Goal: Task Accomplishment & Management: Complete application form

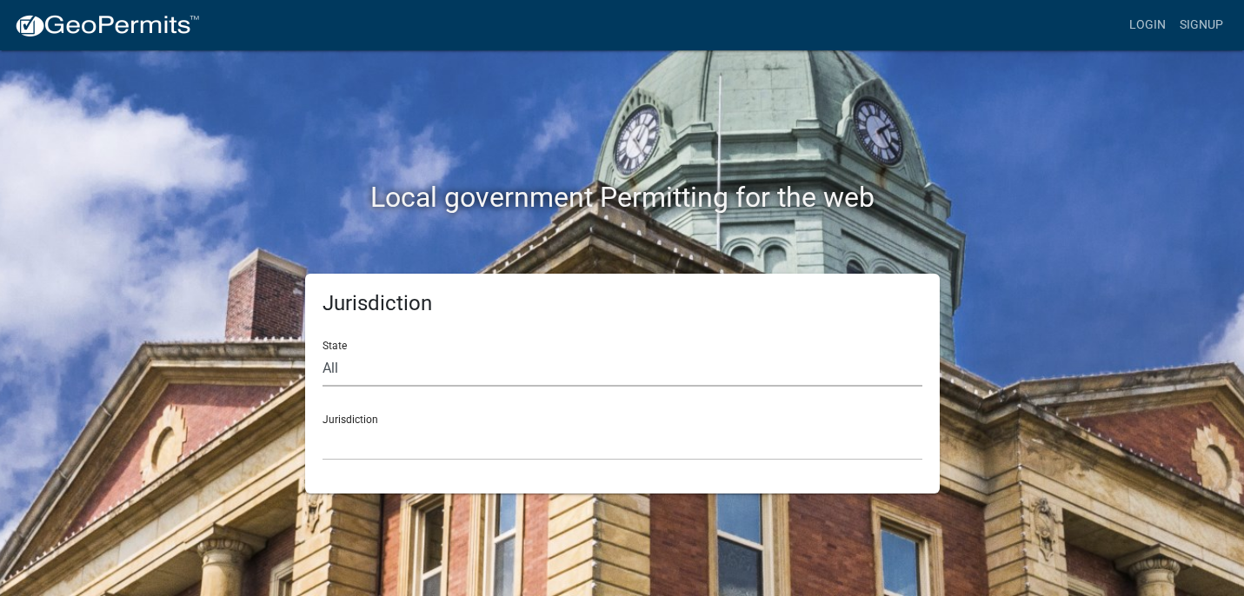
click at [417, 351] on select "All [US_STATE] [US_STATE] [US_STATE] [US_STATE] [US_STATE] [US_STATE] [US_STATE…" at bounding box center [622, 369] width 600 height 36
select select "[US_STATE]"
click at [402, 425] on select "[GEOGRAPHIC_DATA], [US_STATE][PERSON_NAME][GEOGRAPHIC_DATA], [US_STATE][PERSON_…" at bounding box center [622, 443] width 600 height 36
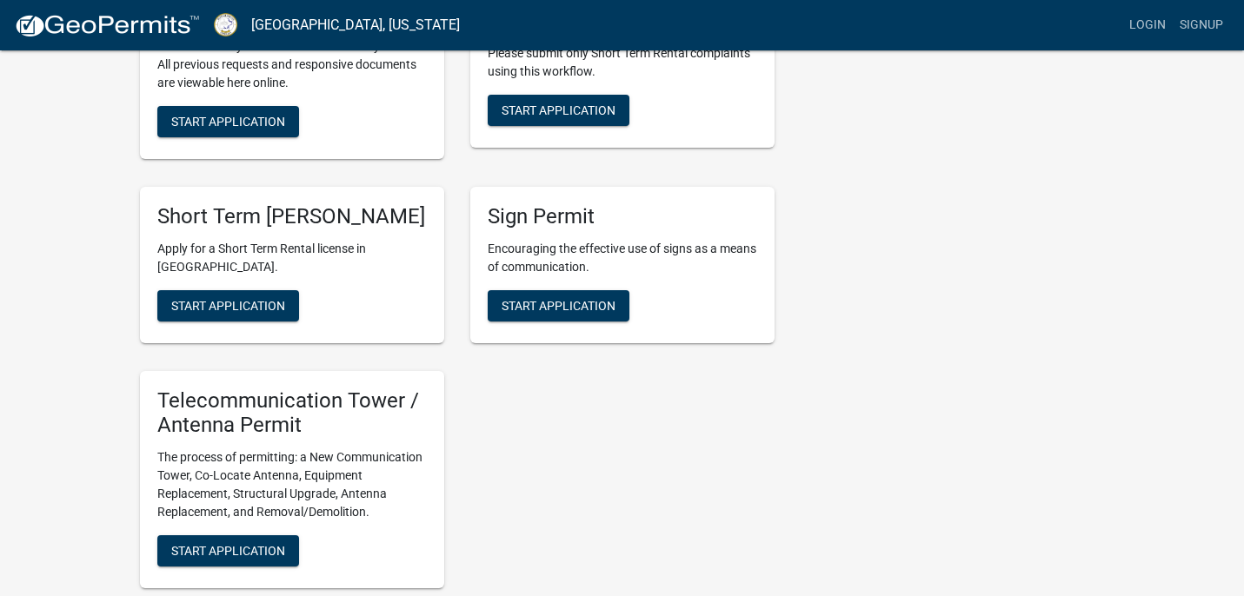
scroll to position [1610, 0]
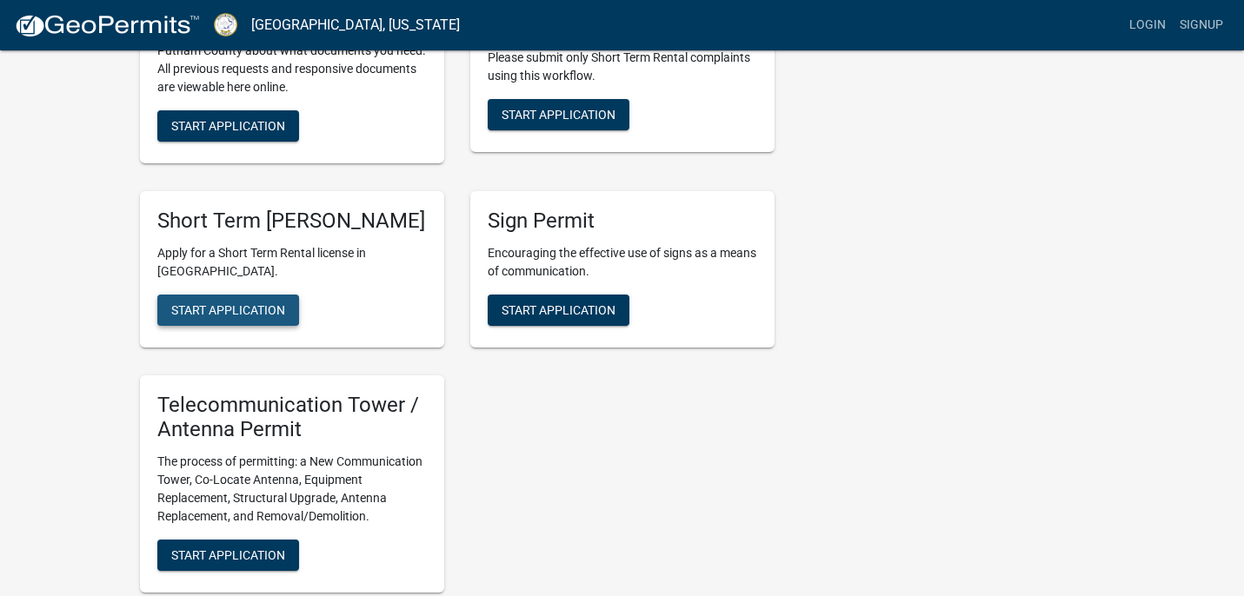
click at [218, 316] on span "Start Application" at bounding box center [228, 309] width 114 height 14
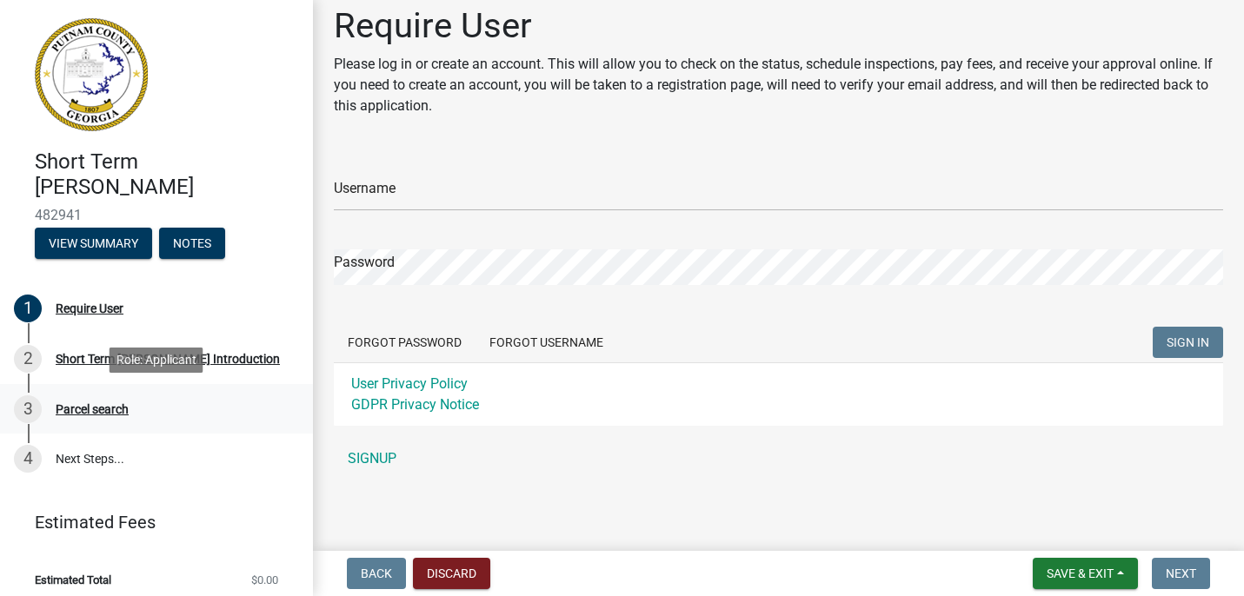
scroll to position [10, 0]
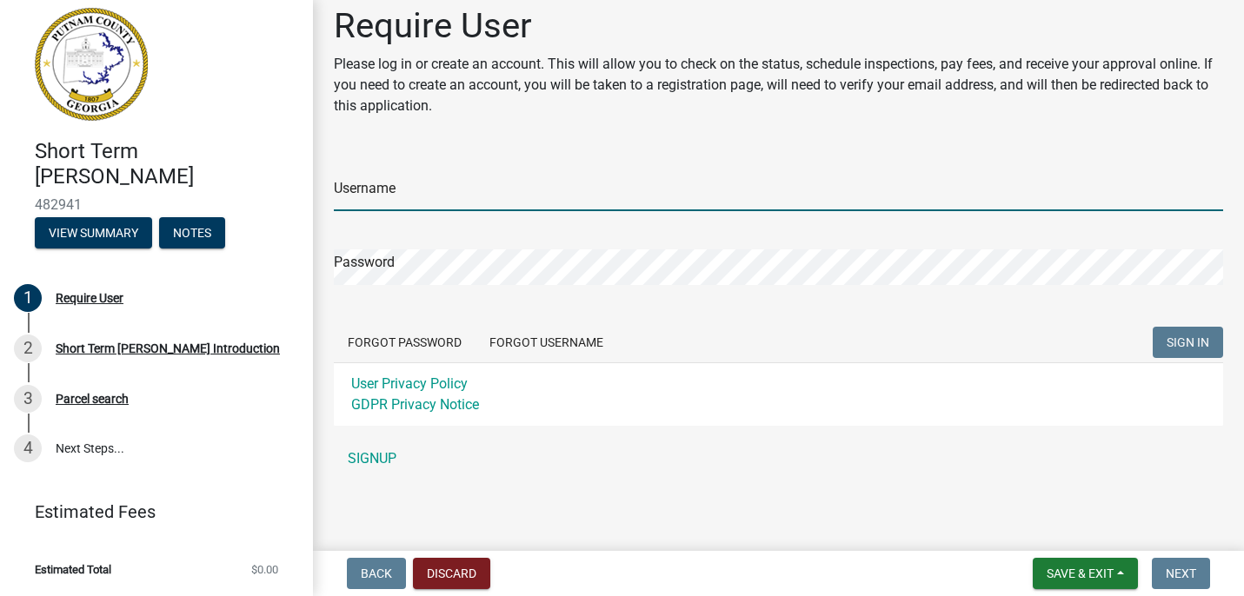
click at [535, 210] on input "Username" at bounding box center [778, 194] width 889 height 36
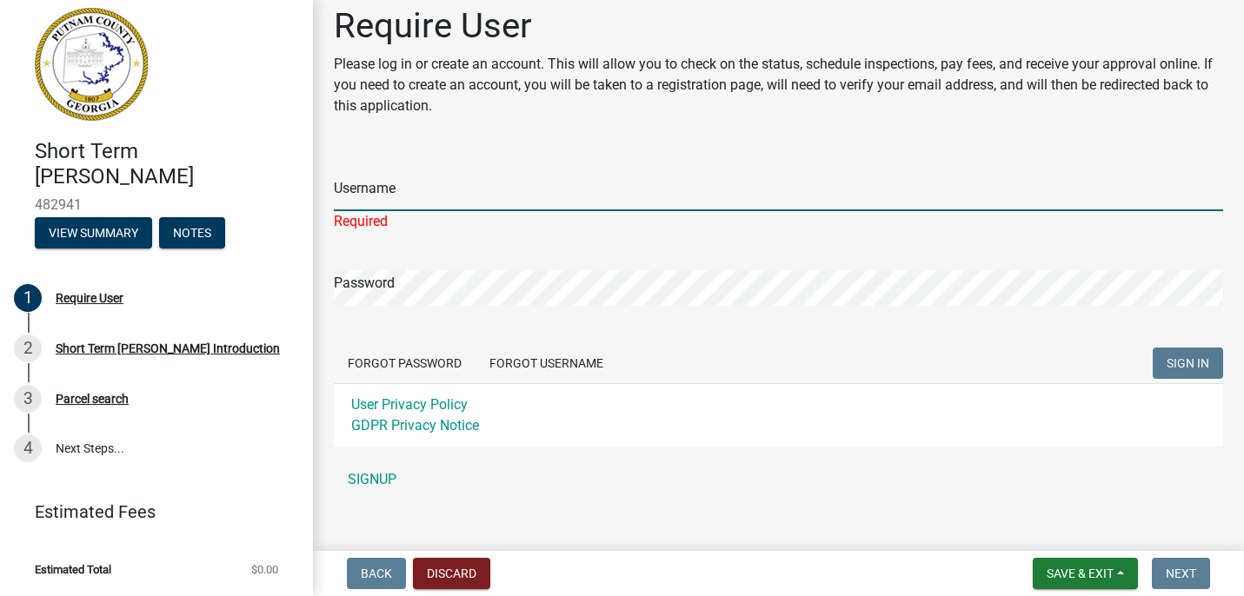
type input "dcellitti"
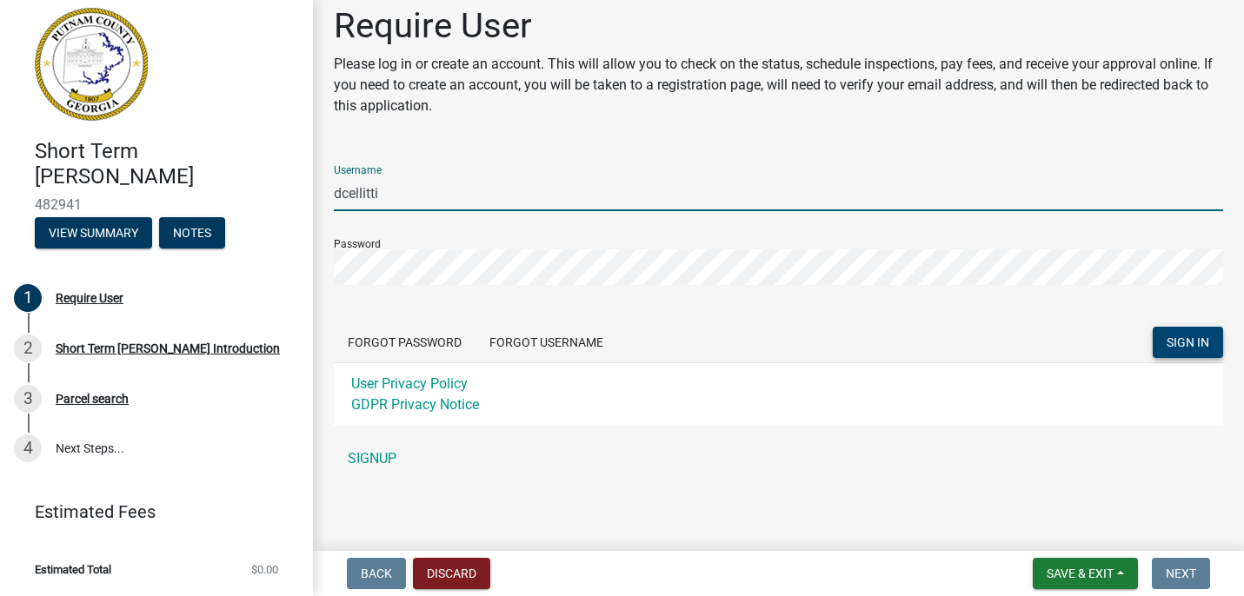
click at [1188, 340] on span "SIGN IN" at bounding box center [1188, 343] width 43 height 14
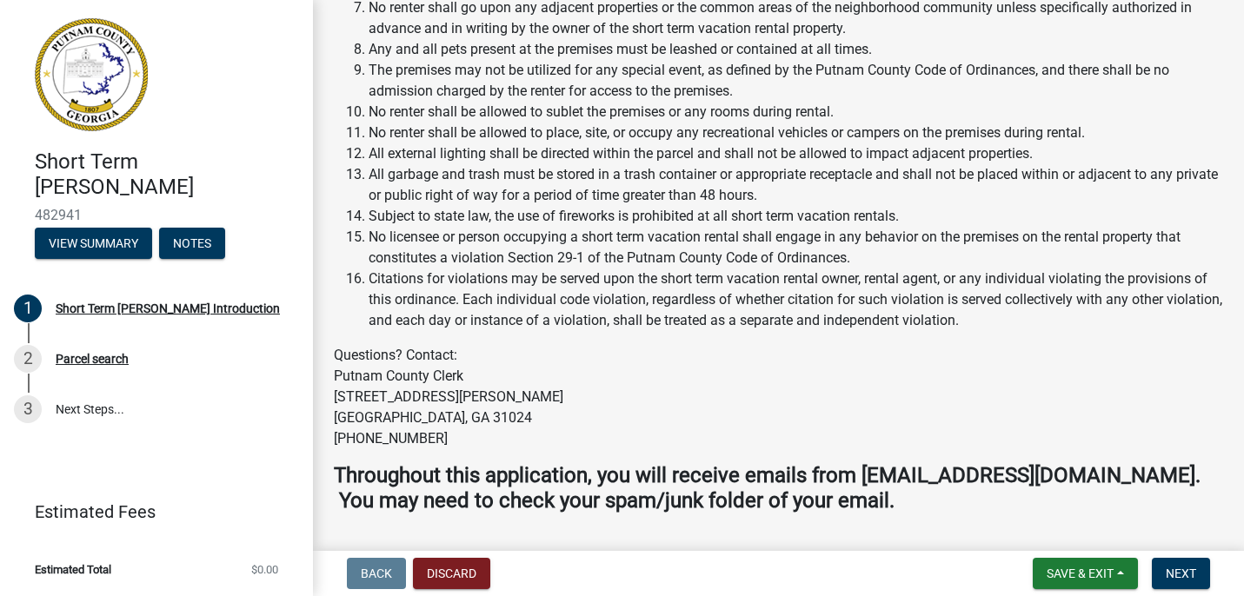
scroll to position [2647, 0]
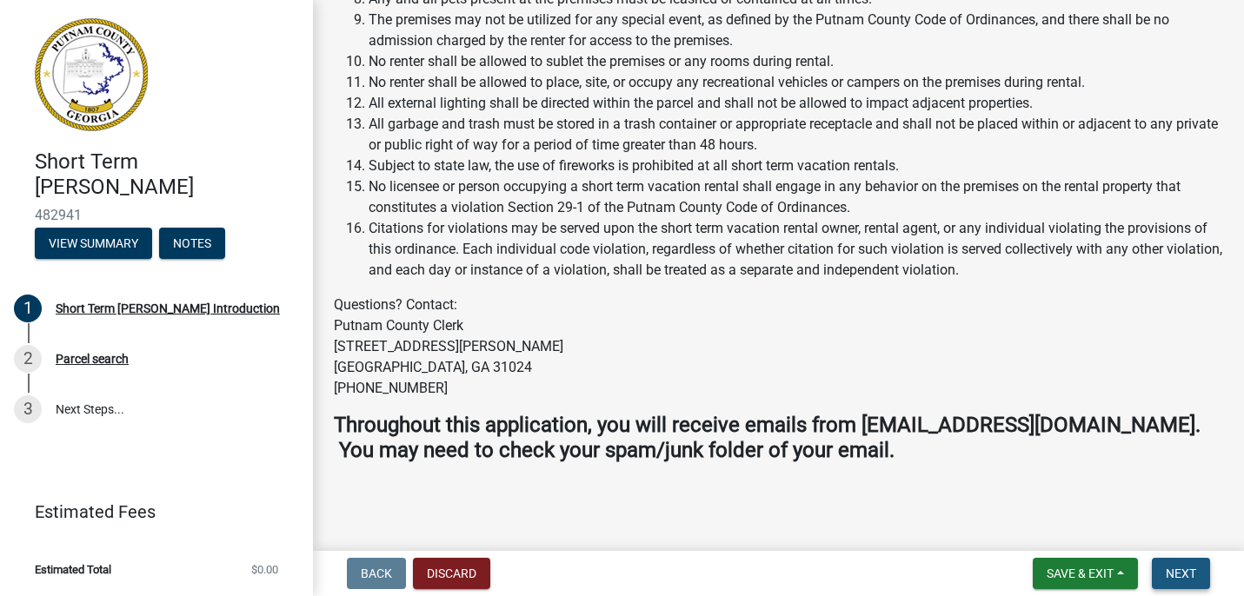
click at [1184, 577] on span "Next" at bounding box center [1181, 574] width 30 height 14
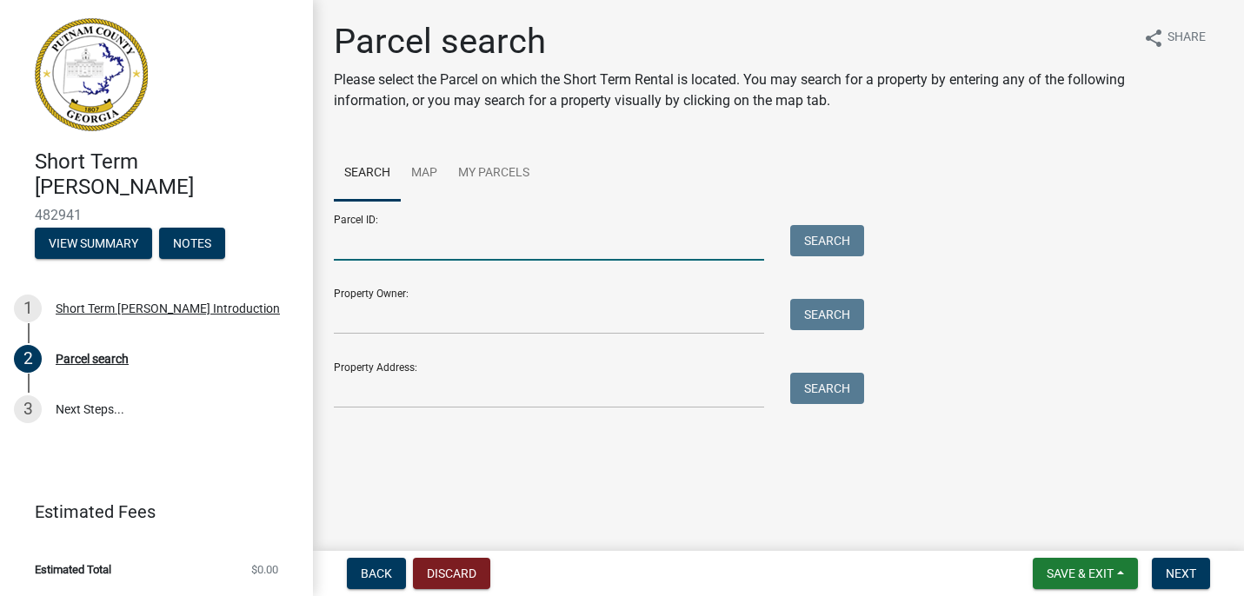
click at [458, 240] on input "Parcel ID:" at bounding box center [549, 243] width 430 height 36
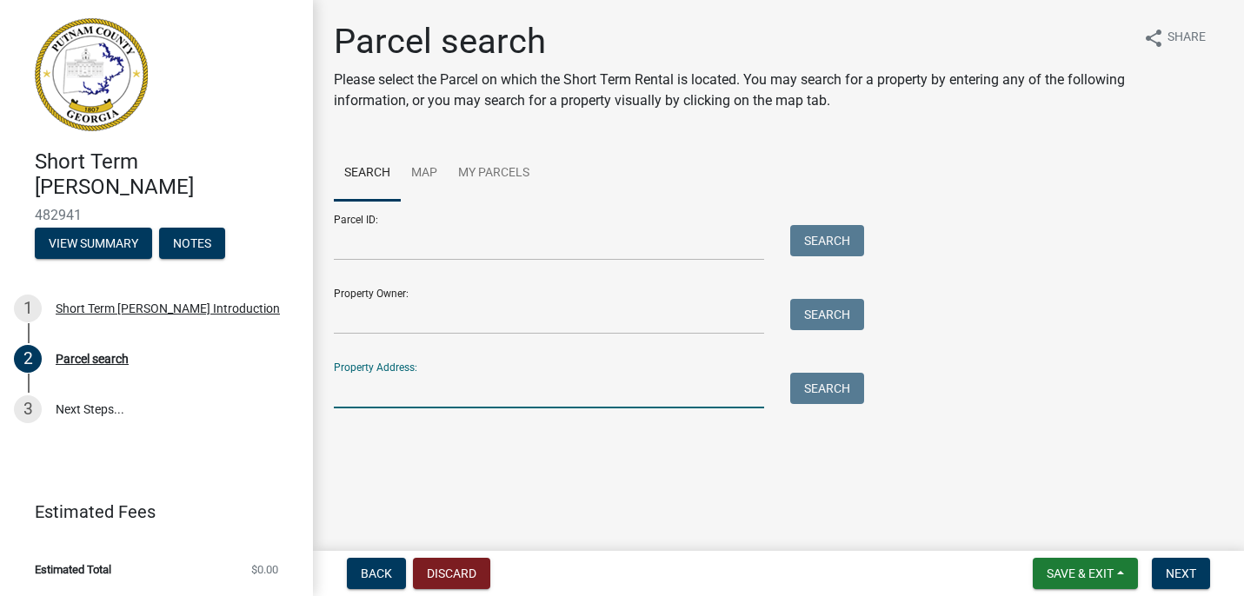
click at [421, 387] on input "Property Address:" at bounding box center [549, 391] width 430 height 36
type input "[STREET_ADDRESS]"
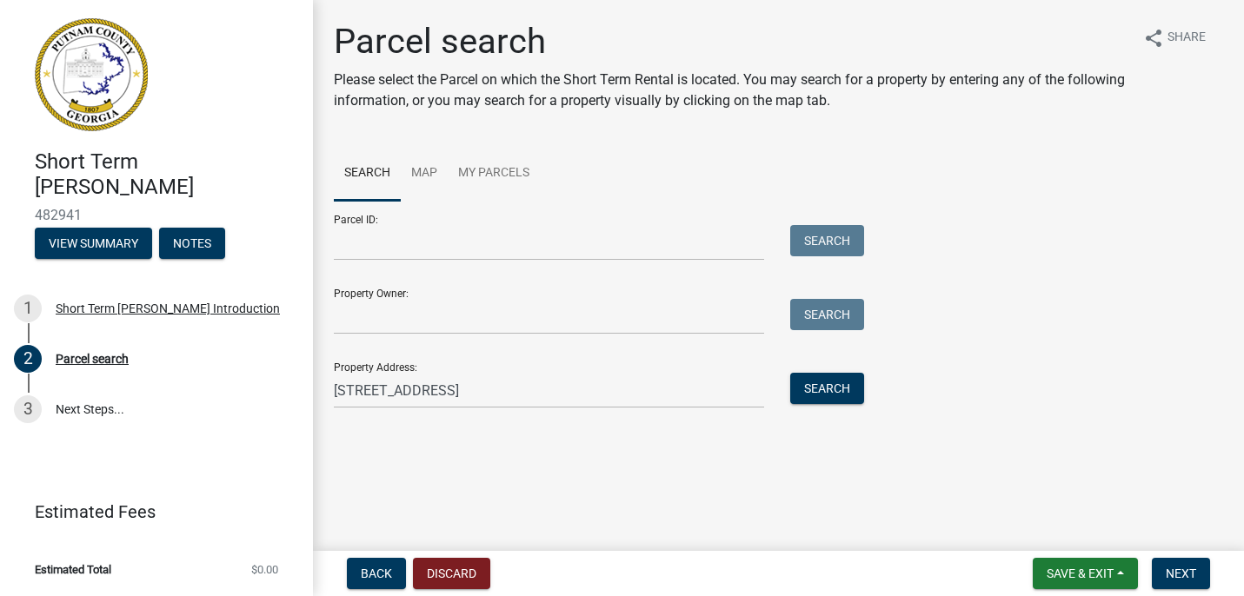
click at [835, 371] on div "Property Address: [STREET_ADDRESS] Search" at bounding box center [595, 379] width 522 height 60
click at [830, 381] on button "Search" at bounding box center [827, 388] width 74 height 31
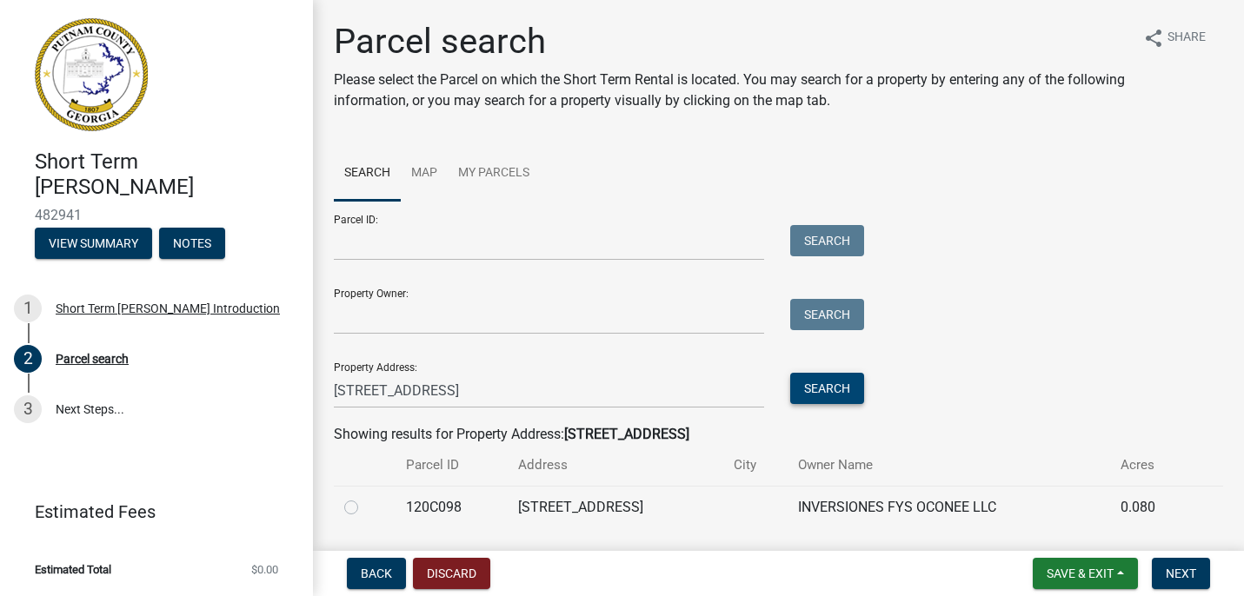
scroll to position [52, 0]
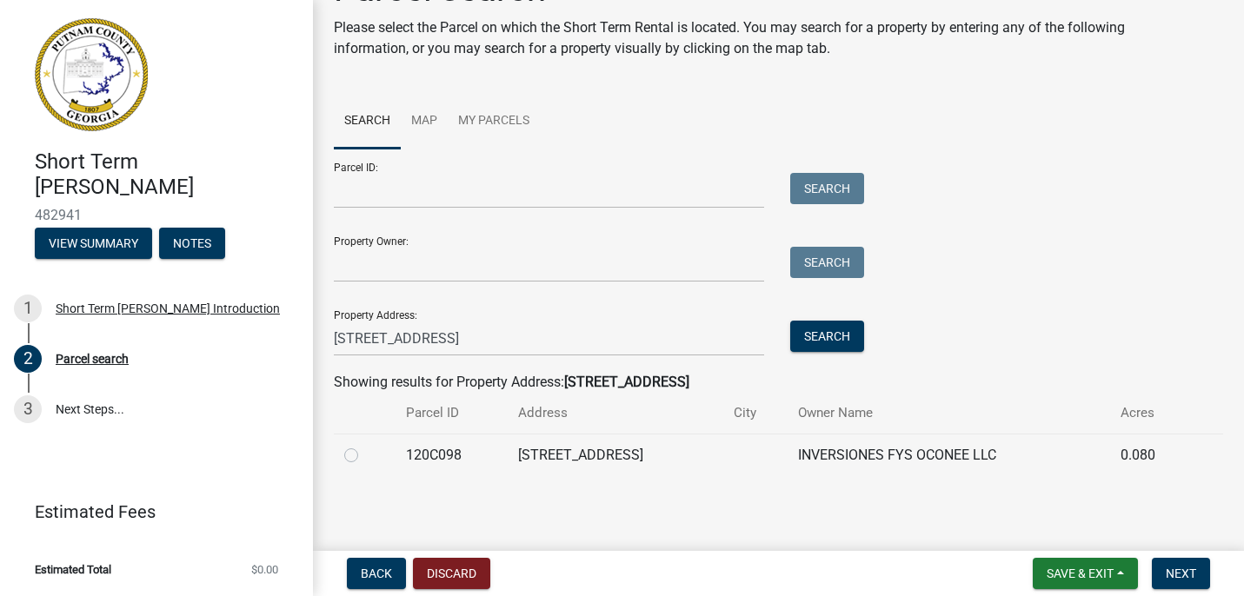
click at [365, 445] on label at bounding box center [365, 445] width 0 height 0
click at [365, 456] on input "radio" at bounding box center [370, 450] width 11 height 11
radio input "true"
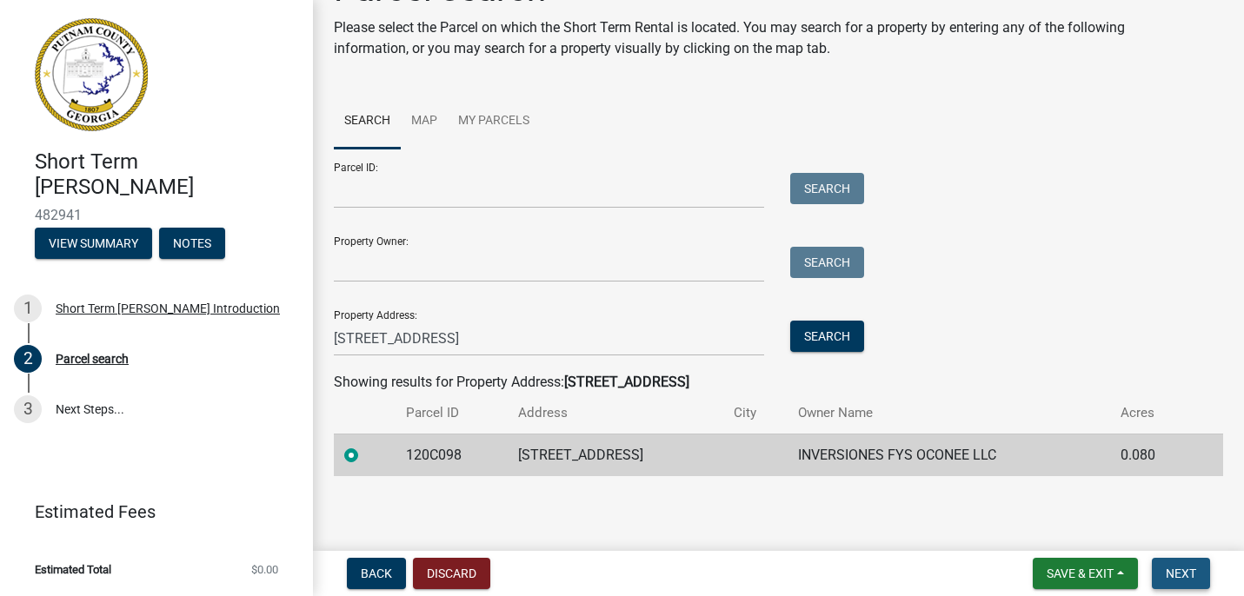
click at [1187, 568] on span "Next" at bounding box center [1181, 574] width 30 height 14
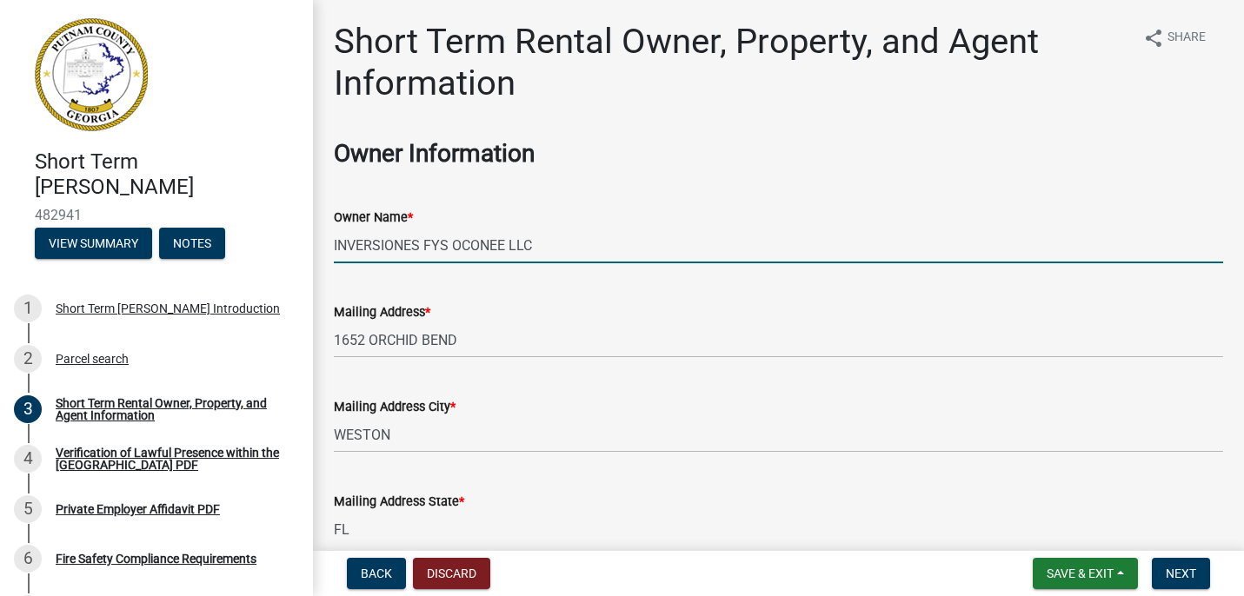
click at [523, 247] on input "INVERSIONES FYS OCONEE LLC" at bounding box center [778, 246] width 889 height 36
drag, startPoint x: 552, startPoint y: 249, endPoint x: 319, endPoint y: 240, distance: 233.1
type input "Oakton Properties LLC"
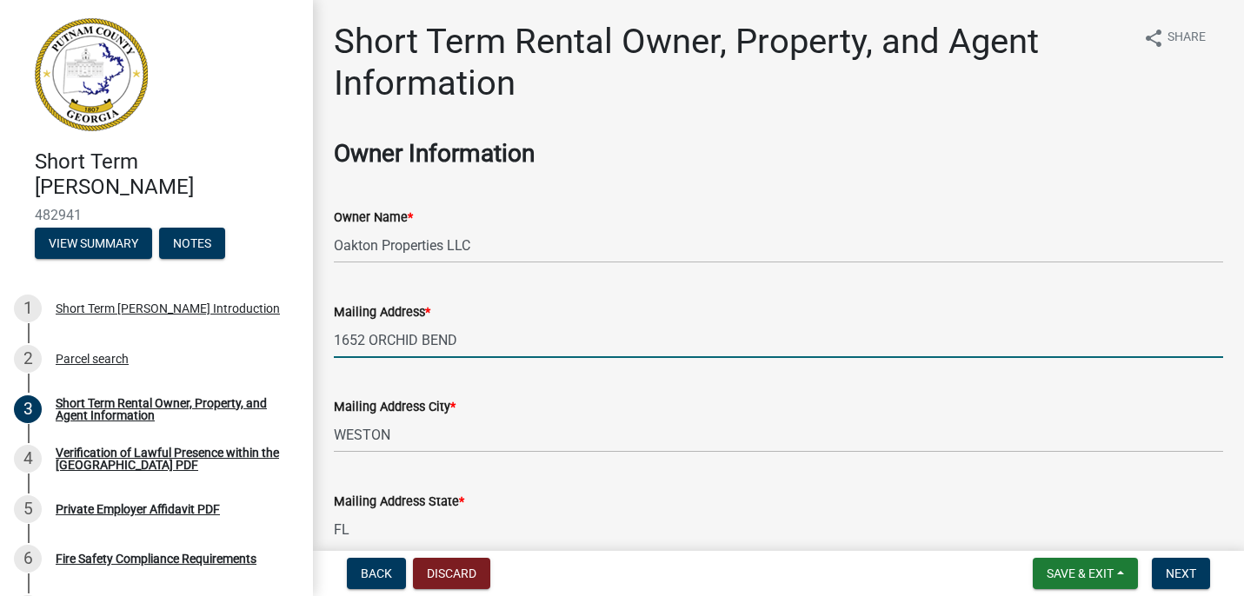
drag, startPoint x: 489, startPoint y: 346, endPoint x: 348, endPoint y: 328, distance: 142.9
click at [348, 328] on input "1652 ORCHID BEND" at bounding box center [778, 340] width 889 height 36
type input "[STREET_ADDRESS]"
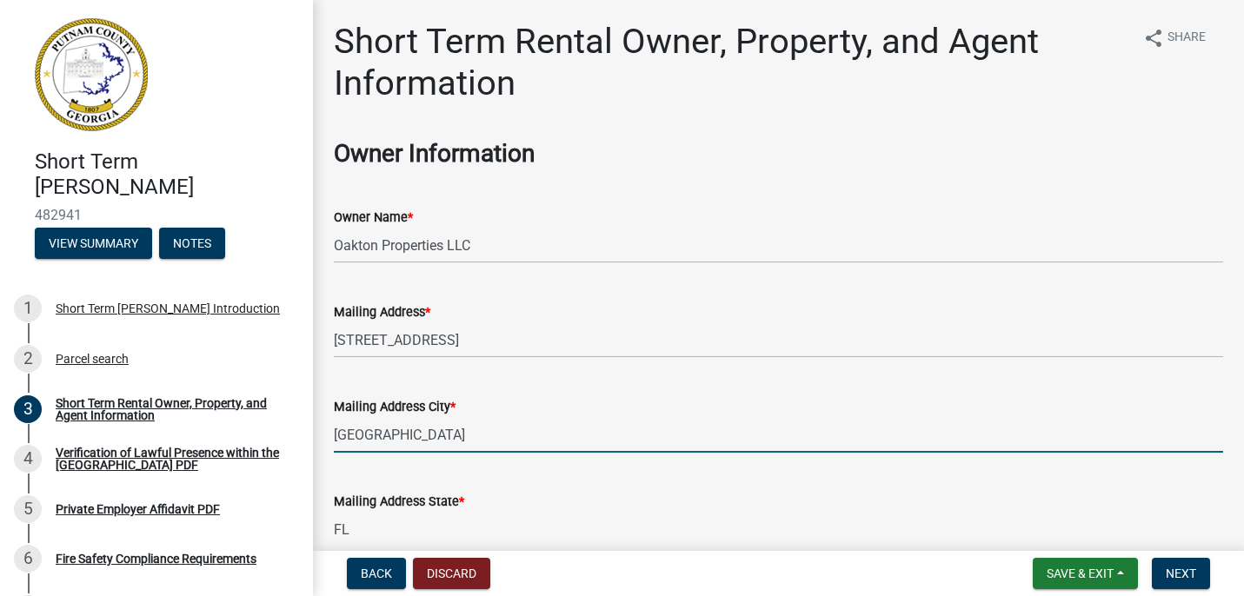
type input "[GEOGRAPHIC_DATA]"
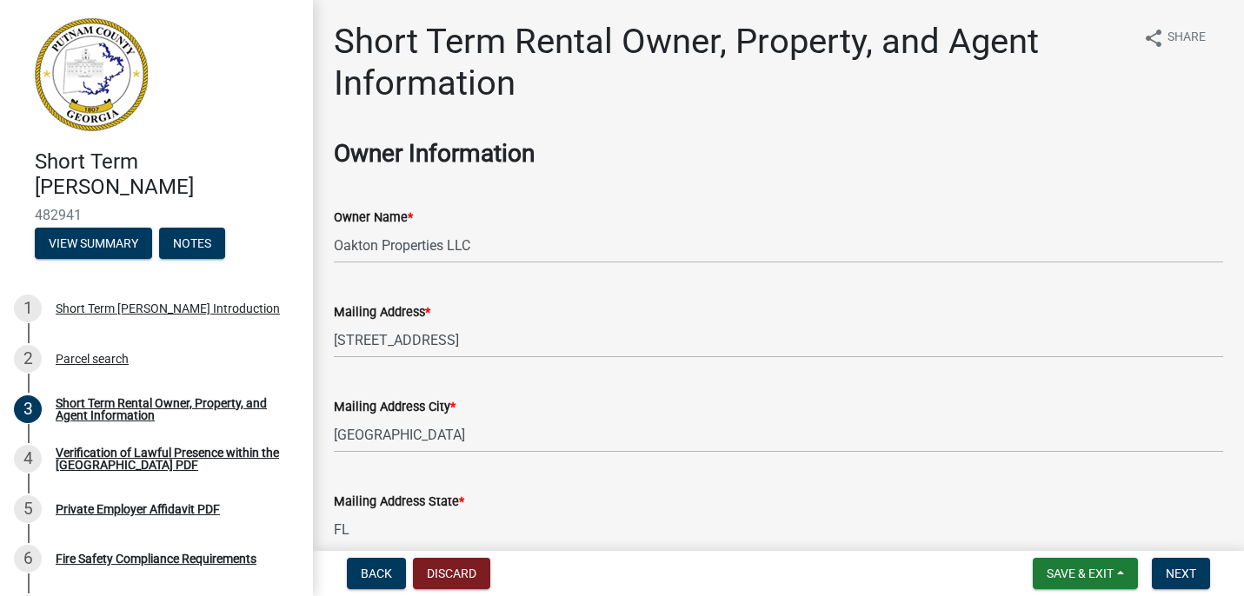
scroll to position [3, 0]
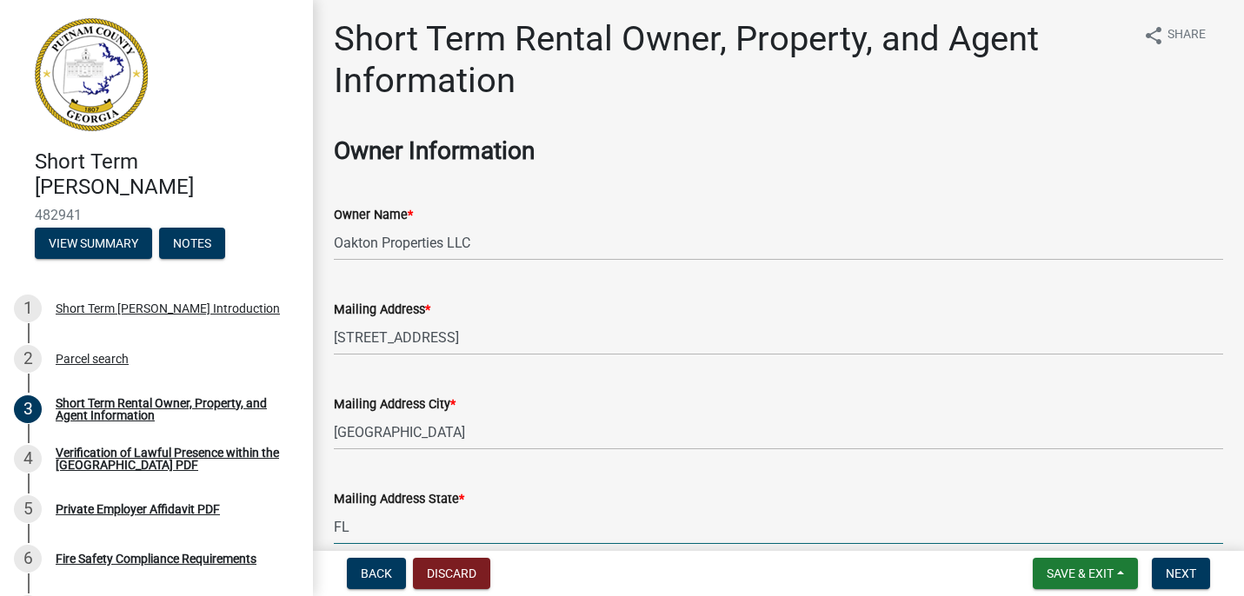
type input "w"
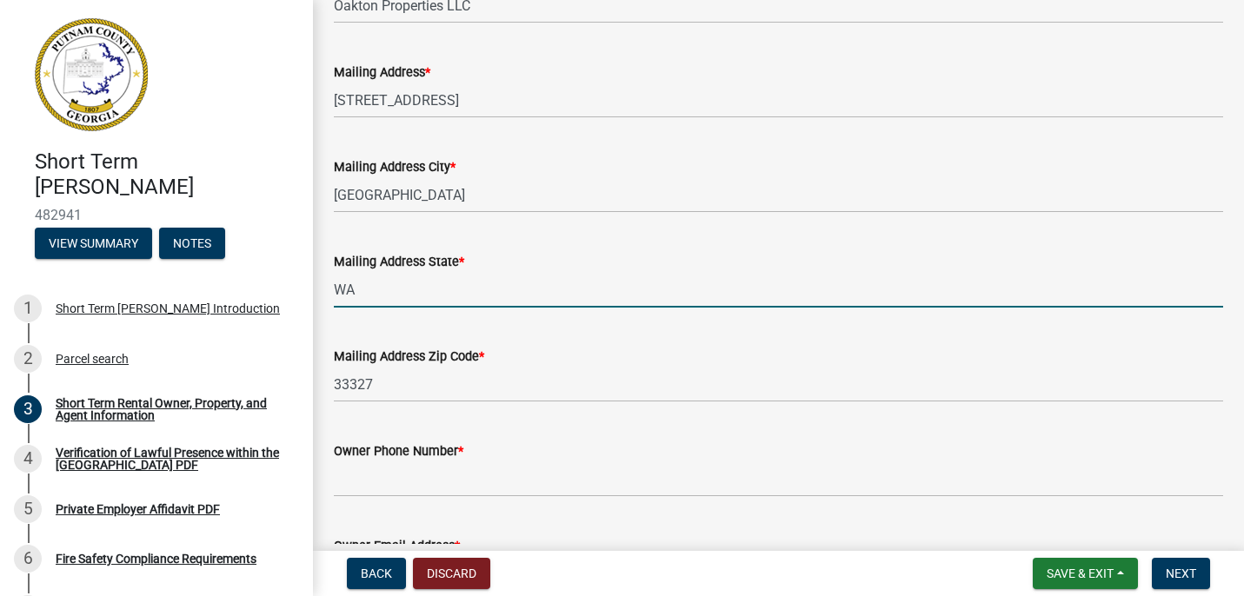
scroll to position [296, 0]
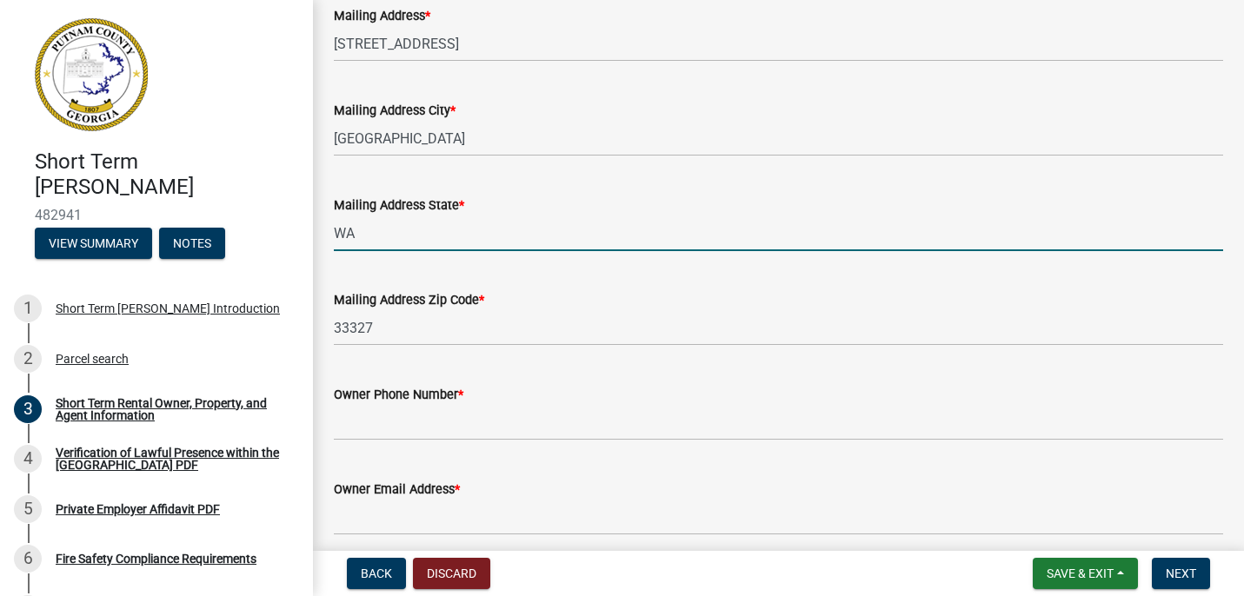
type input "WA"
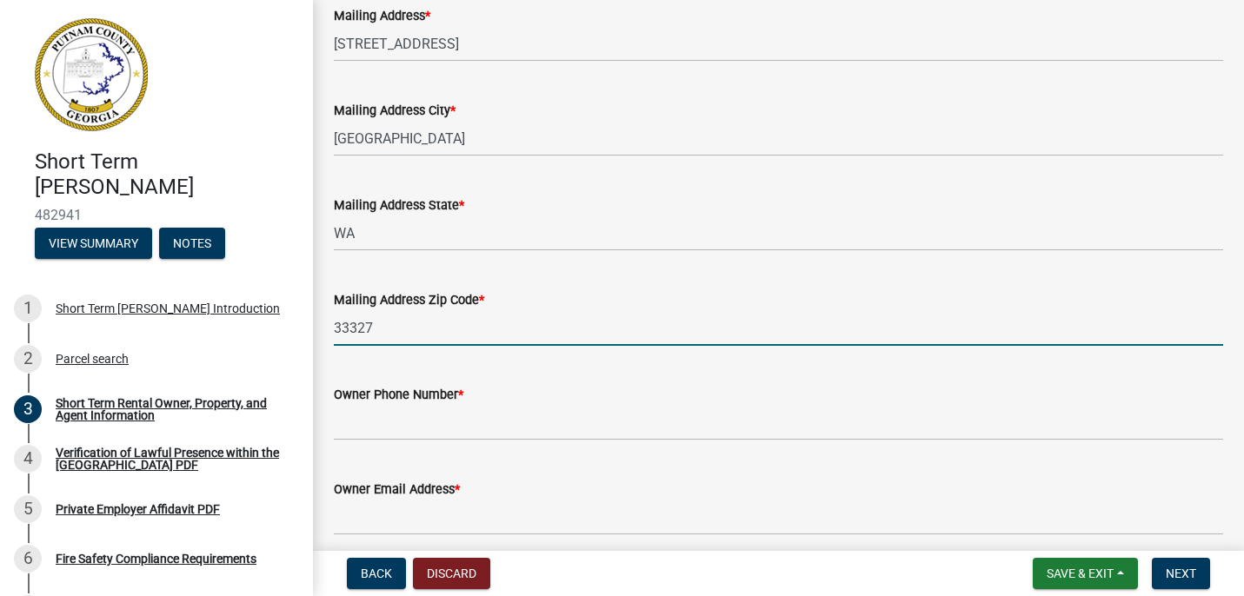
drag, startPoint x: 422, startPoint y: 338, endPoint x: 322, endPoint y: 329, distance: 101.3
click at [322, 329] on div "Mailing Address Zip Code * 33327" at bounding box center [778, 305] width 915 height 81
type input "98038"
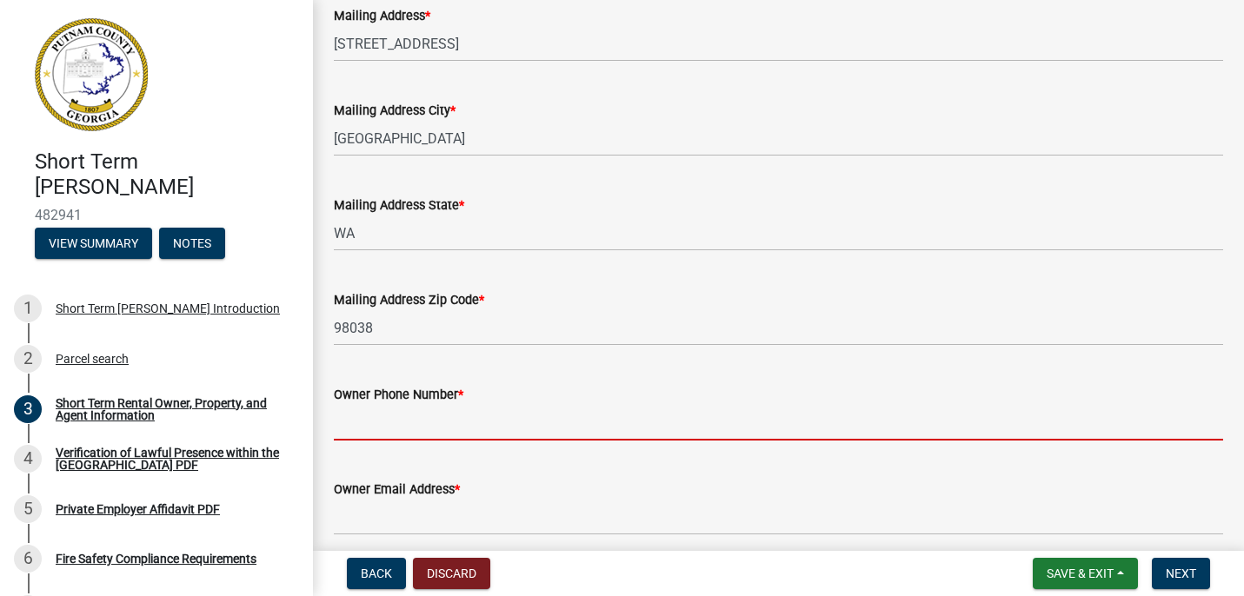
click at [418, 422] on input "Owner Phone Number *" at bounding box center [778, 423] width 889 height 36
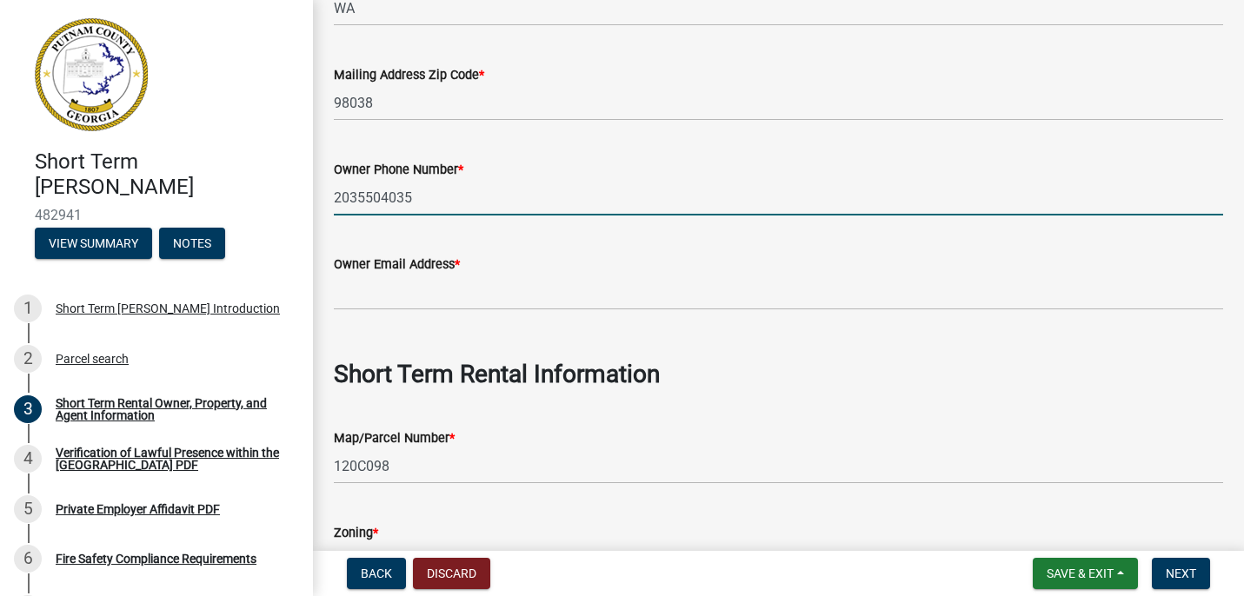
scroll to position [563, 0]
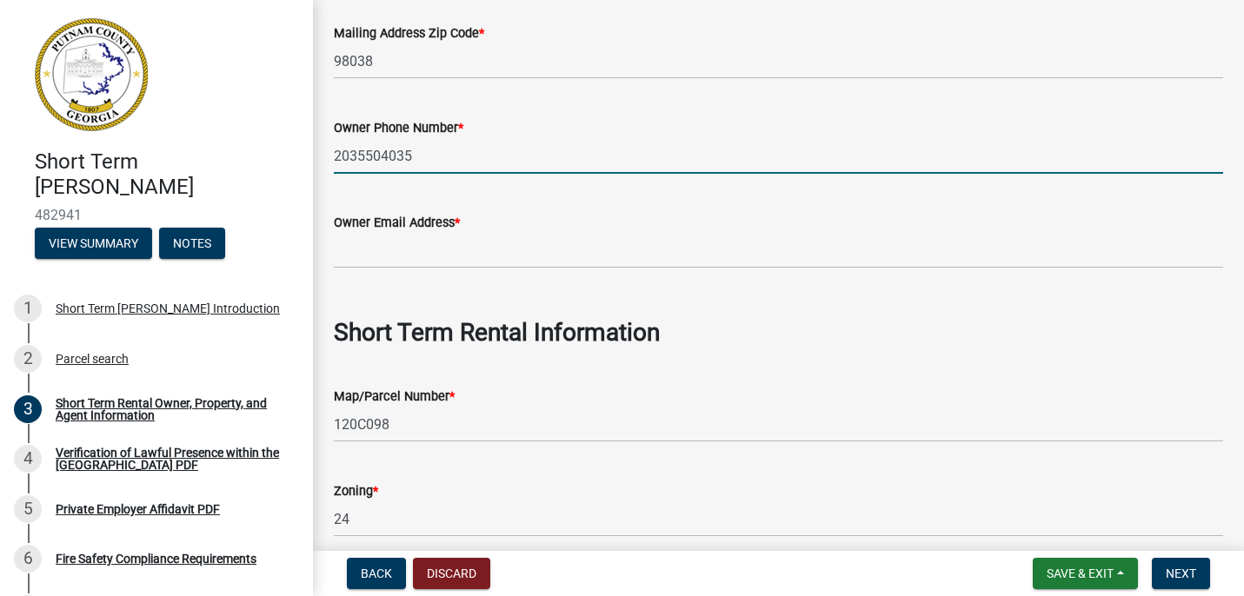
type input "2035504035"
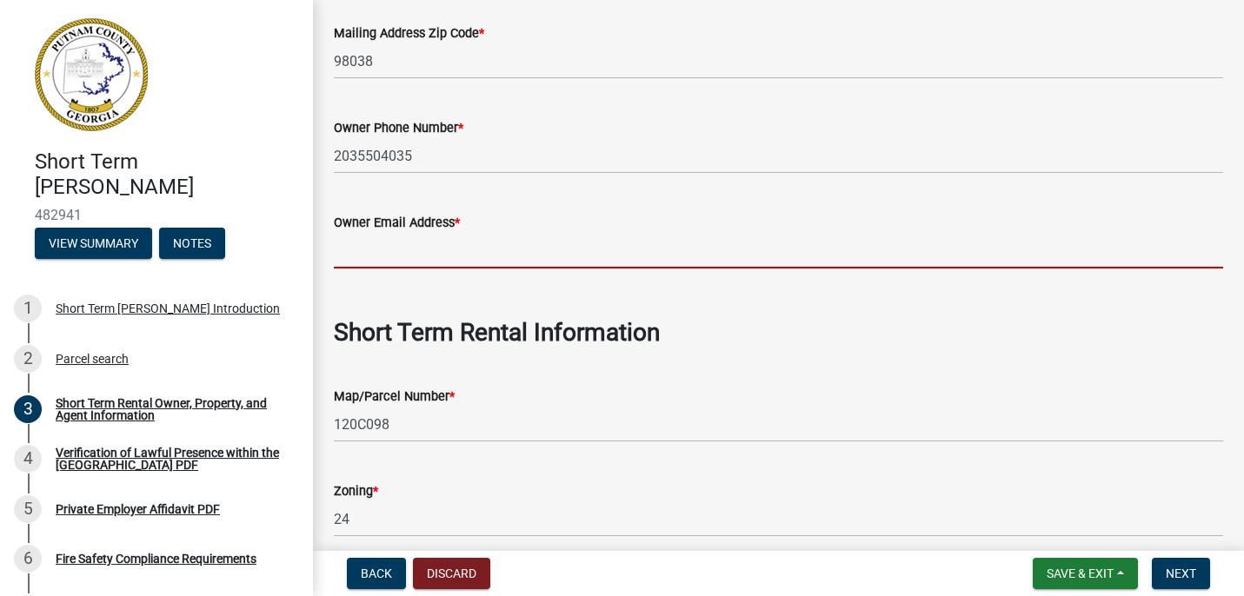
click at [440, 259] on input "Owner Email Address *" at bounding box center [778, 251] width 889 height 36
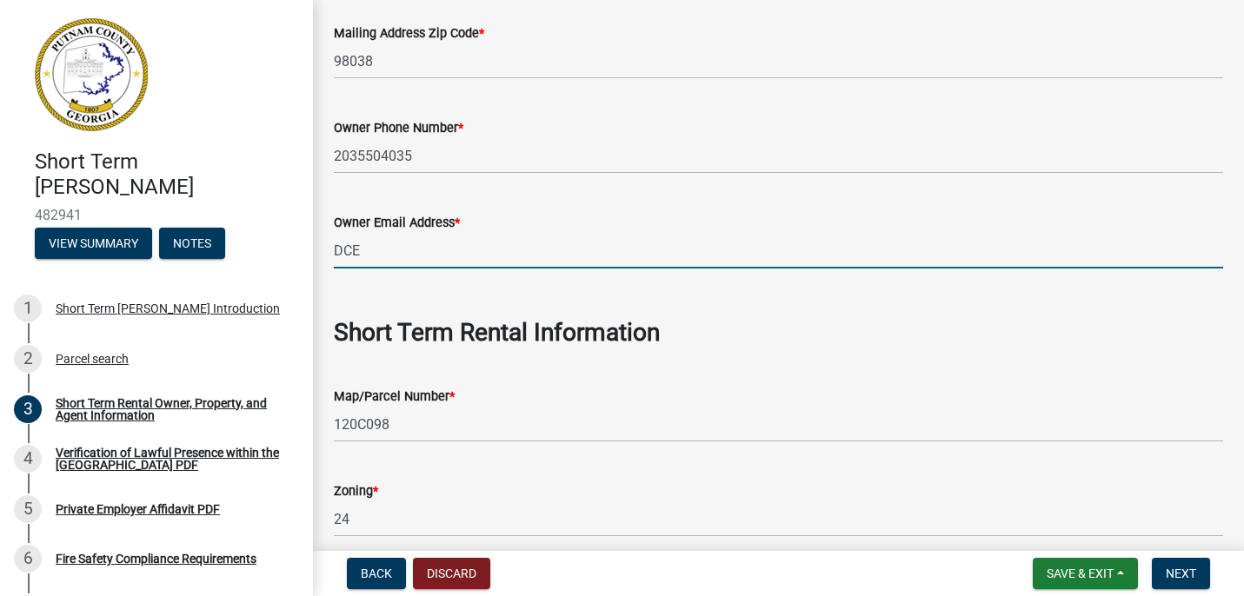
click at [434, 256] on input "DCE" at bounding box center [778, 251] width 889 height 36
type input "D"
type input "[EMAIL_ADDRESS][DOMAIN_NAME]"
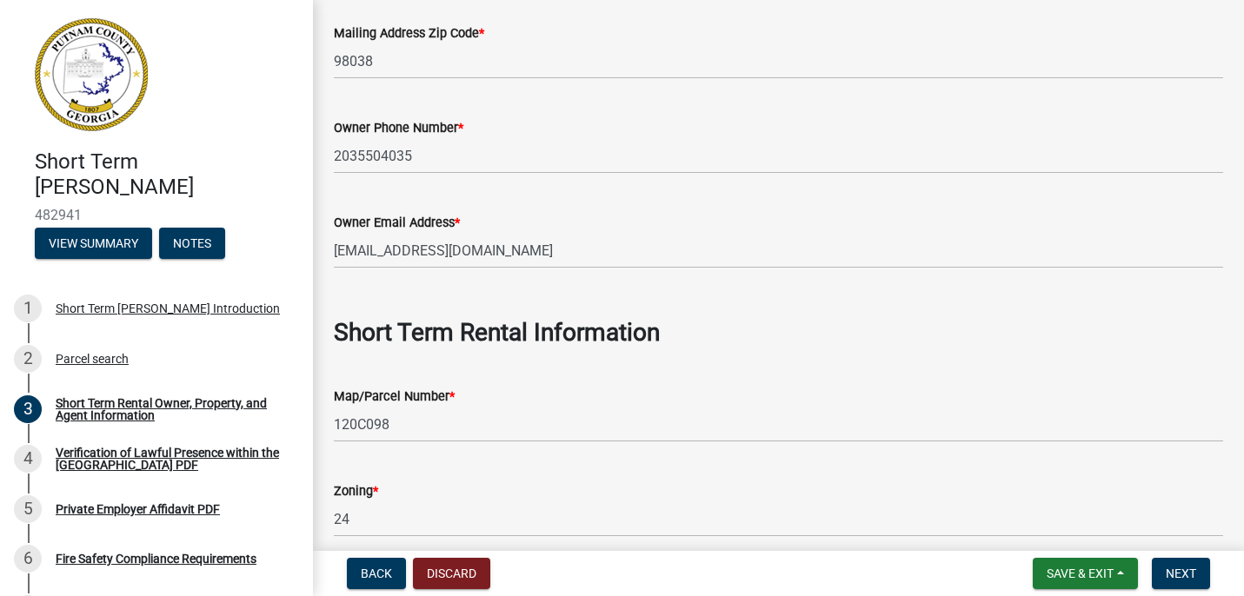
click at [668, 282] on h3 at bounding box center [778, 297] width 889 height 30
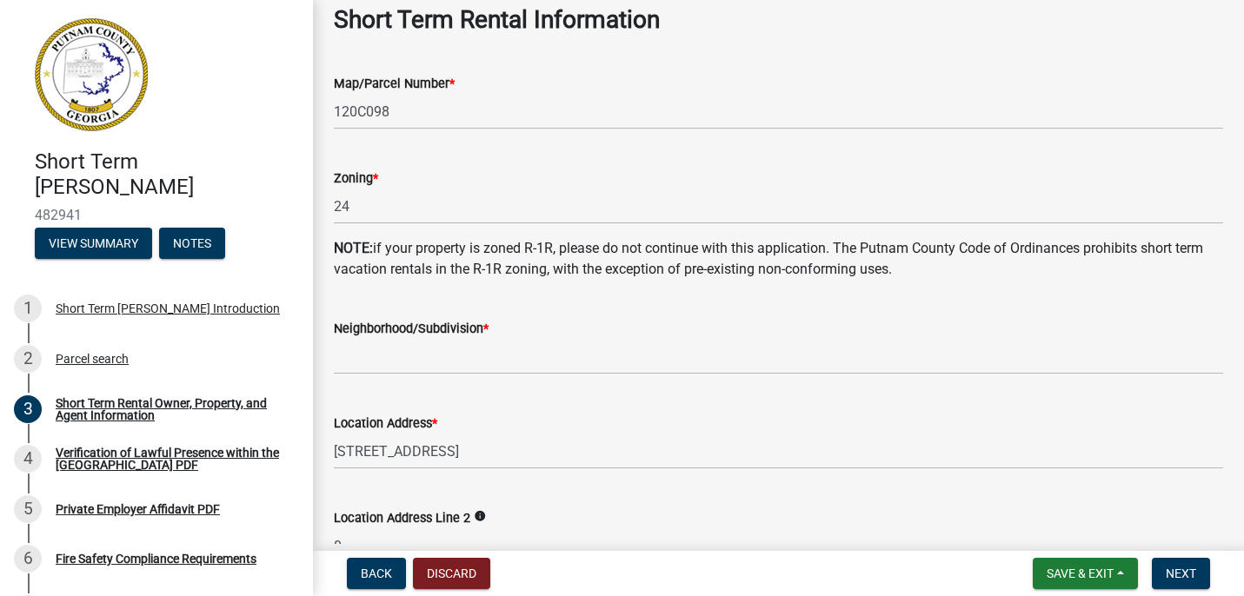
scroll to position [893, 0]
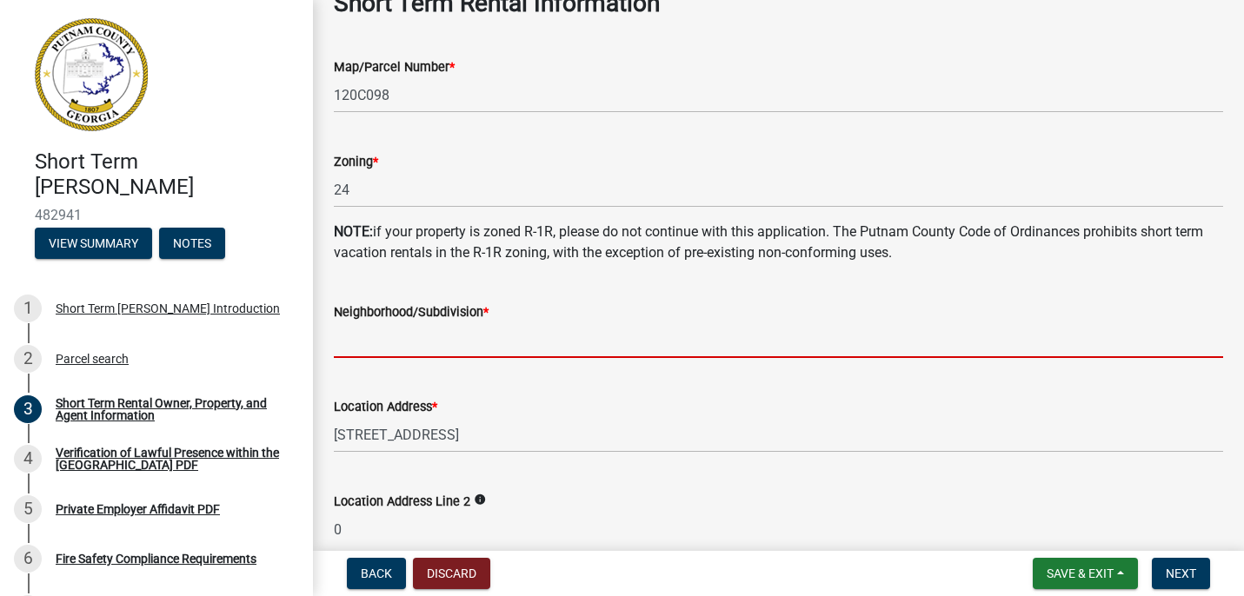
click at [488, 347] on input "Neighborhood/Subdivision *" at bounding box center [778, 340] width 889 height 36
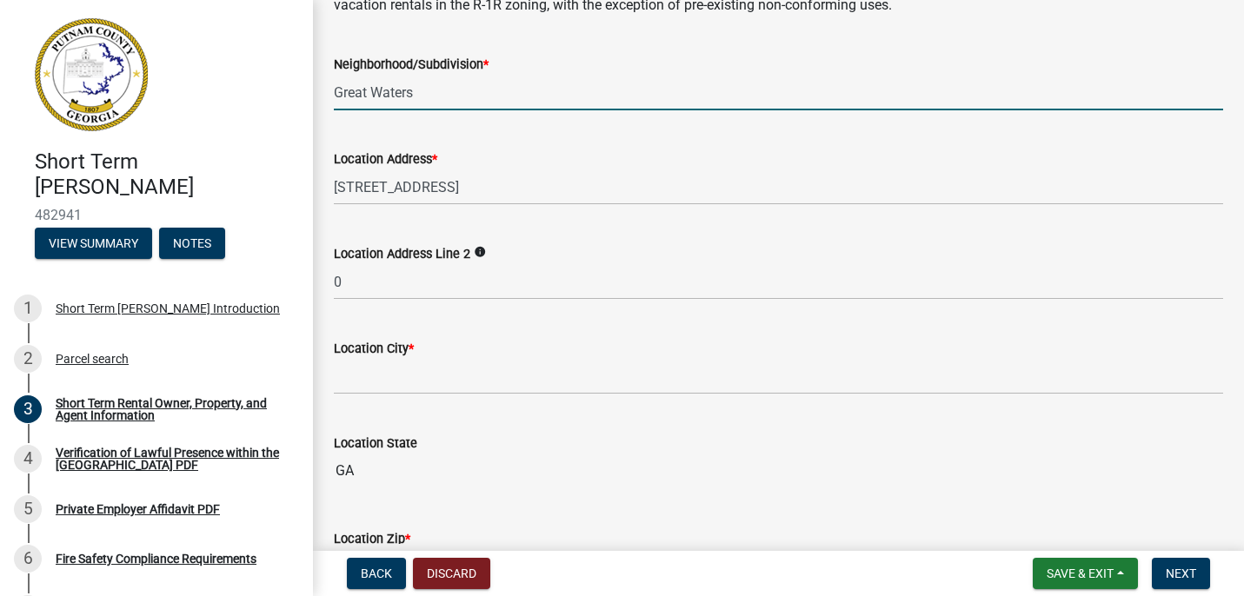
scroll to position [1206, 0]
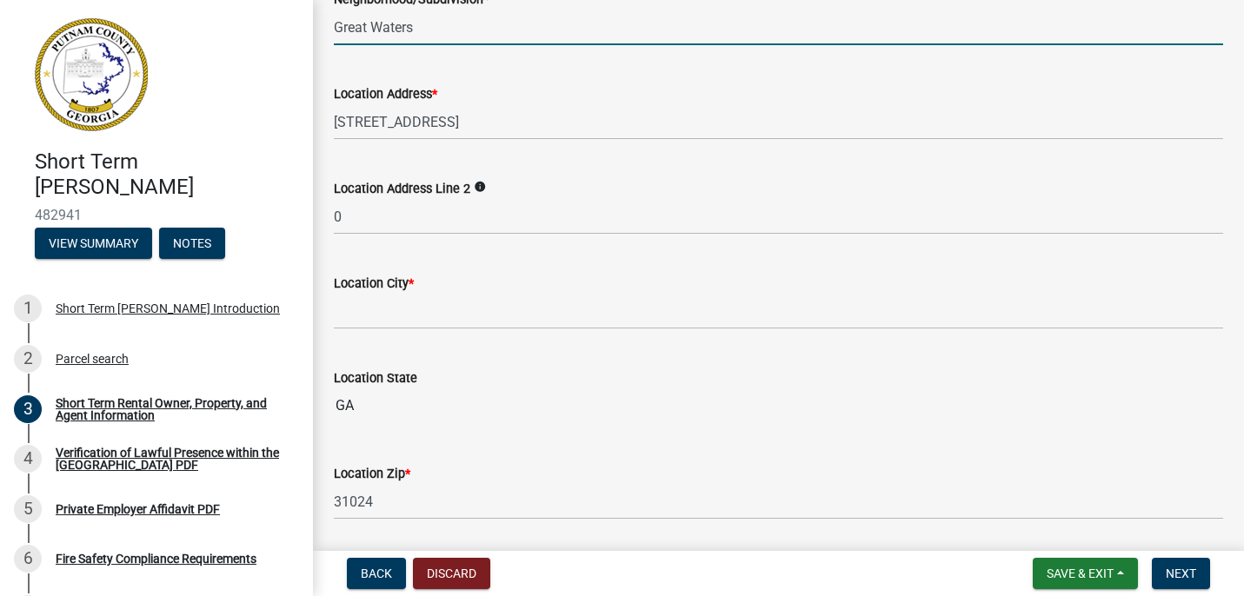
type input "Great Waters"
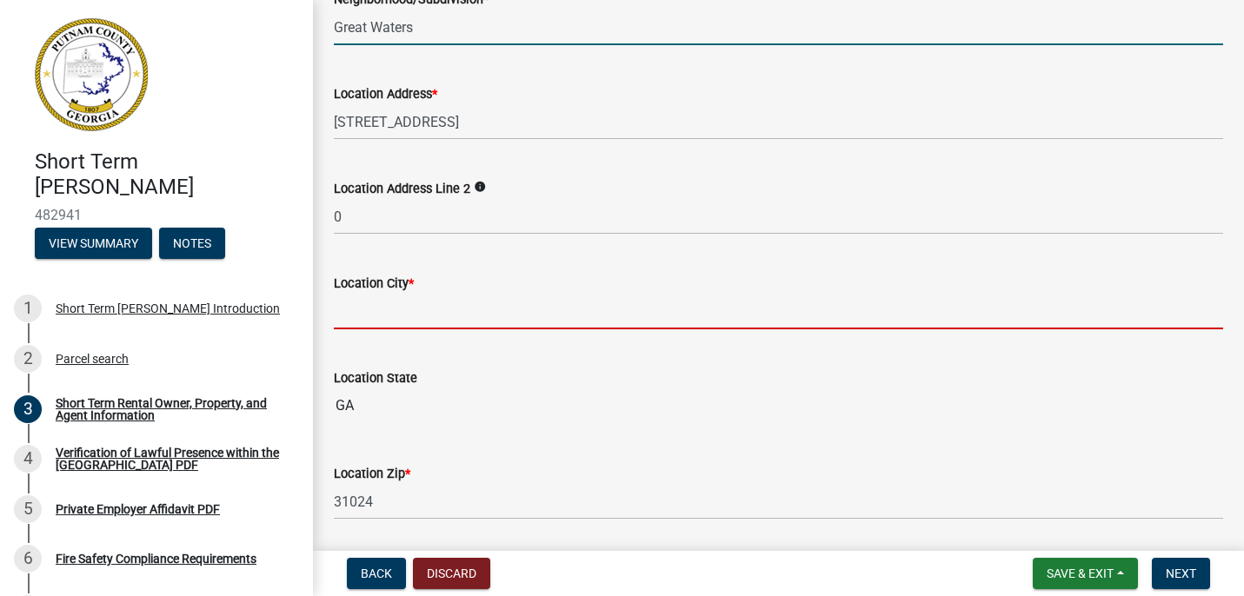
click at [441, 320] on input "Location City *" at bounding box center [778, 312] width 889 height 36
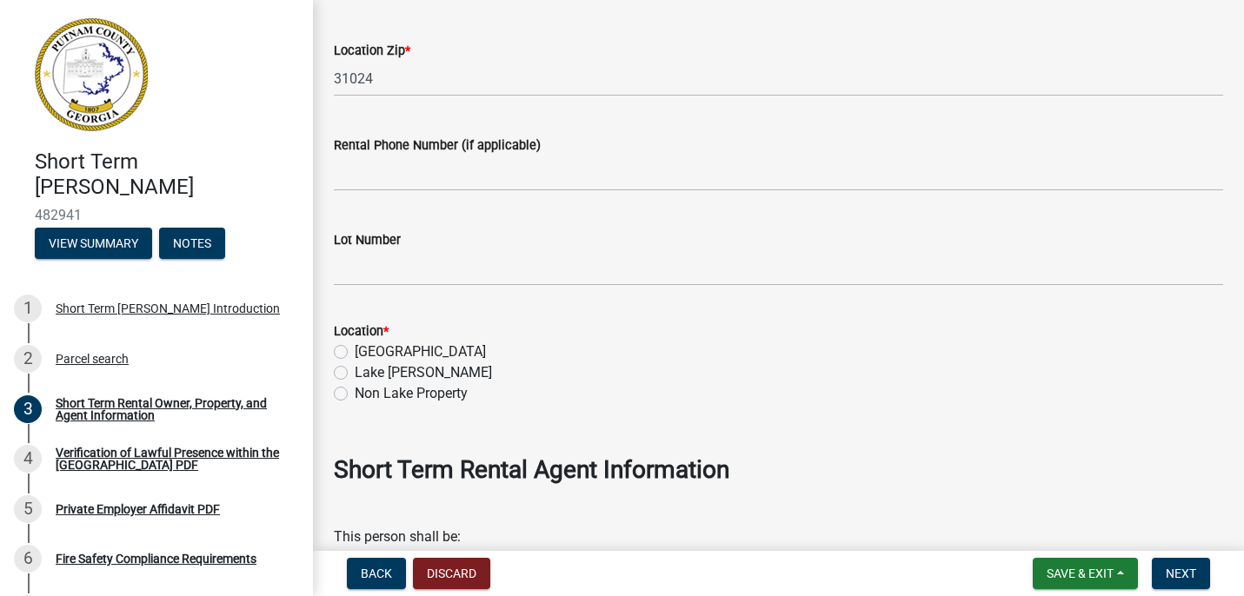
scroll to position [1646, 0]
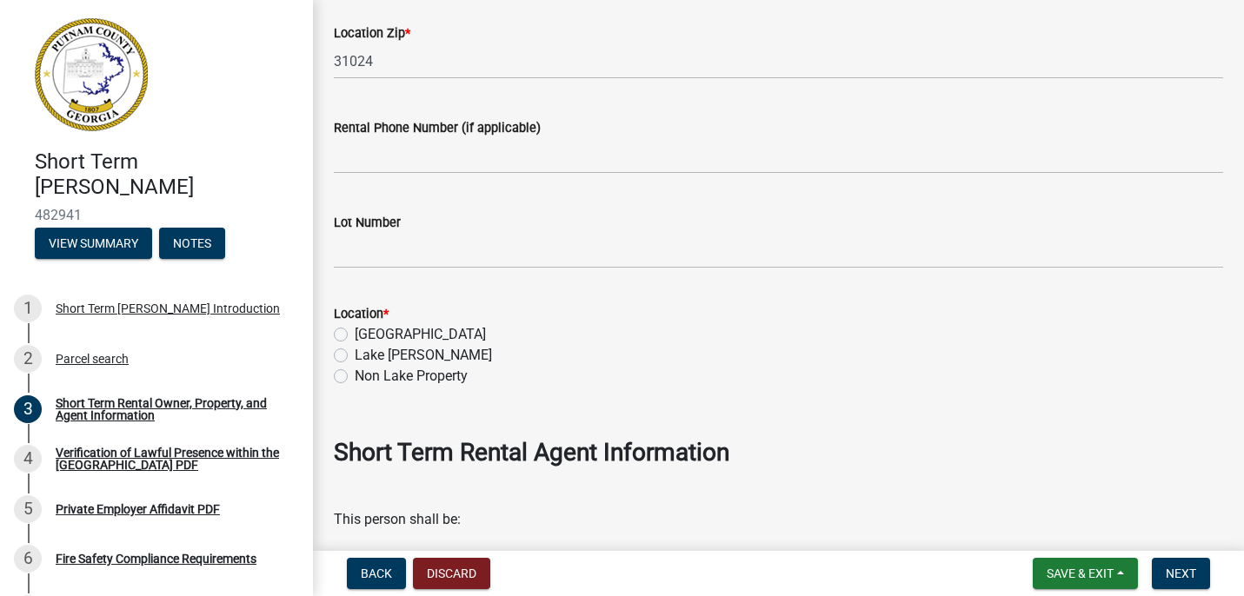
type input "Eatonton"
click at [412, 338] on label "[GEOGRAPHIC_DATA]" at bounding box center [420, 334] width 131 height 21
click at [366, 336] on input "[GEOGRAPHIC_DATA]" at bounding box center [360, 329] width 11 height 11
radio input "true"
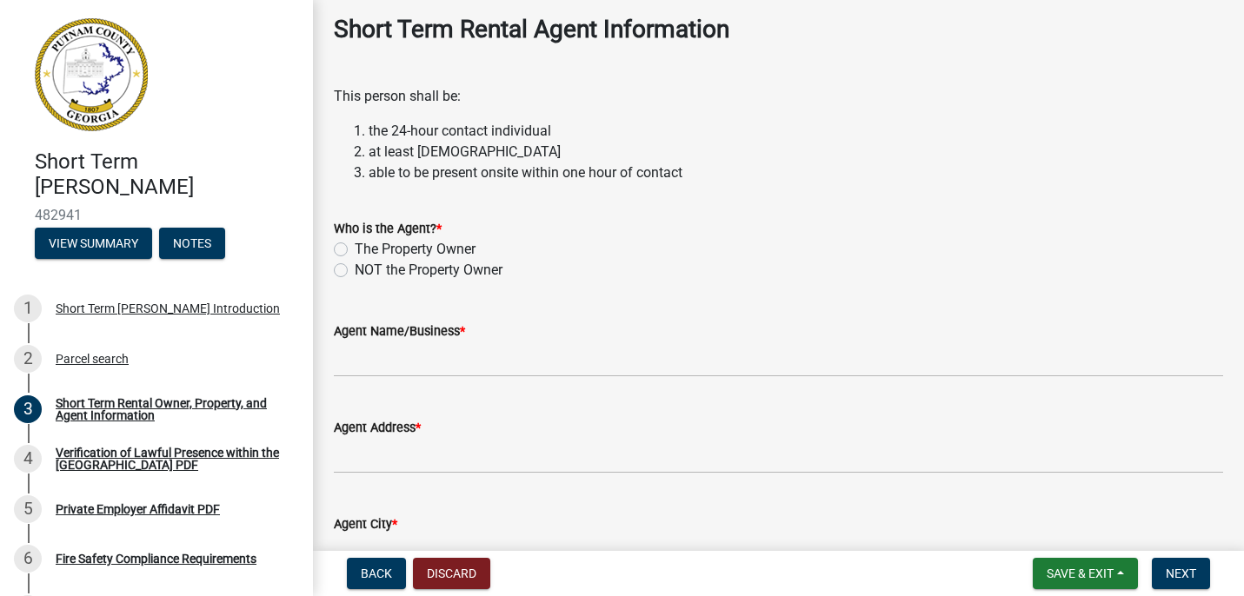
scroll to position [2072, 0]
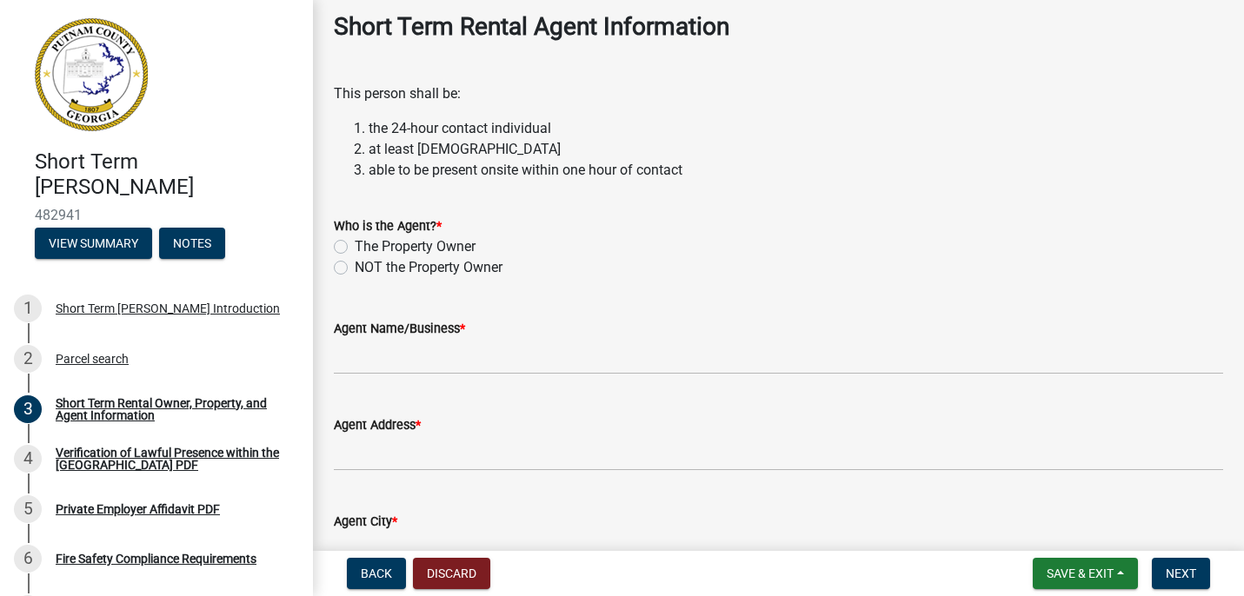
click at [420, 271] on label "NOT the Property Owner" at bounding box center [429, 267] width 148 height 21
click at [366, 269] on input "NOT the Property Owner" at bounding box center [360, 262] width 11 height 11
radio input "true"
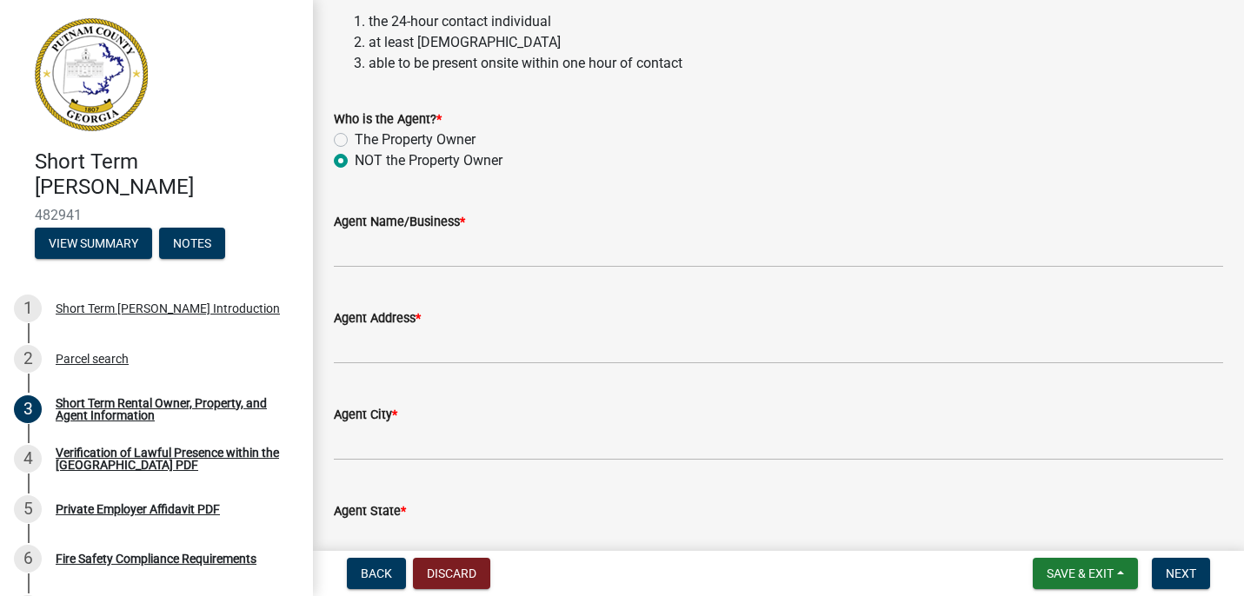
scroll to position [2192, 0]
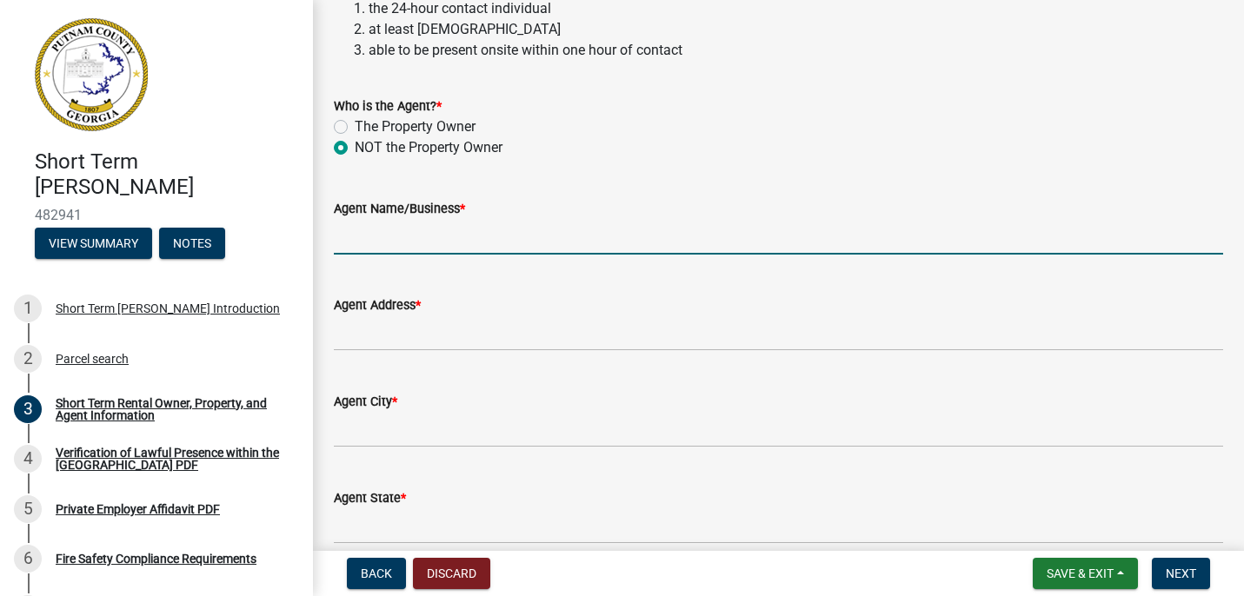
click at [484, 241] on input "Agent Name/Business *" at bounding box center [778, 237] width 889 height 36
type input "[PERSON_NAME]/Upstream Property Management"
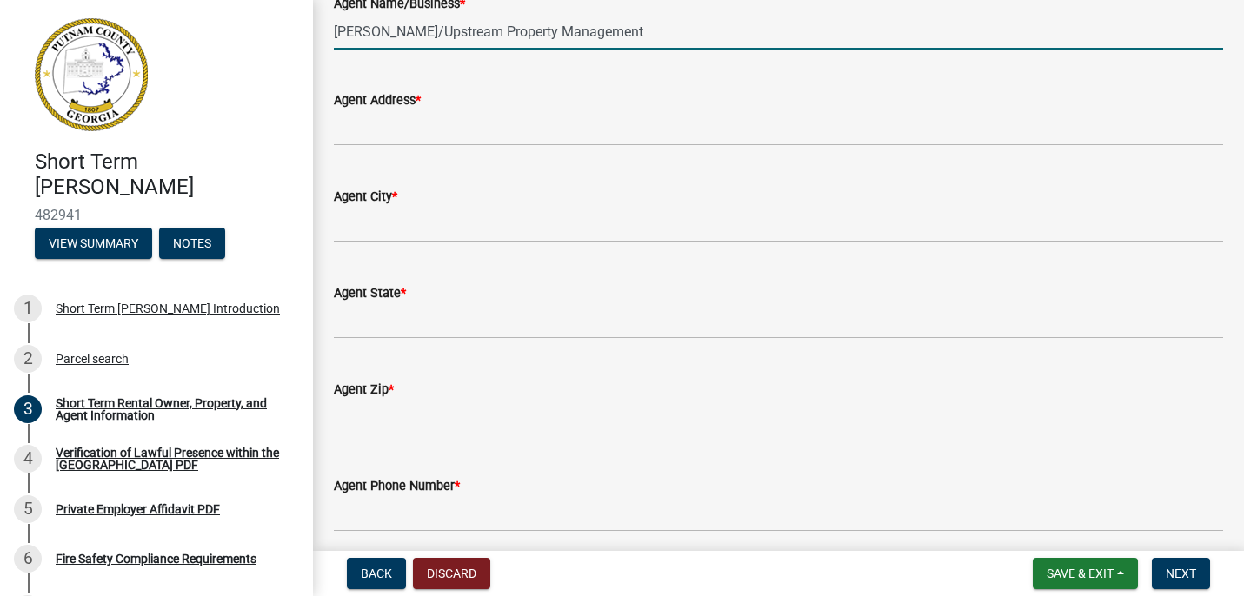
scroll to position [2406, 0]
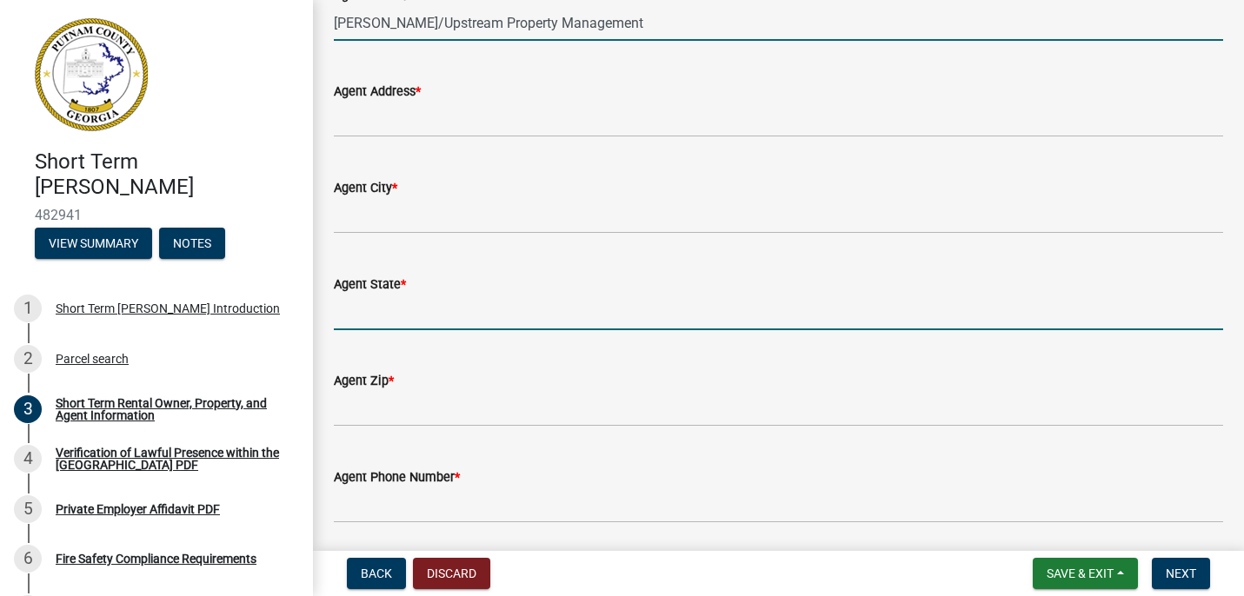
click at [422, 321] on input "Agent State *" at bounding box center [778, 313] width 889 height 36
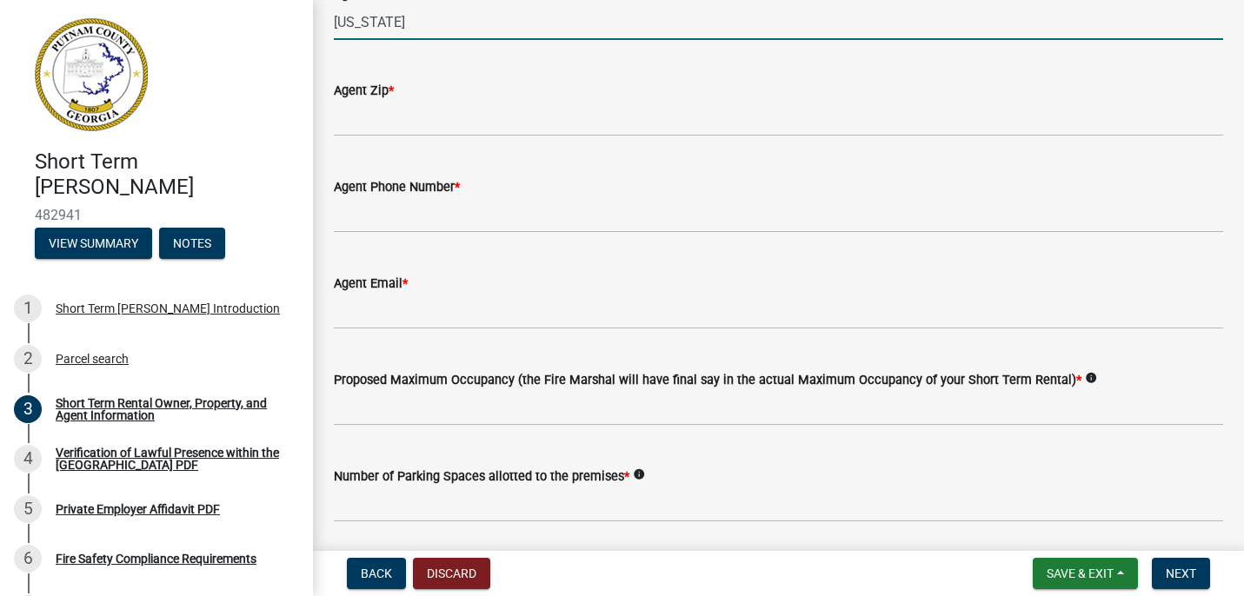
scroll to position [2709, 0]
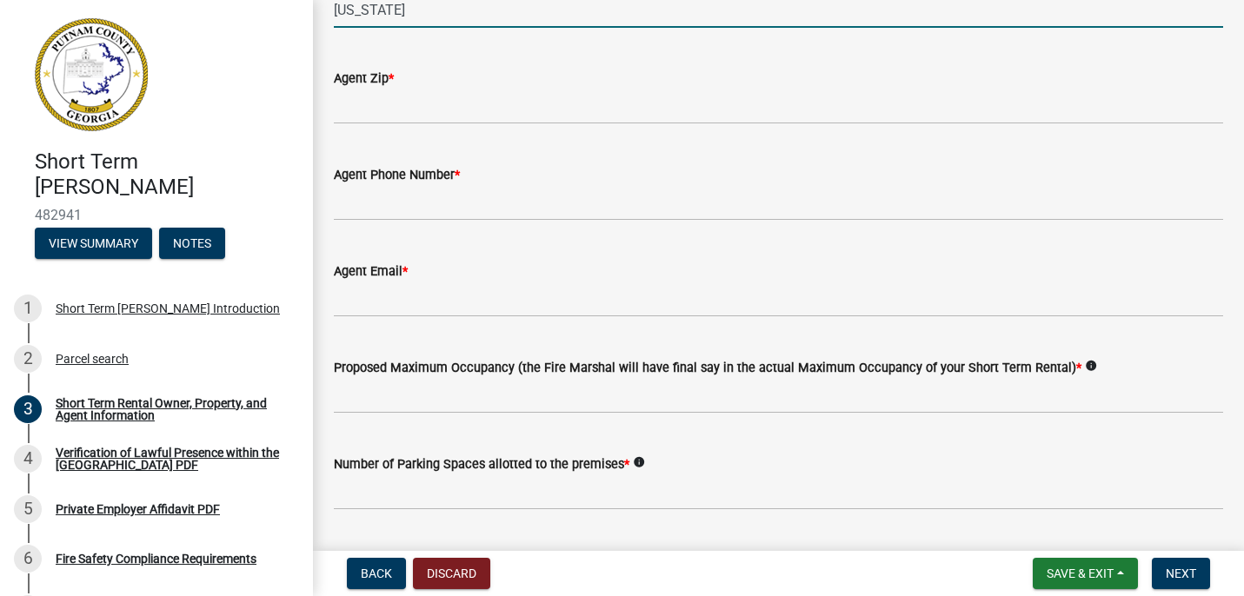
type input "[US_STATE]"
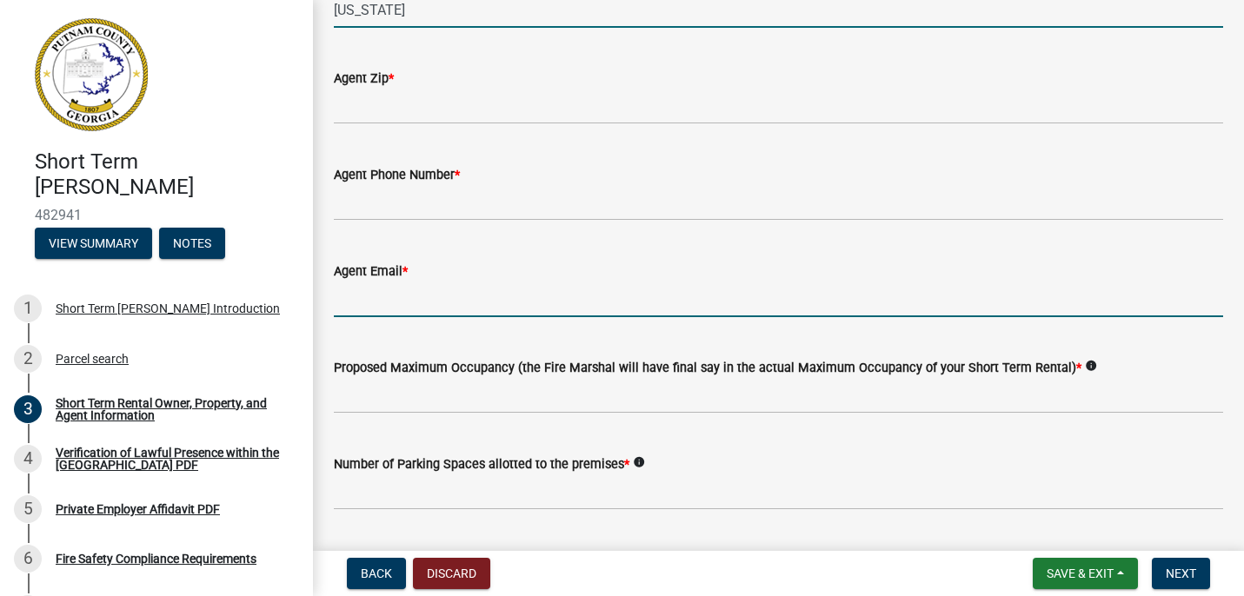
click at [445, 289] on input "Agent Email *" at bounding box center [778, 300] width 889 height 36
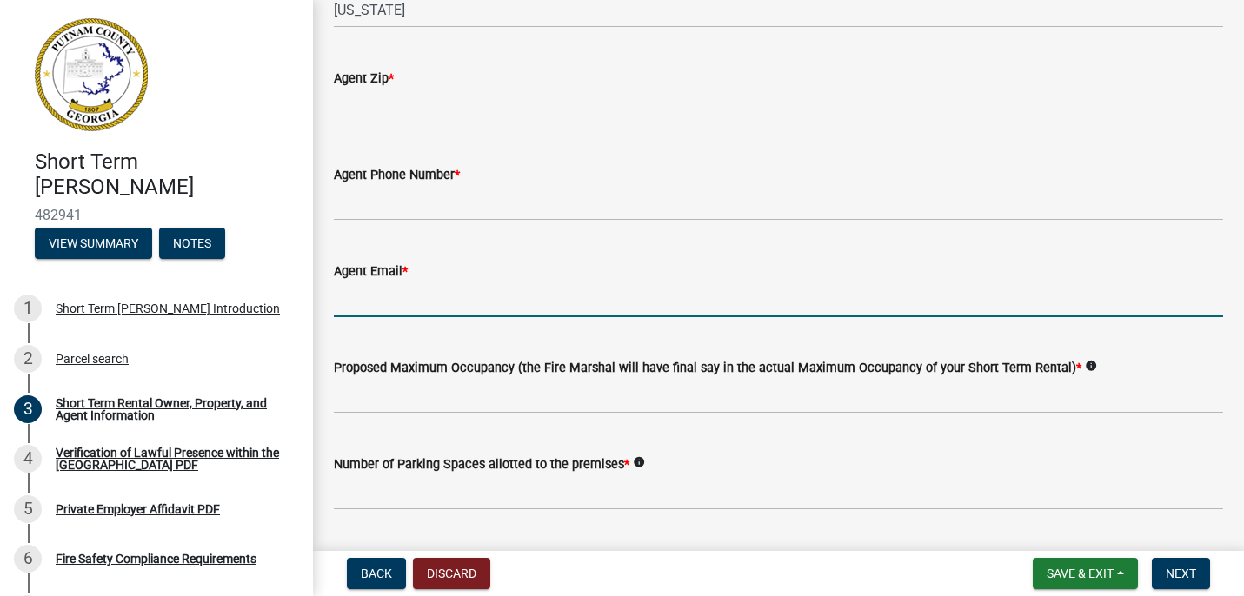
type input "[EMAIL_ADDRESS][DOMAIN_NAME]"
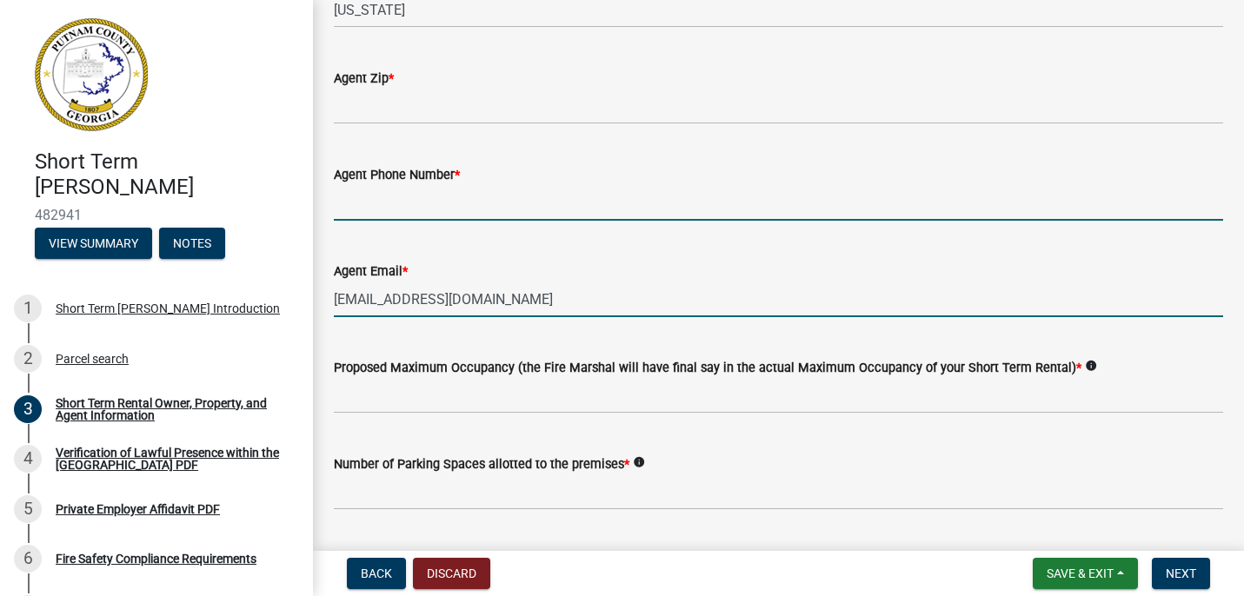
click at [482, 210] on input "Agent Phone Number *" at bounding box center [778, 203] width 889 height 36
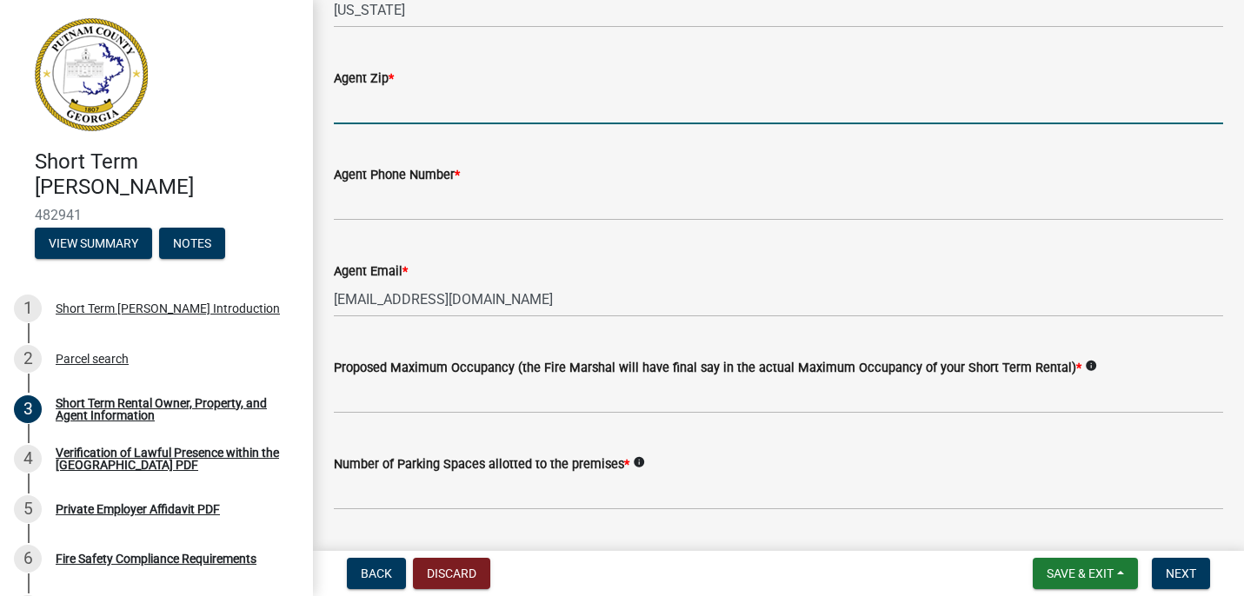
click at [511, 103] on input "Agent Zip *" at bounding box center [778, 107] width 889 height 36
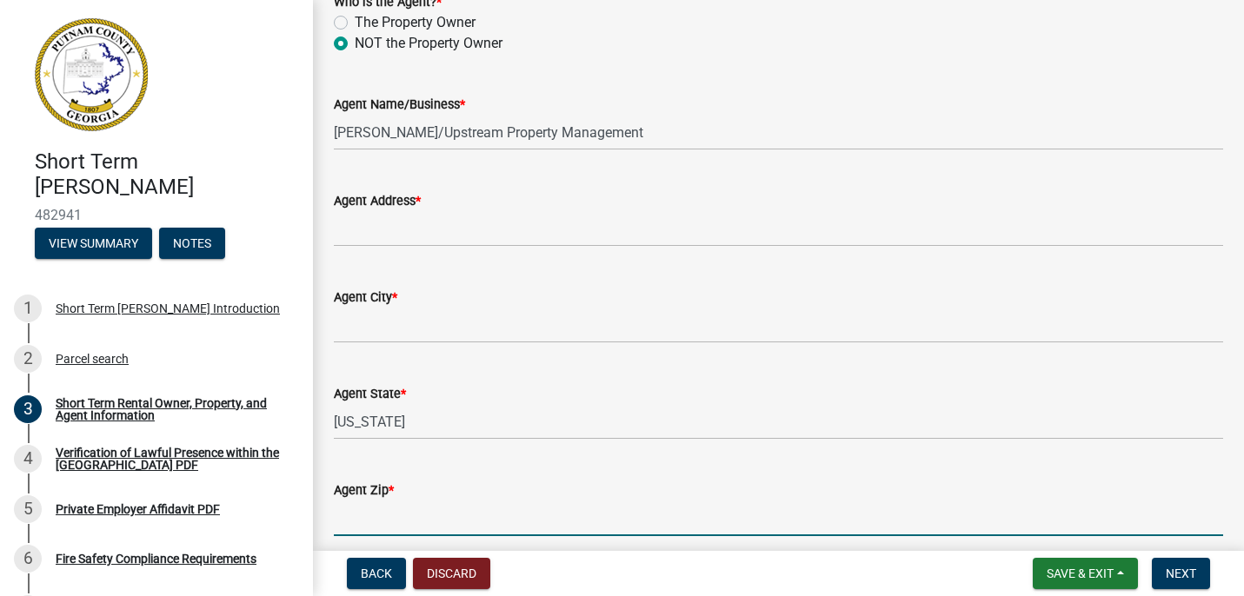
scroll to position [2236, 0]
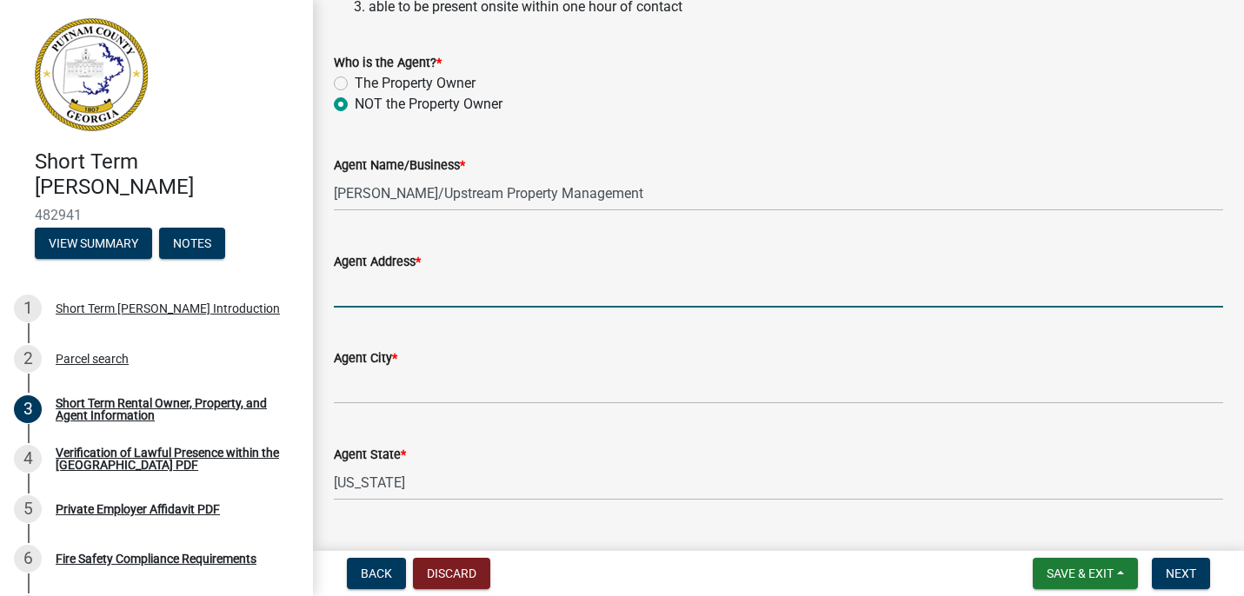
click at [405, 293] on input "Agent Address *" at bounding box center [778, 290] width 889 height 36
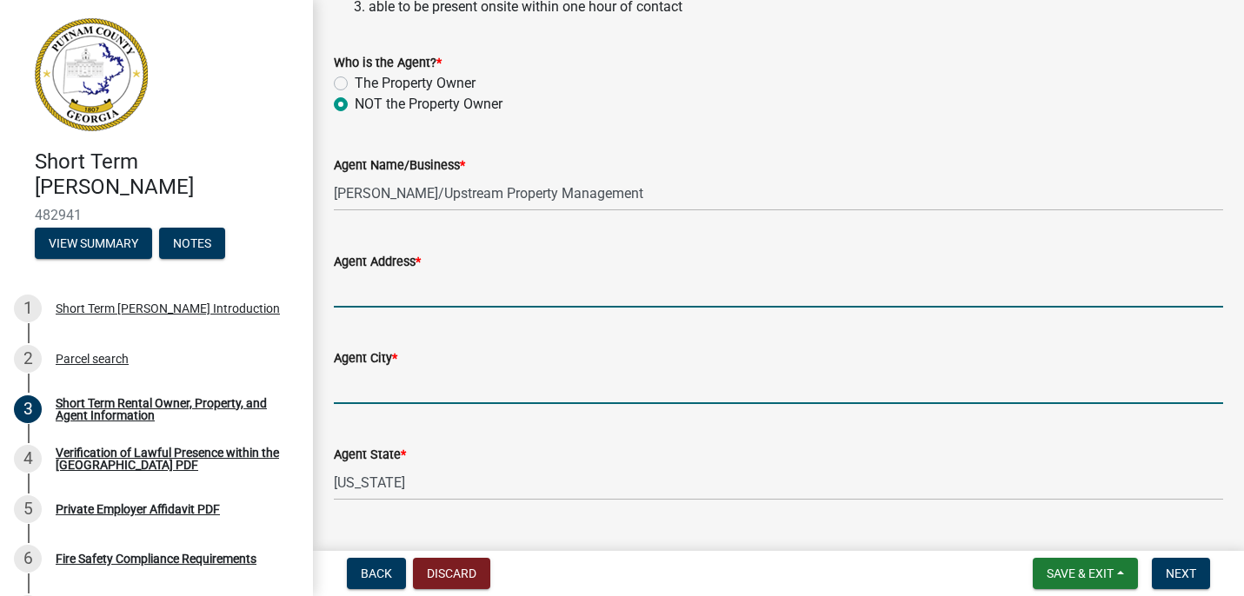
click at [376, 389] on input "Agent City *" at bounding box center [778, 387] width 889 height 36
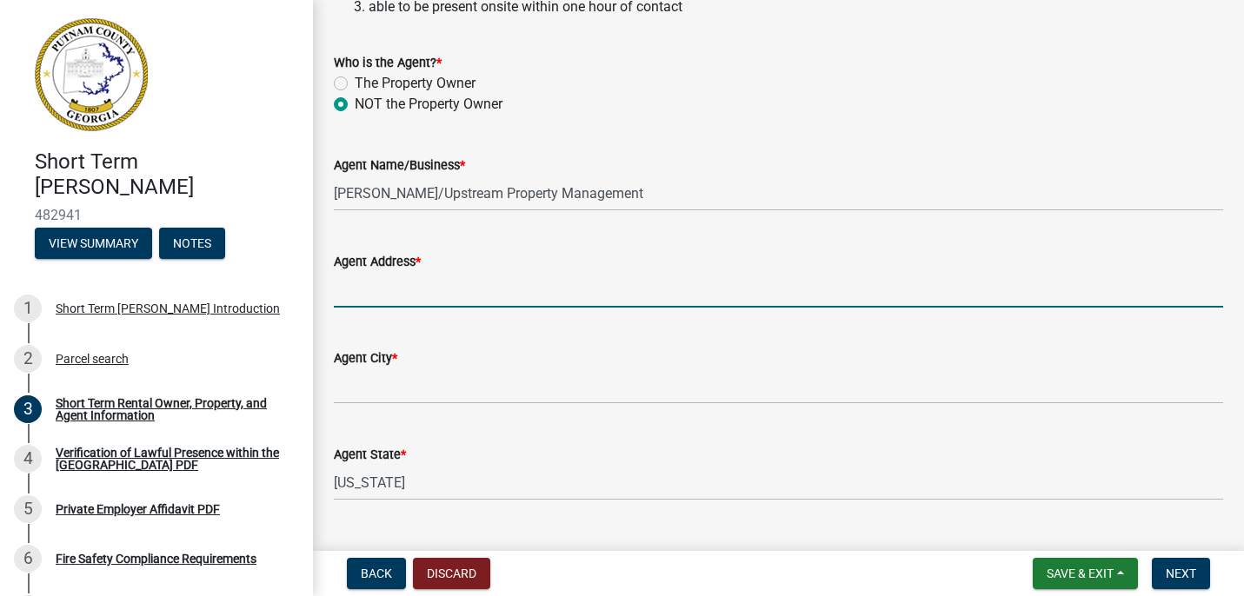
click at [422, 288] on input "Agent Address *" at bounding box center [778, 290] width 889 height 36
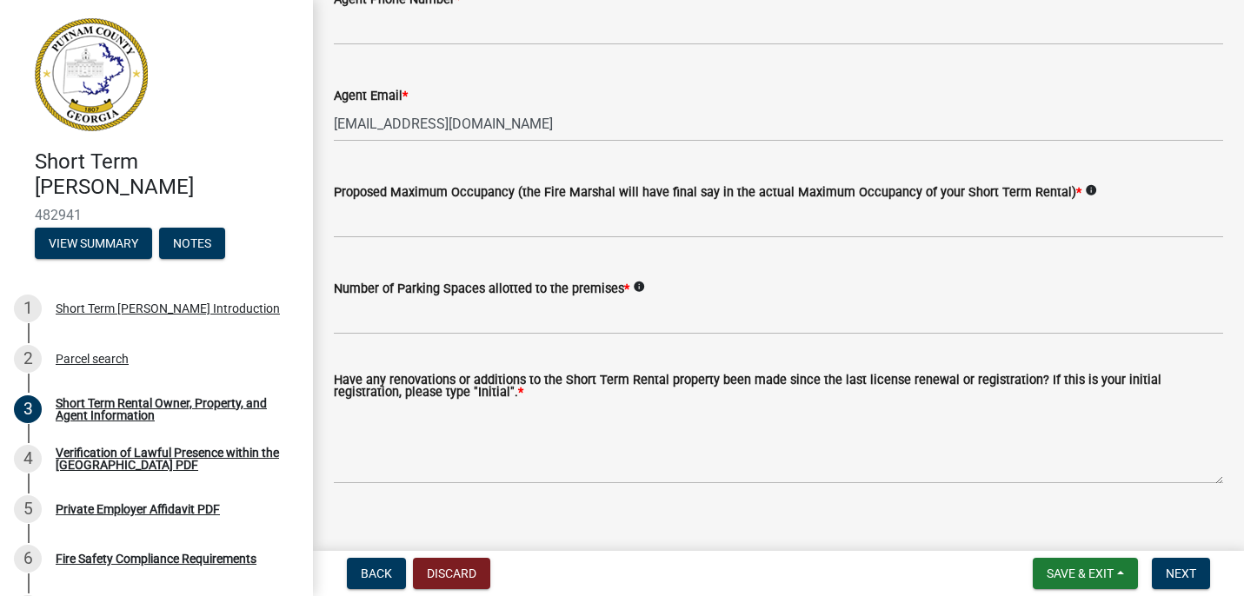
scroll to position [2907, 0]
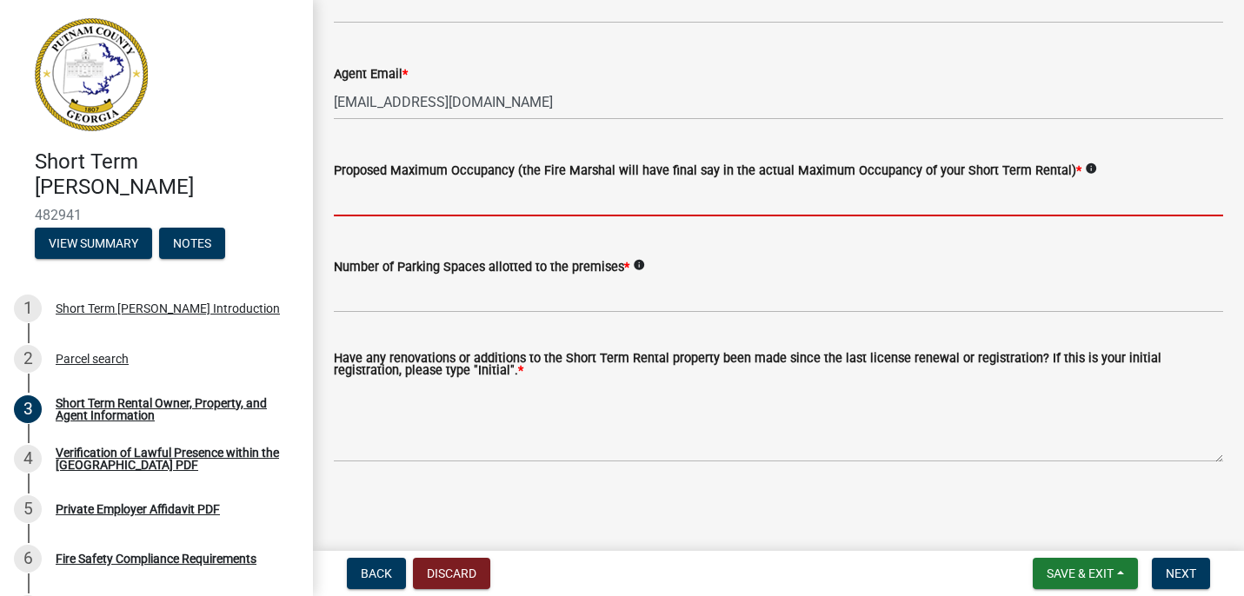
click at [482, 207] on input "text" at bounding box center [778, 199] width 889 height 36
click at [1085, 169] on icon "info" at bounding box center [1091, 169] width 12 height 12
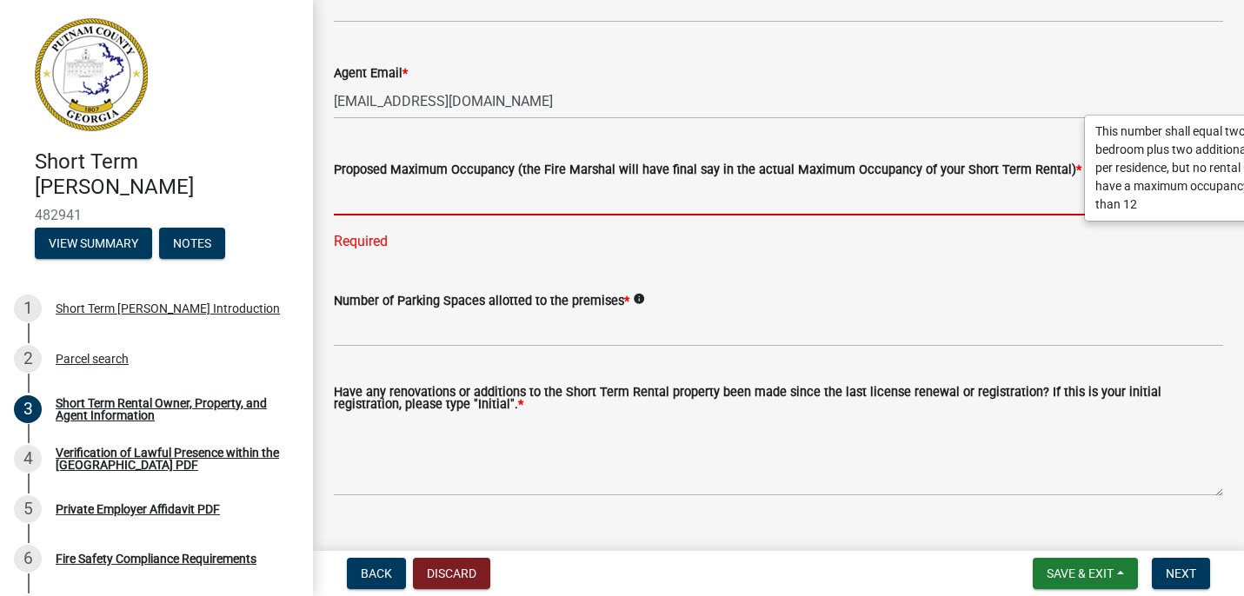
click at [837, 200] on input "text" at bounding box center [778, 198] width 889 height 36
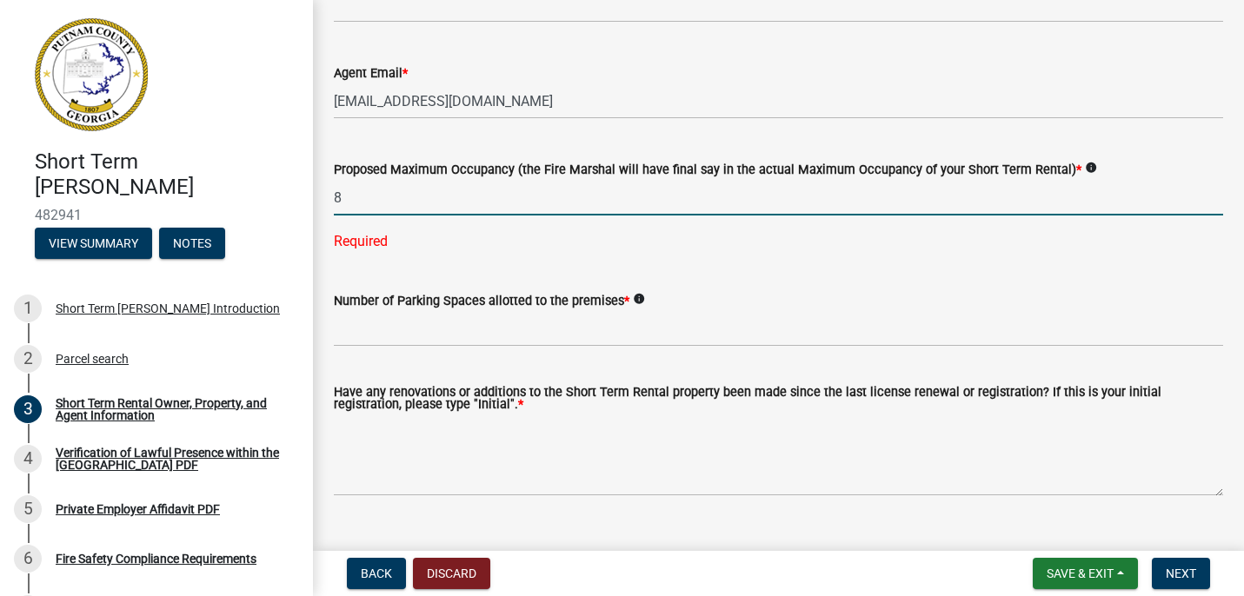
type input "8"
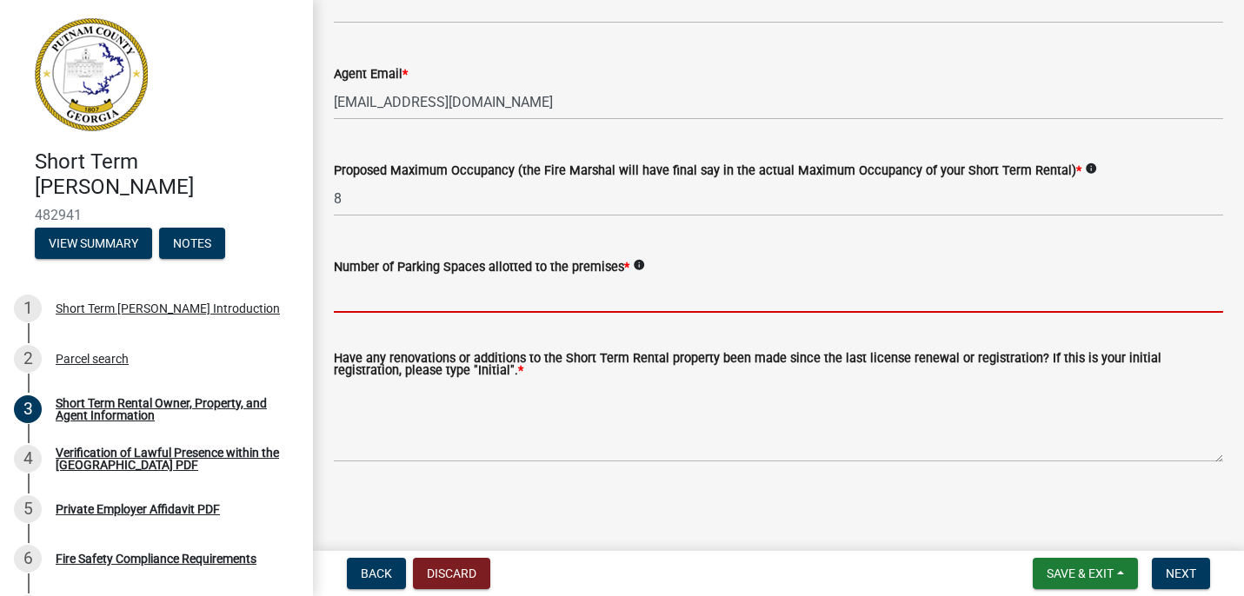
click at [543, 325] on wm-data-entity-input "Number of Parking Spaces allotted to the premises * info" at bounding box center [778, 280] width 889 height 96
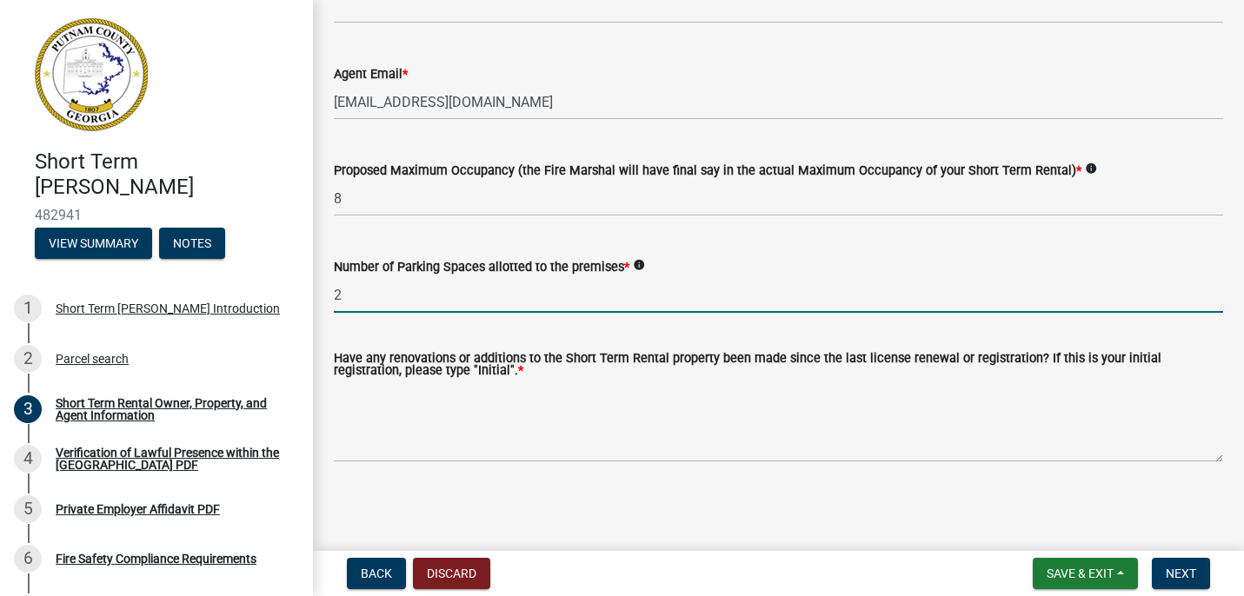
type input "2"
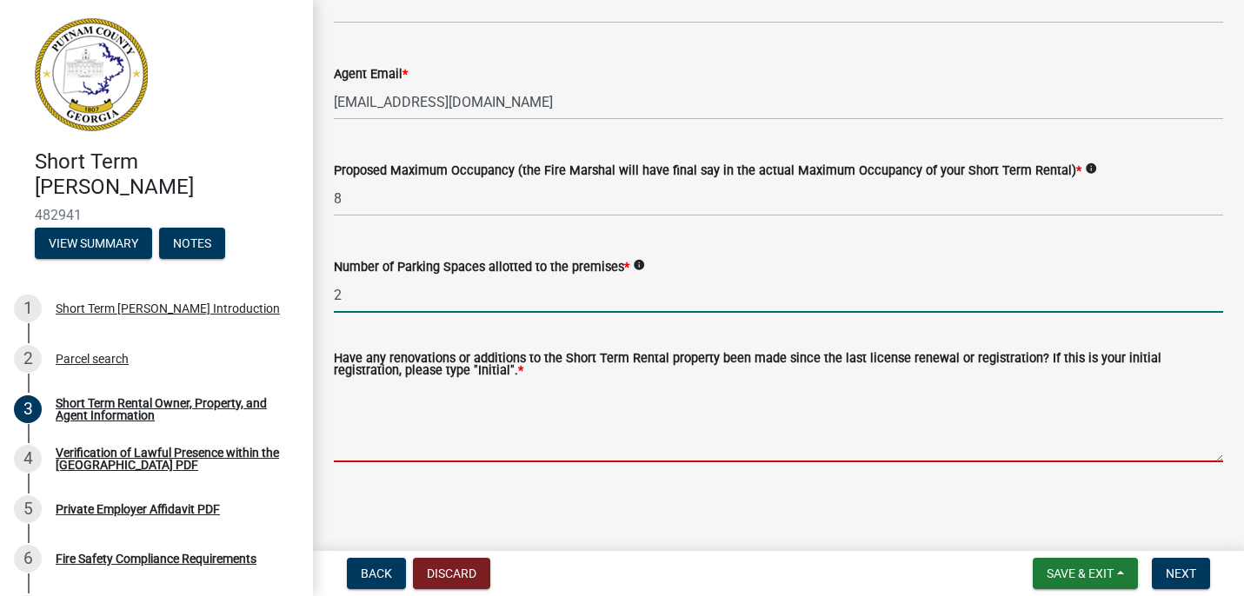
click at [478, 446] on textarea "Have any renovations or additions to the Short Term Rental property been made s…" at bounding box center [778, 422] width 889 height 82
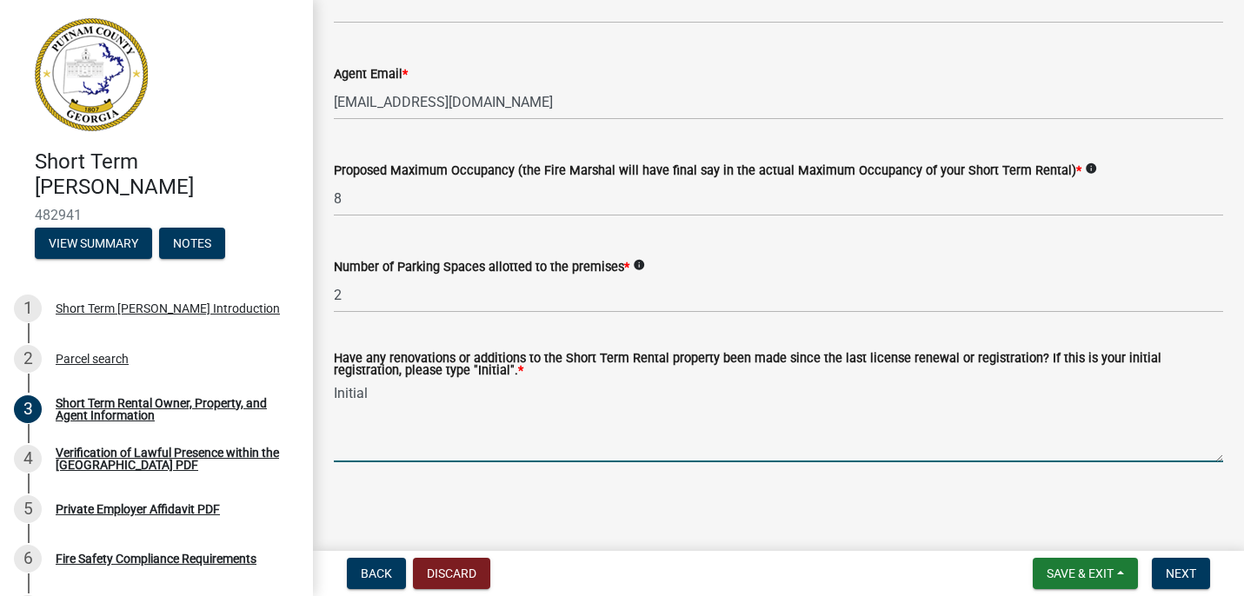
type textarea "Initial"
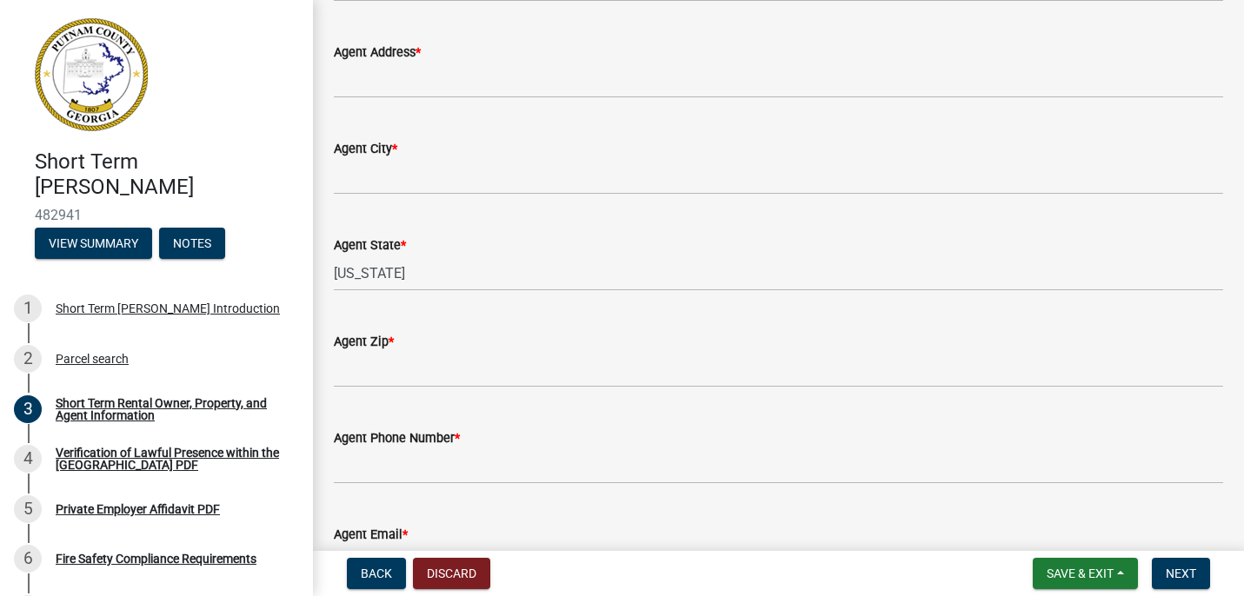
scroll to position [2456, 0]
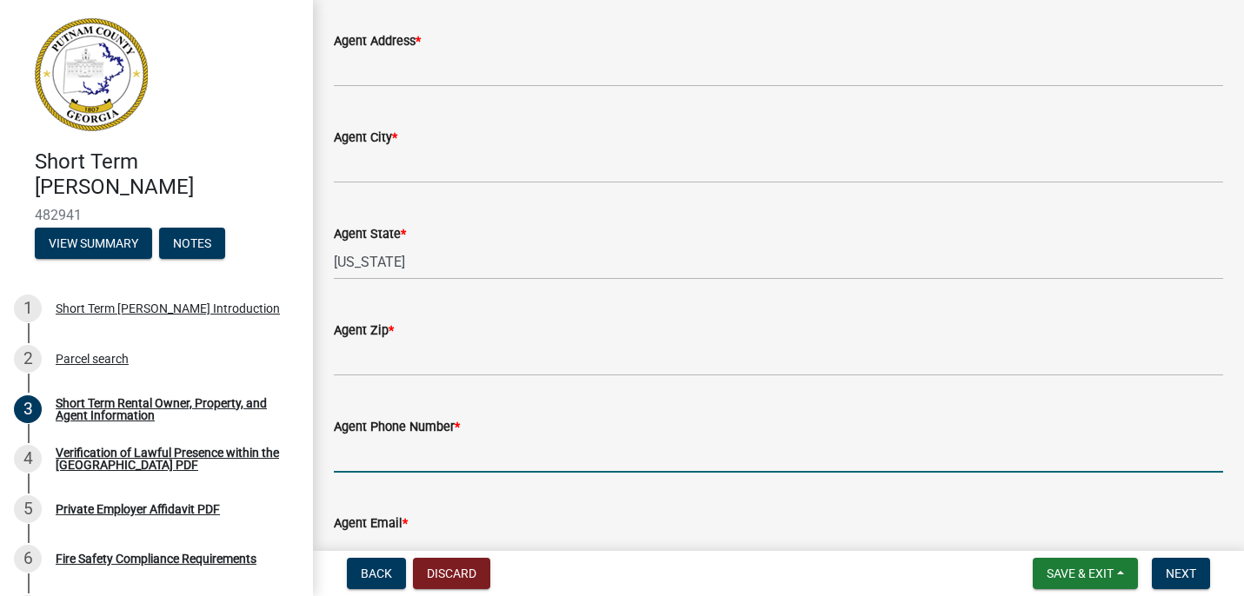
click at [466, 456] on input "Agent Phone Number *" at bounding box center [778, 455] width 889 height 36
type input "7192071273"
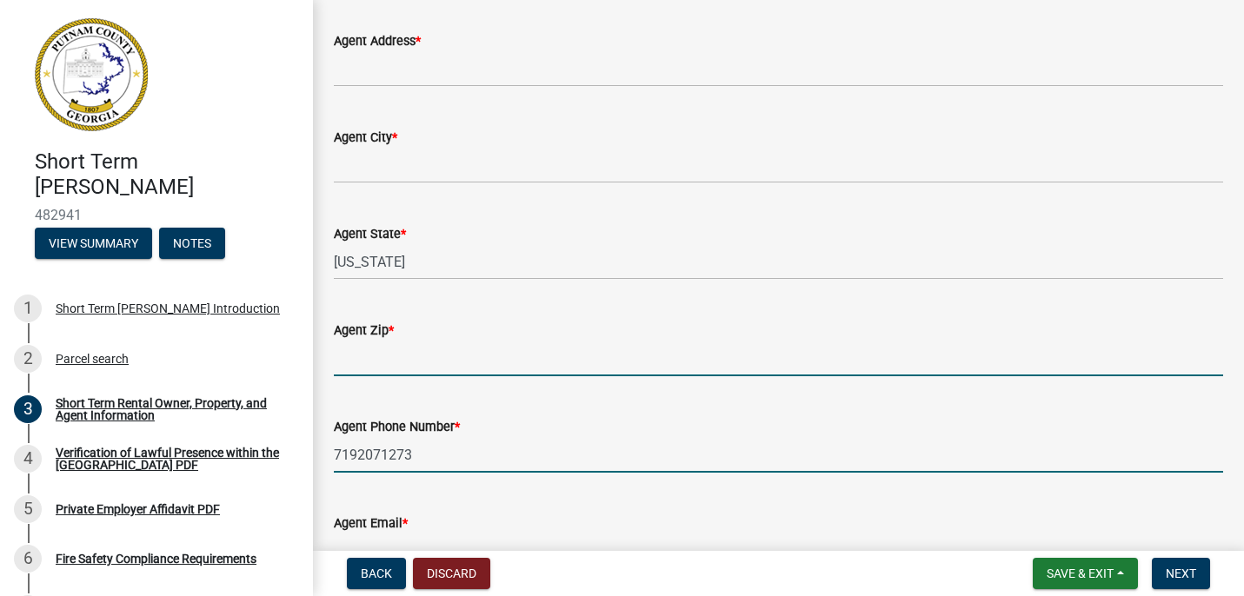
click at [428, 368] on input "Agent Zip *" at bounding box center [778, 359] width 889 height 36
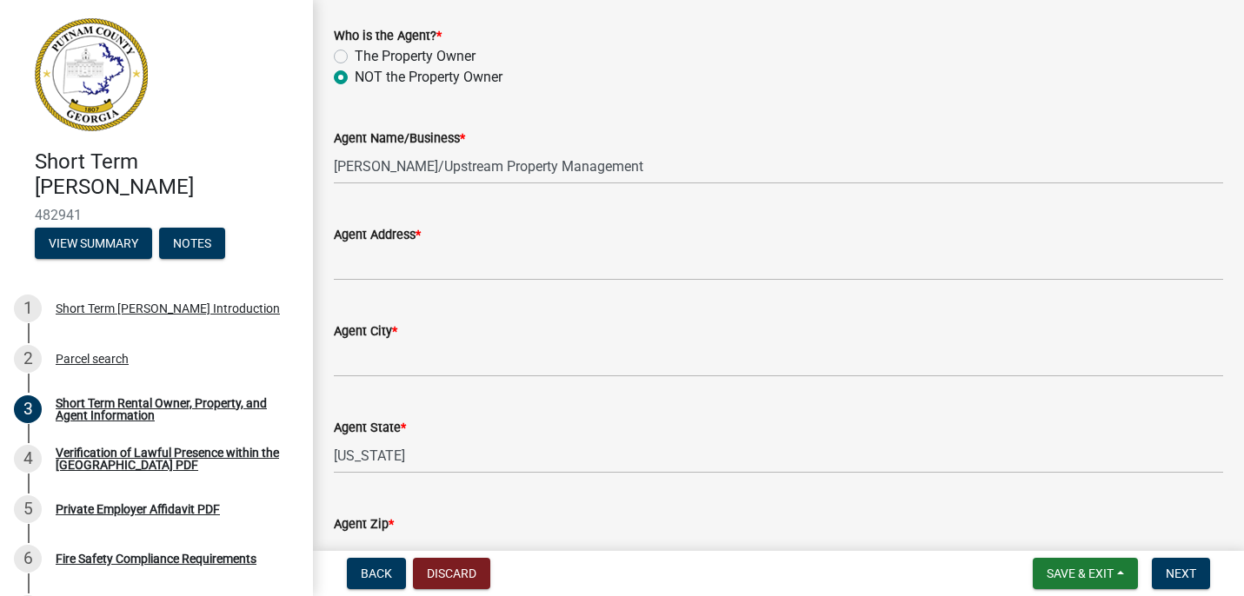
scroll to position [2256, 0]
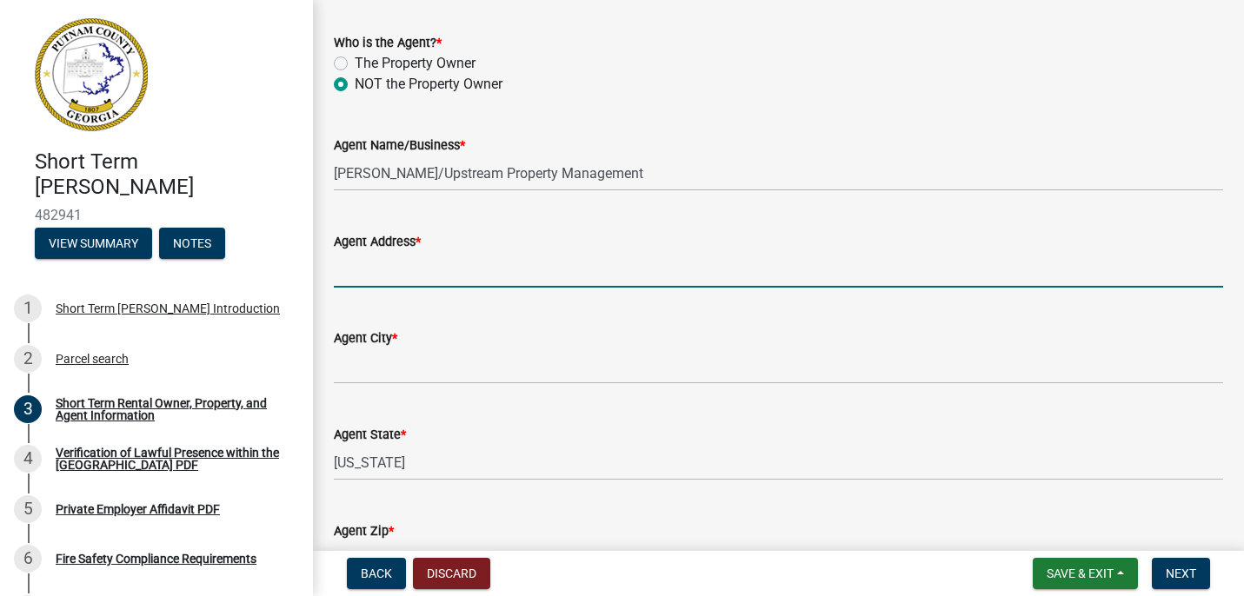
click at [432, 262] on input "Agent Address *" at bounding box center [778, 270] width 889 height 36
type input "[EMAIL_ADDRESS][DOMAIN_NAME]"
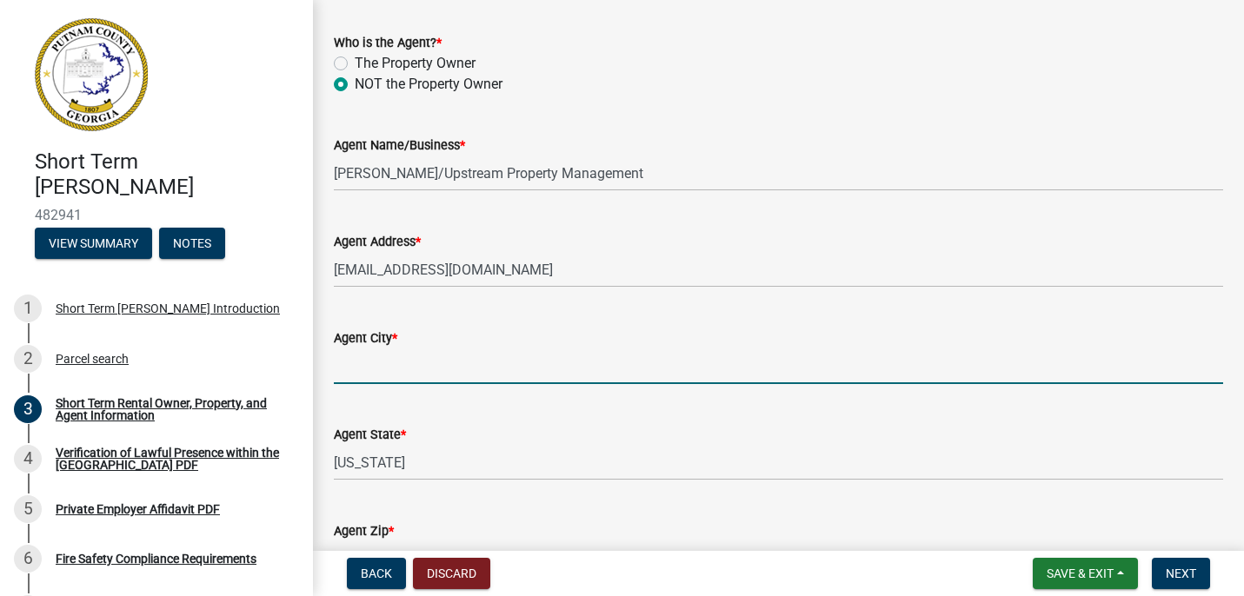
click at [527, 368] on input "Agent City *" at bounding box center [778, 367] width 889 height 36
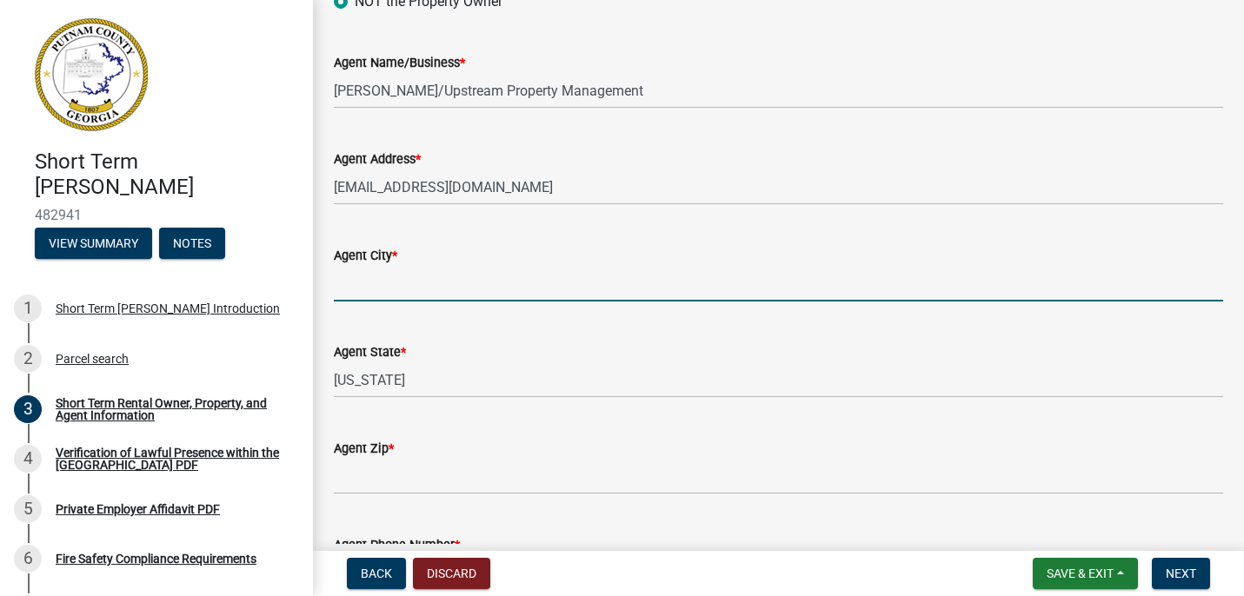
scroll to position [2347, 0]
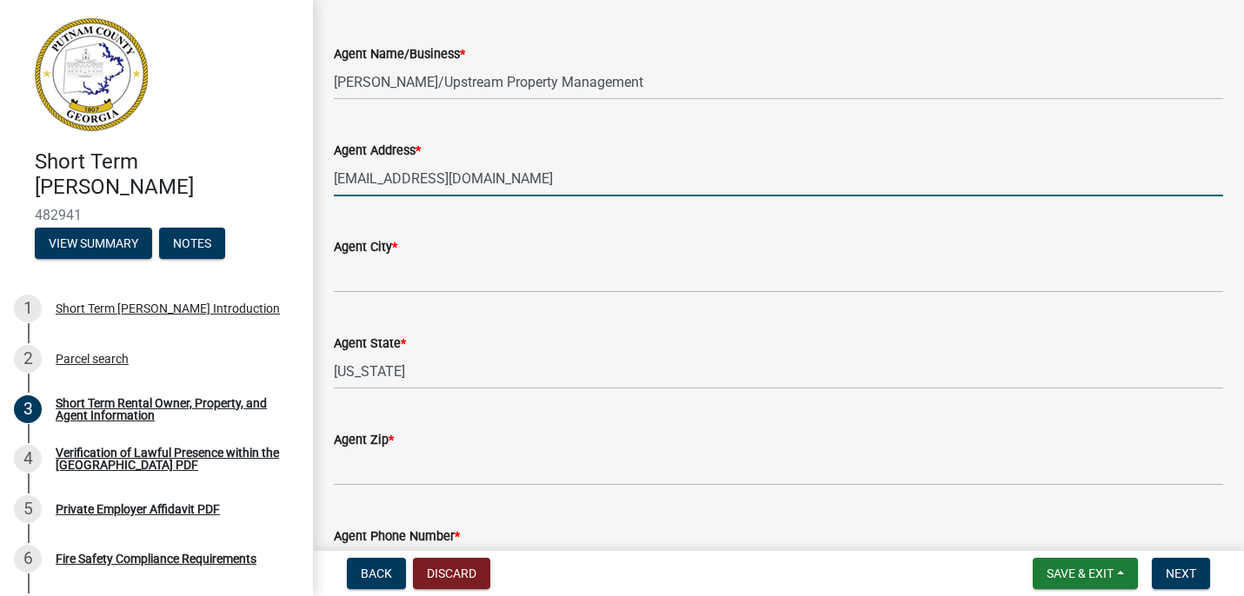
drag, startPoint x: 494, startPoint y: 183, endPoint x: 336, endPoint y: 188, distance: 158.3
click at [336, 188] on input "[EMAIL_ADDRESS][DOMAIN_NAME]" at bounding box center [778, 179] width 889 height 36
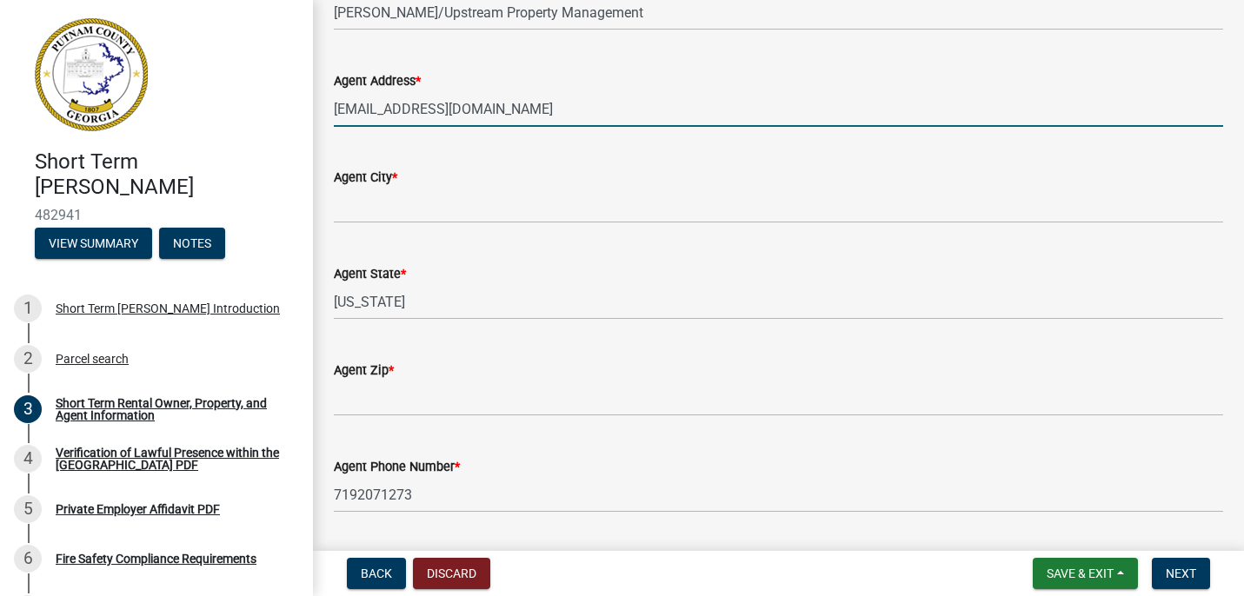
scroll to position [2413, 0]
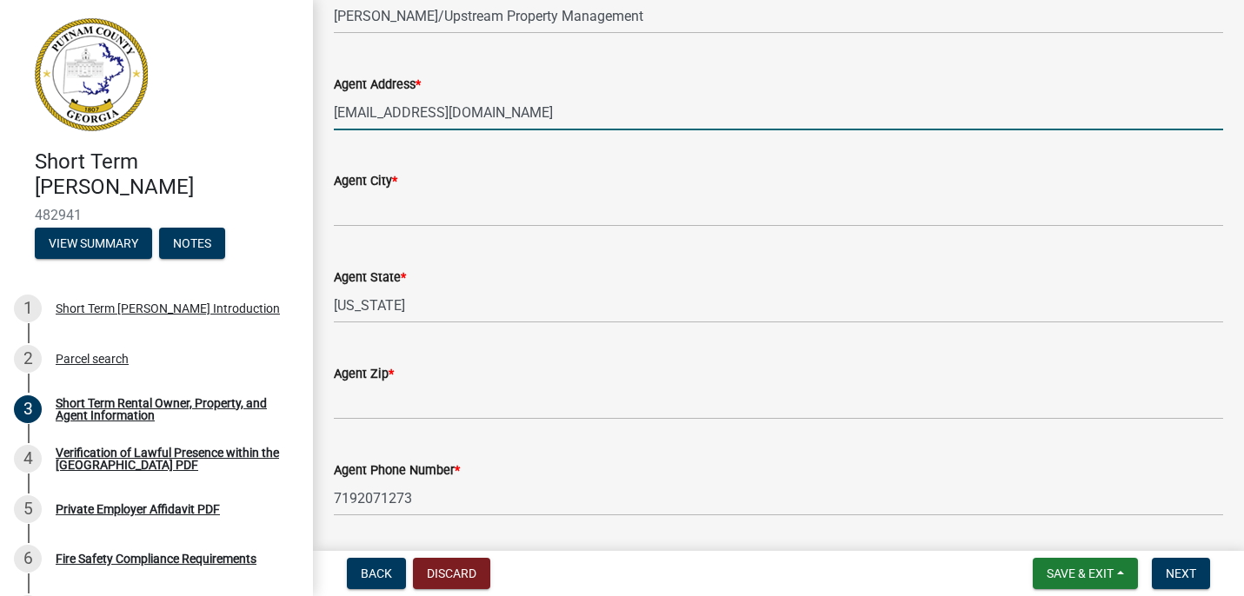
drag, startPoint x: 502, startPoint y: 123, endPoint x: 331, endPoint y: 118, distance: 170.4
click at [331, 118] on div "Agent Address * [EMAIL_ADDRESS][DOMAIN_NAME]" at bounding box center [778, 90] width 915 height 81
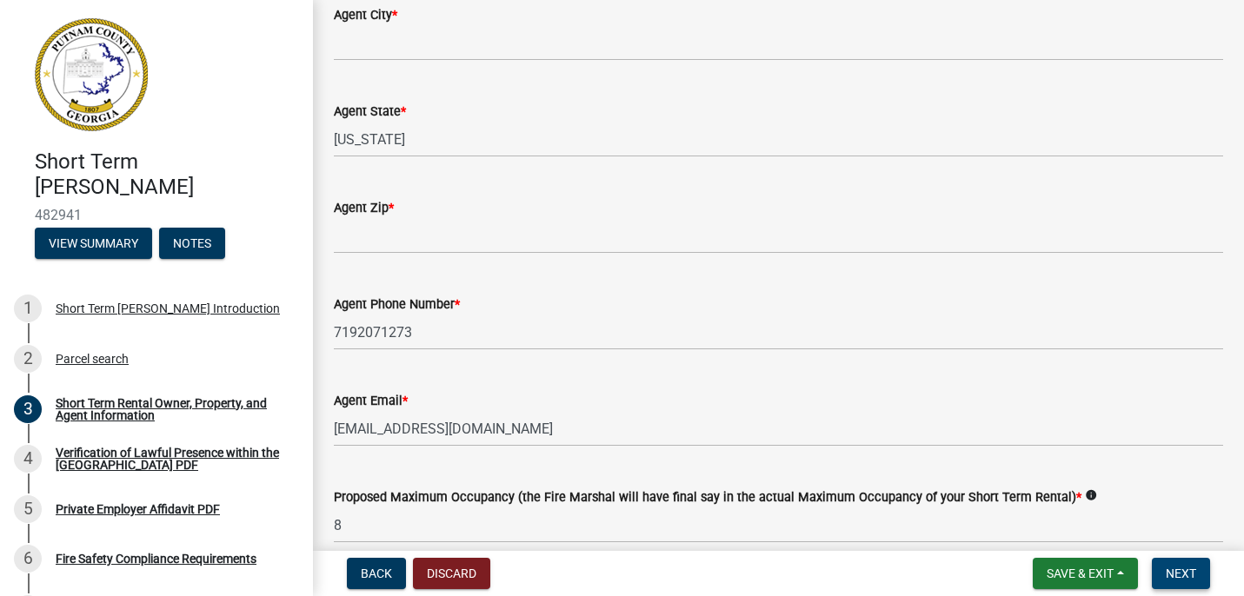
scroll to position [2512, 0]
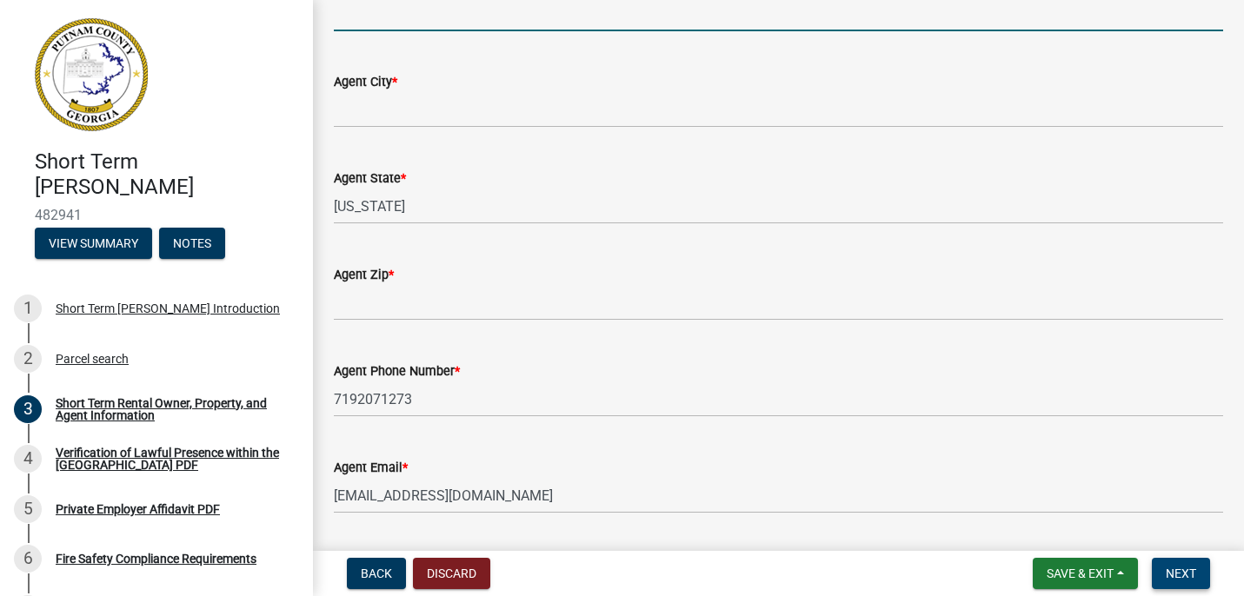
click at [1182, 575] on span "Next" at bounding box center [1181, 574] width 30 height 14
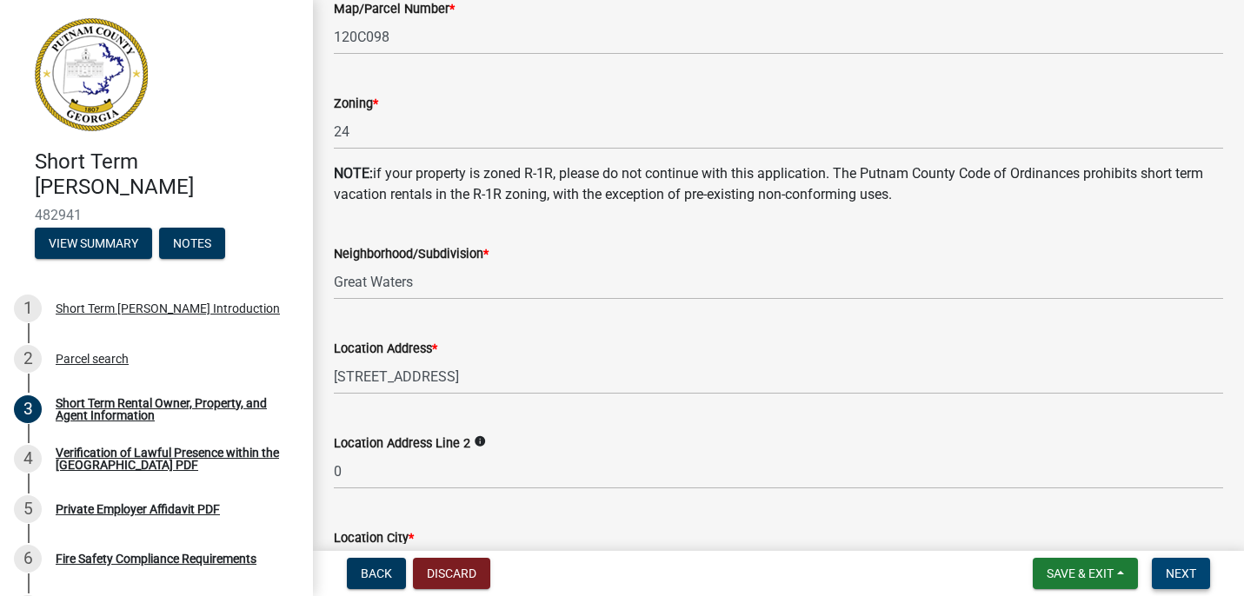
scroll to position [952, 0]
click at [111, 451] on div "Verification of Lawful Presence within the [GEOGRAPHIC_DATA] PDF" at bounding box center [170, 459] width 229 height 24
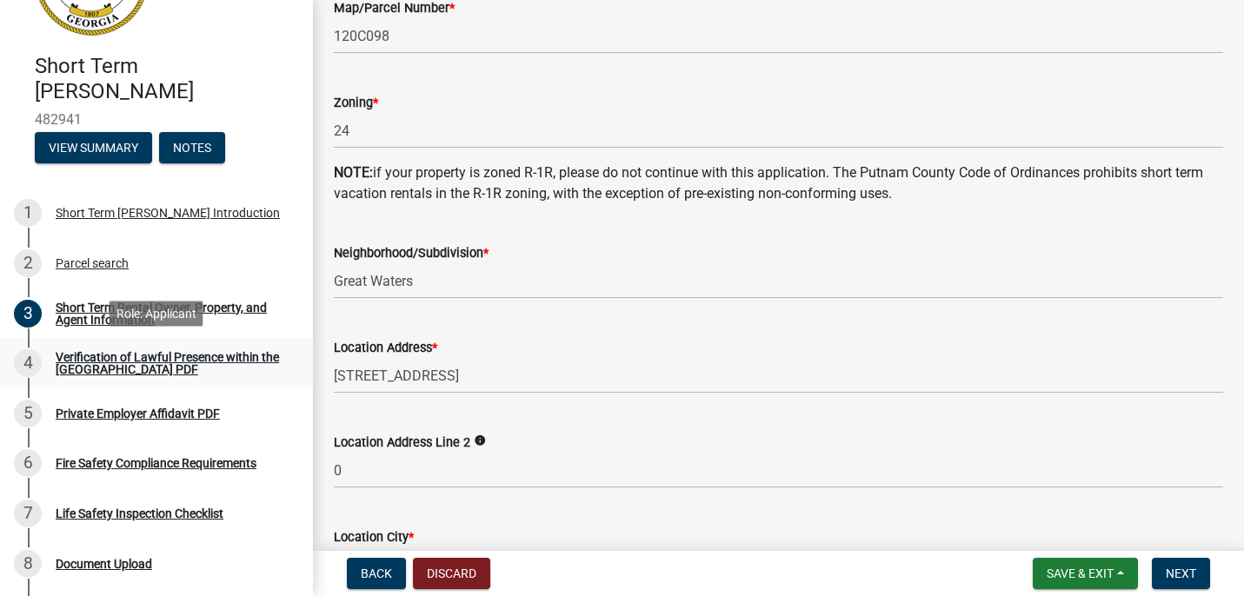
scroll to position [97, 0]
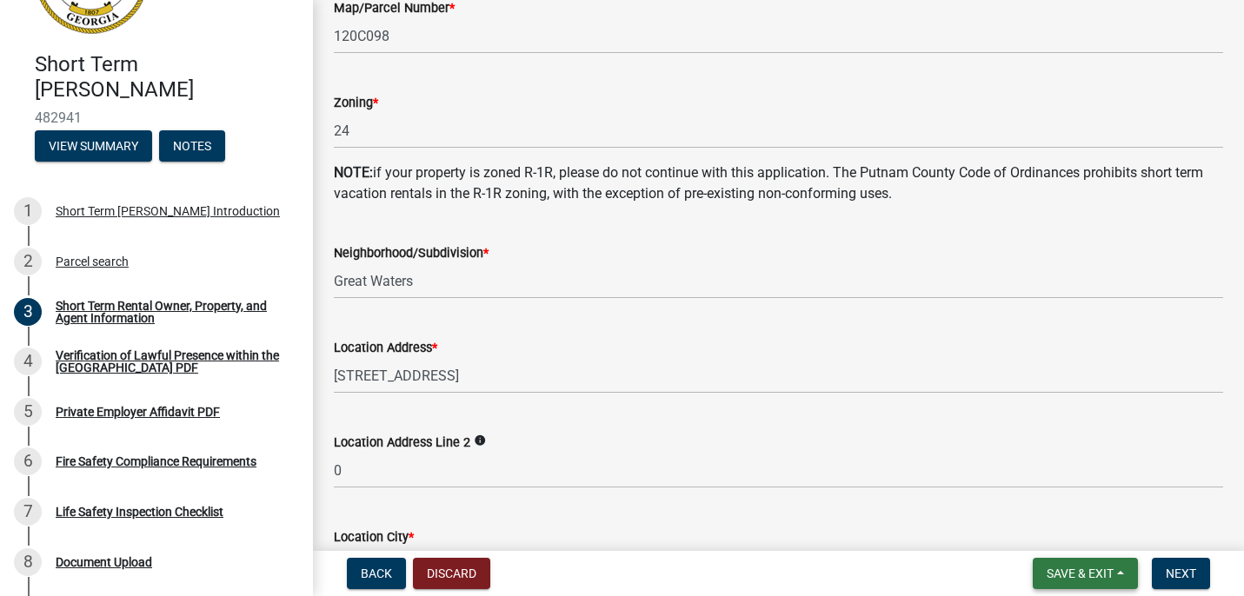
click at [1116, 565] on button "Save & Exit" at bounding box center [1085, 573] width 105 height 31
click at [1071, 522] on button "Save & Exit" at bounding box center [1068, 529] width 139 height 42
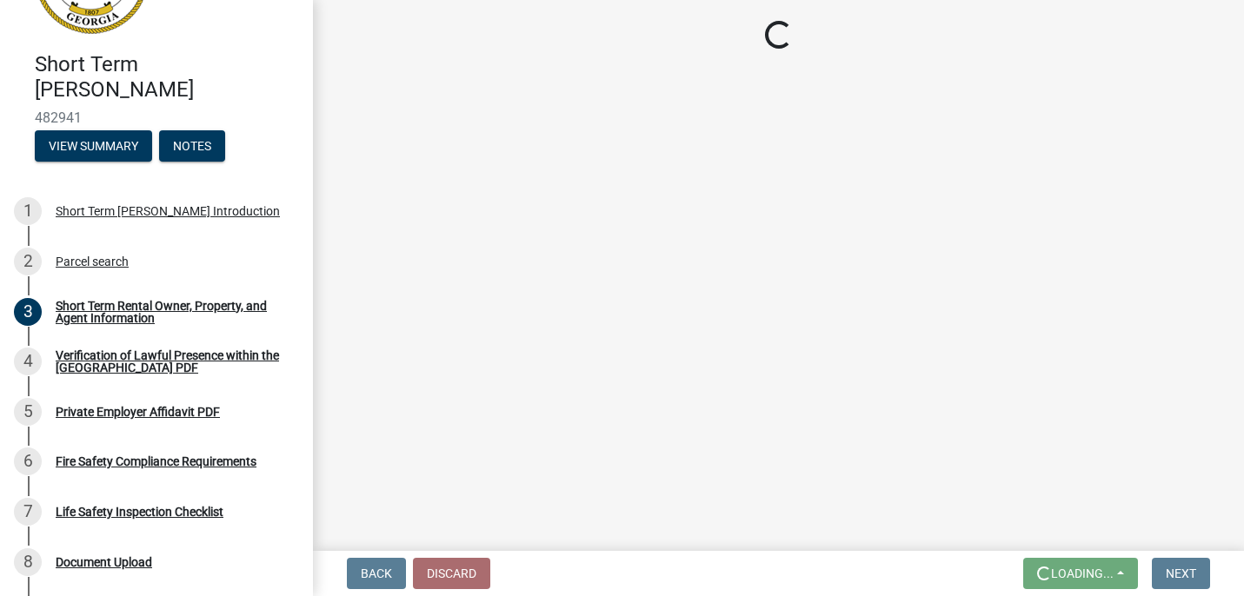
scroll to position [0, 0]
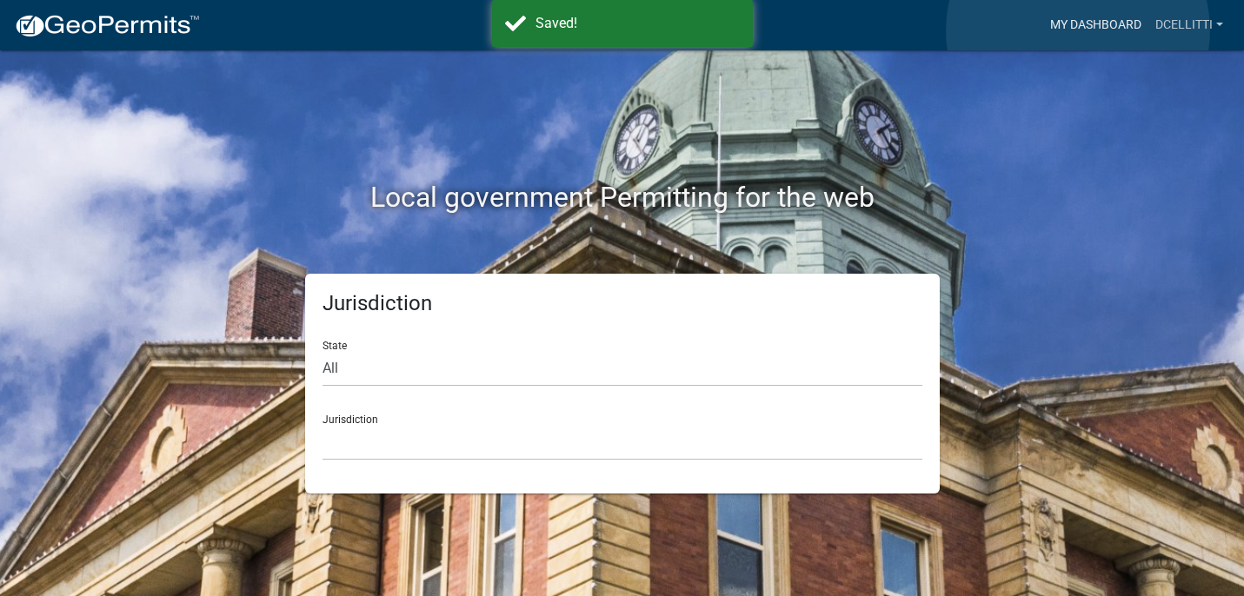
click at [1078, 30] on link "My Dashboard" at bounding box center [1095, 25] width 105 height 33
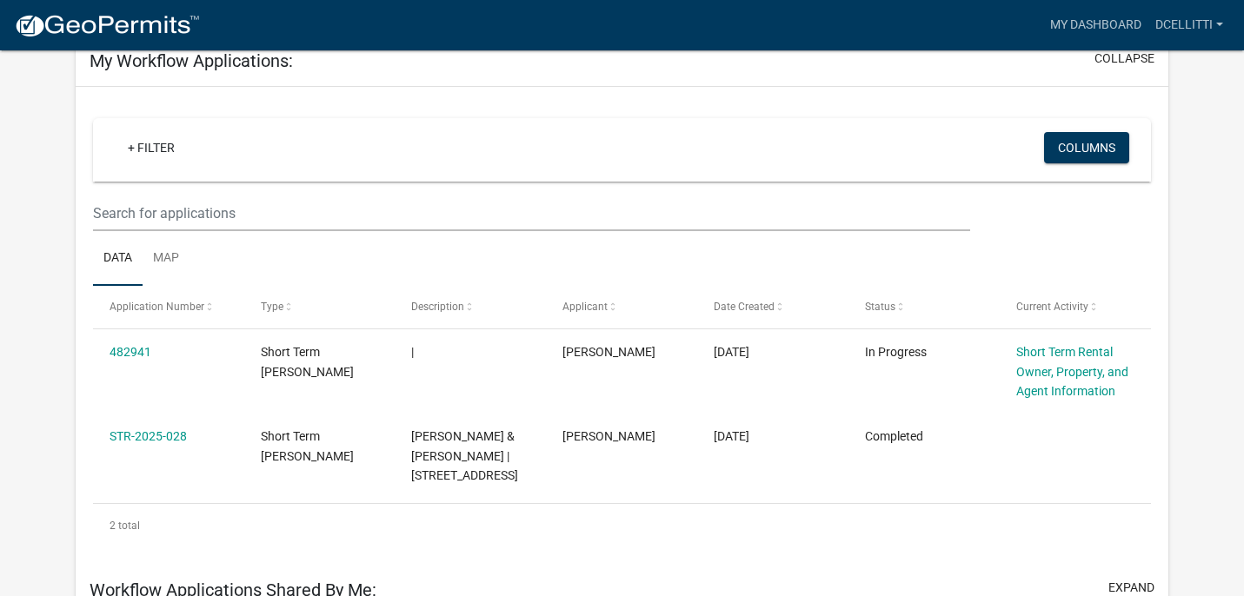
scroll to position [169, 0]
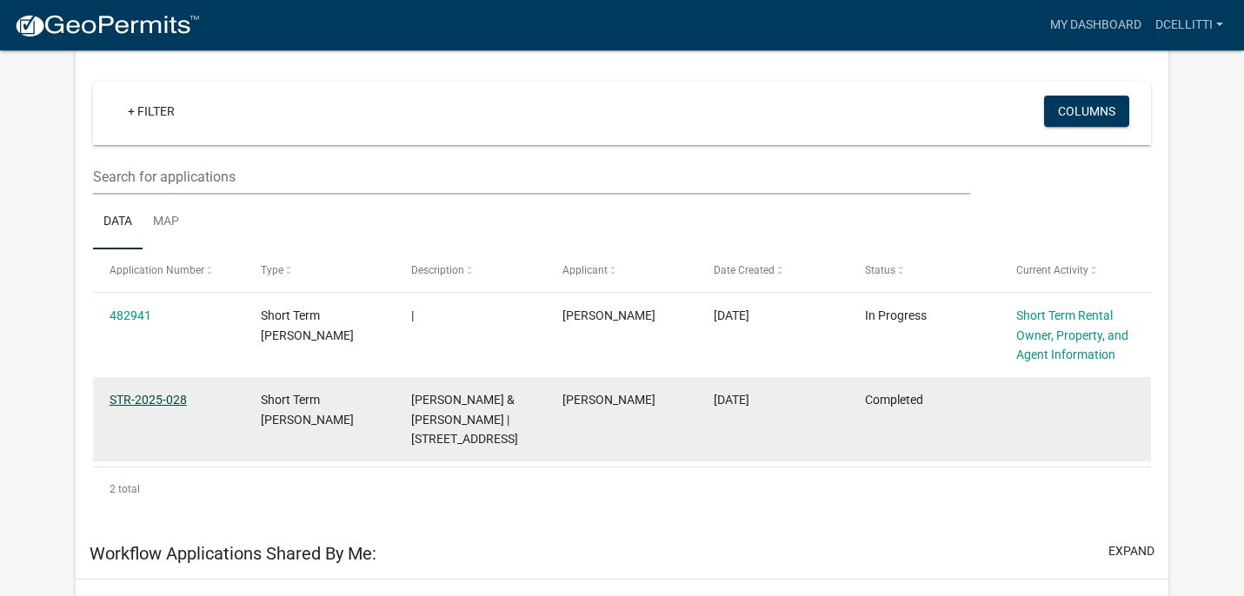
click at [167, 403] on link "STR-2025-028" at bounding box center [148, 400] width 77 height 14
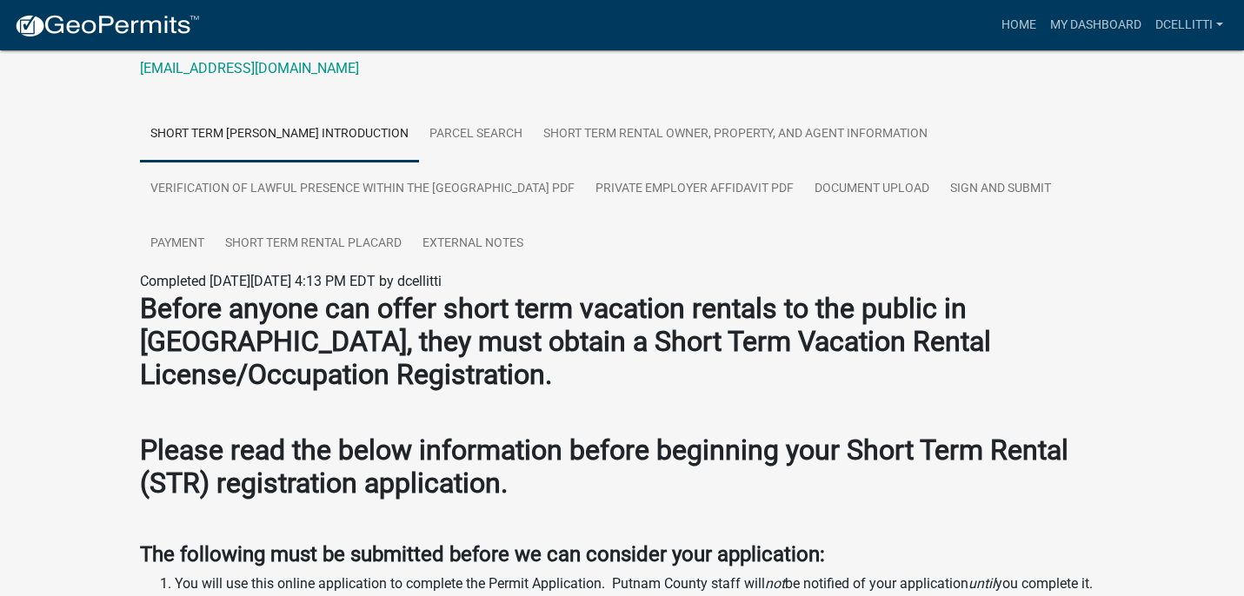
scroll to position [280, 0]
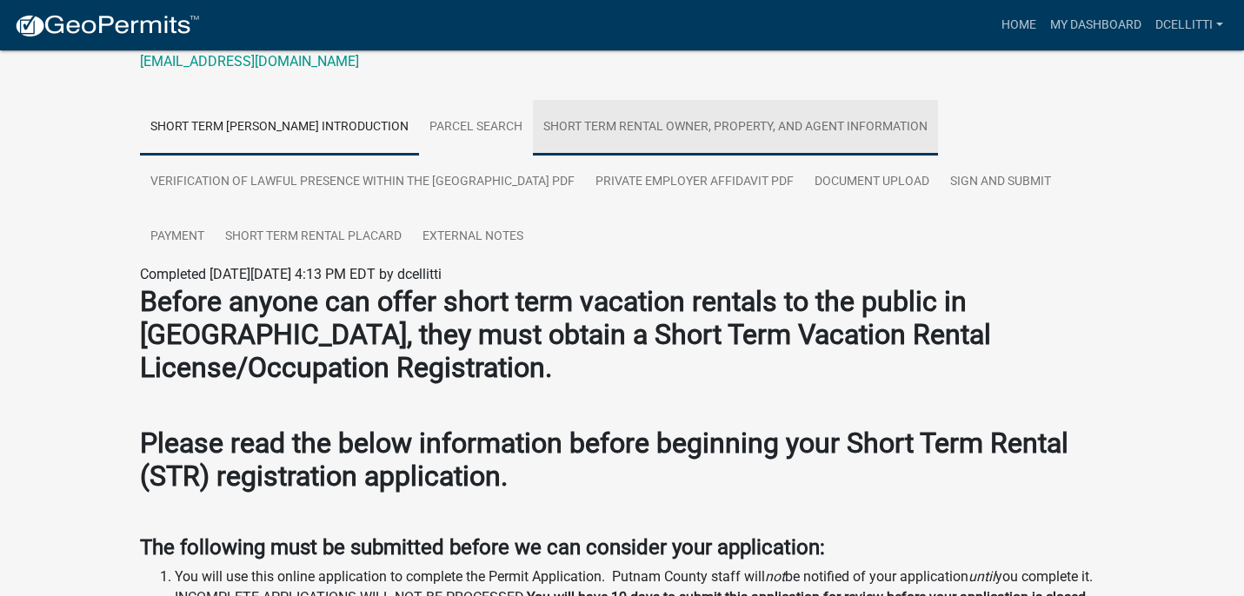
click at [678, 125] on link "Short Term Rental Owner, Property, and Agent Information" at bounding box center [735, 128] width 405 height 56
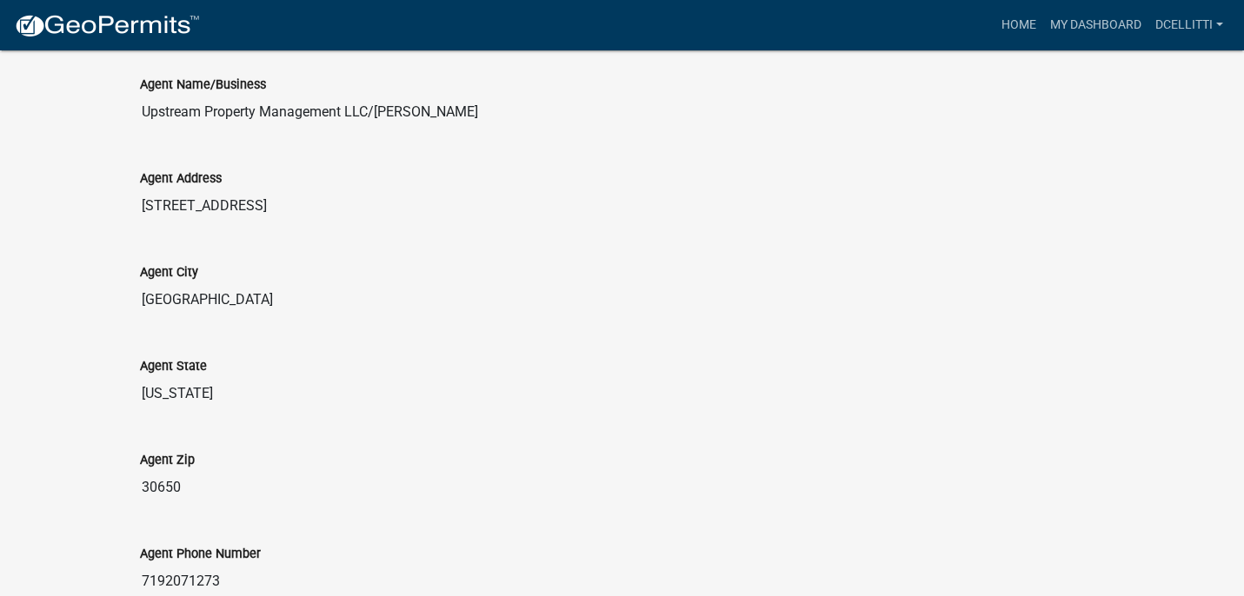
scroll to position [2704, 0]
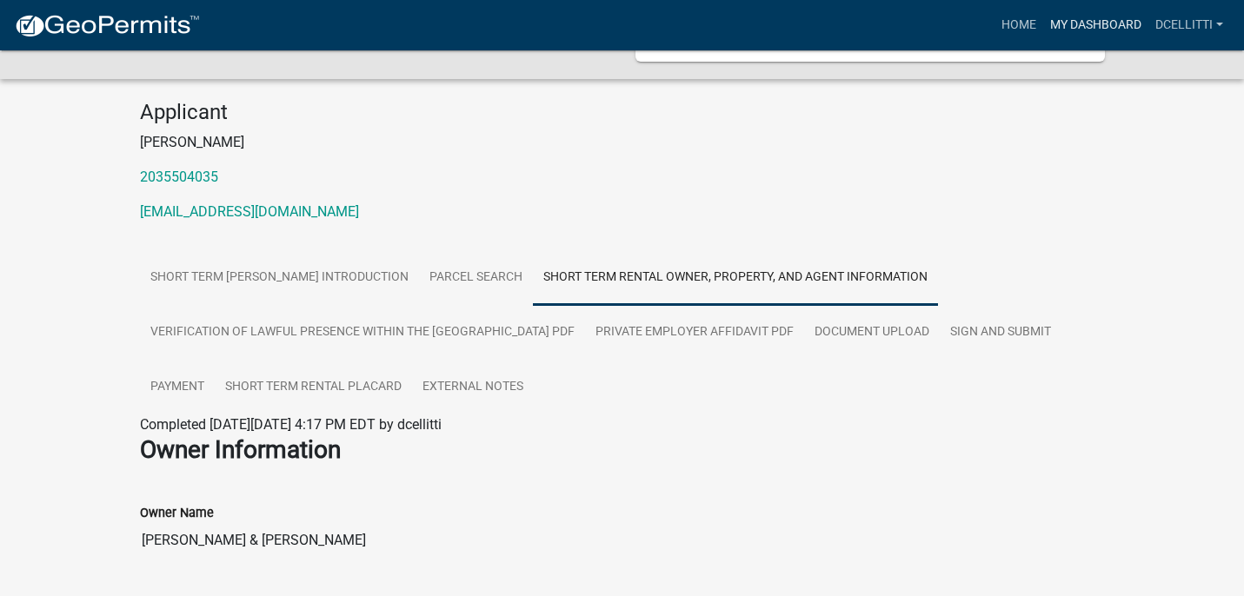
click at [1075, 16] on link "My Dashboard" at bounding box center [1095, 25] width 105 height 33
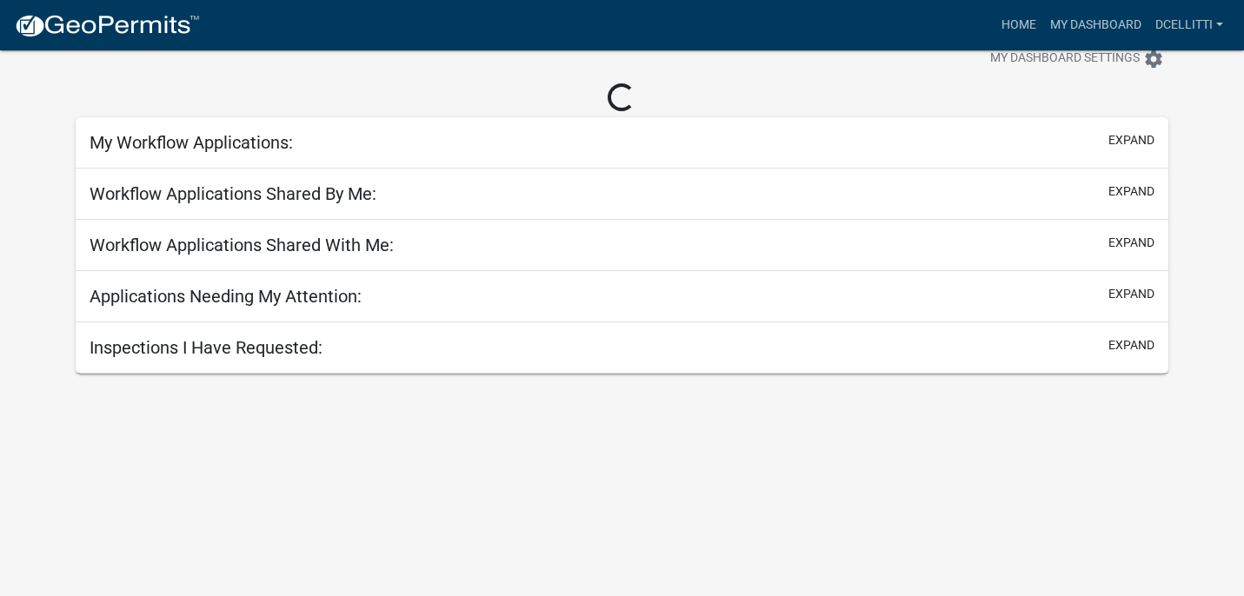
scroll to position [50, 0]
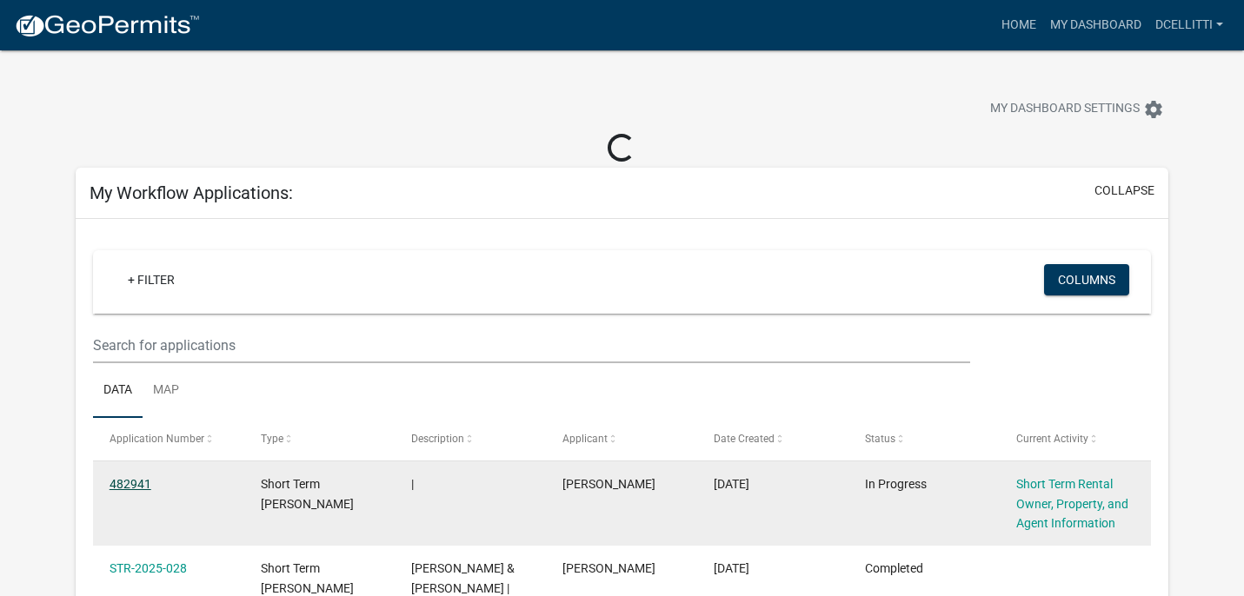
click at [136, 488] on datatable-body-cell "482941" at bounding box center [168, 504] width 151 height 84
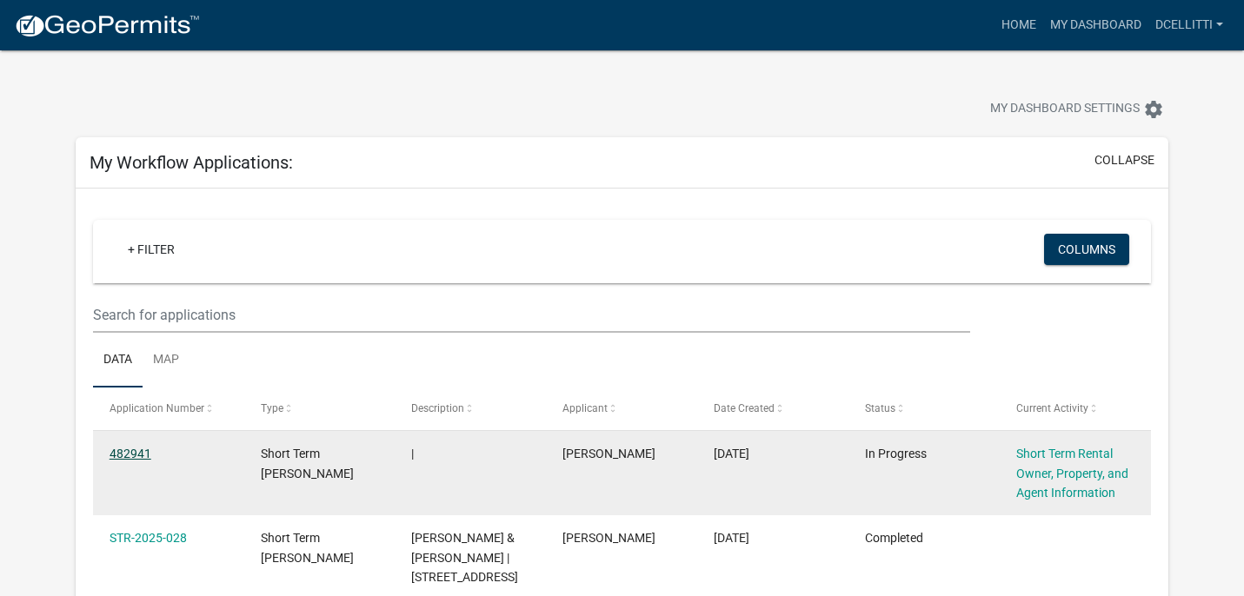
click at [130, 456] on link "482941" at bounding box center [131, 454] width 42 height 14
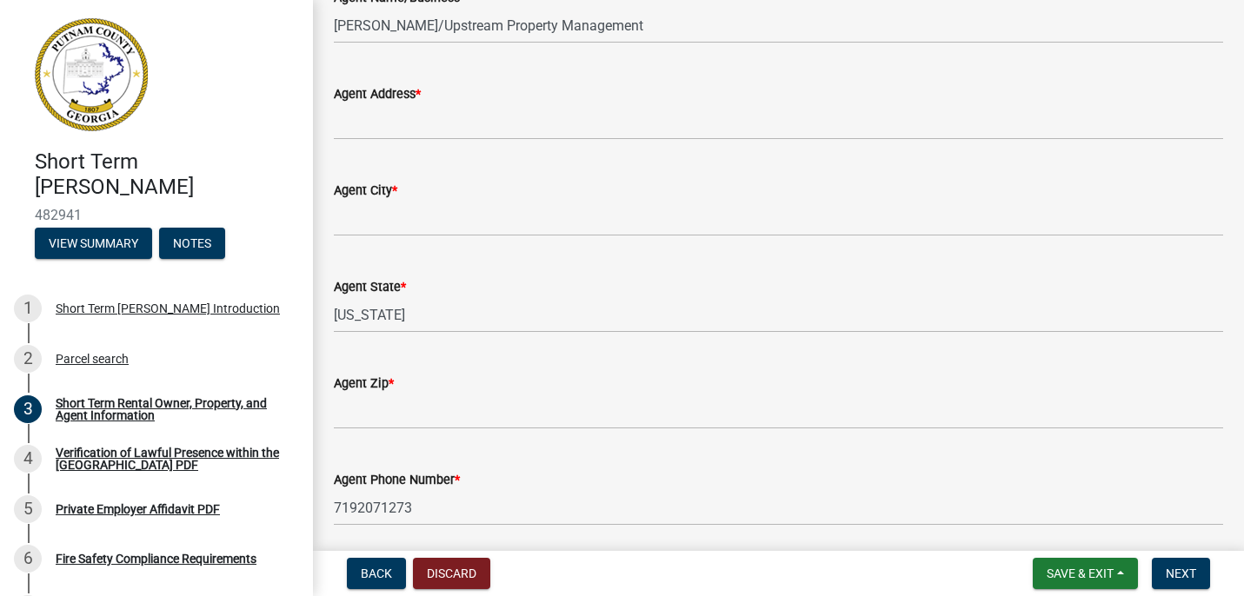
scroll to position [2404, 0]
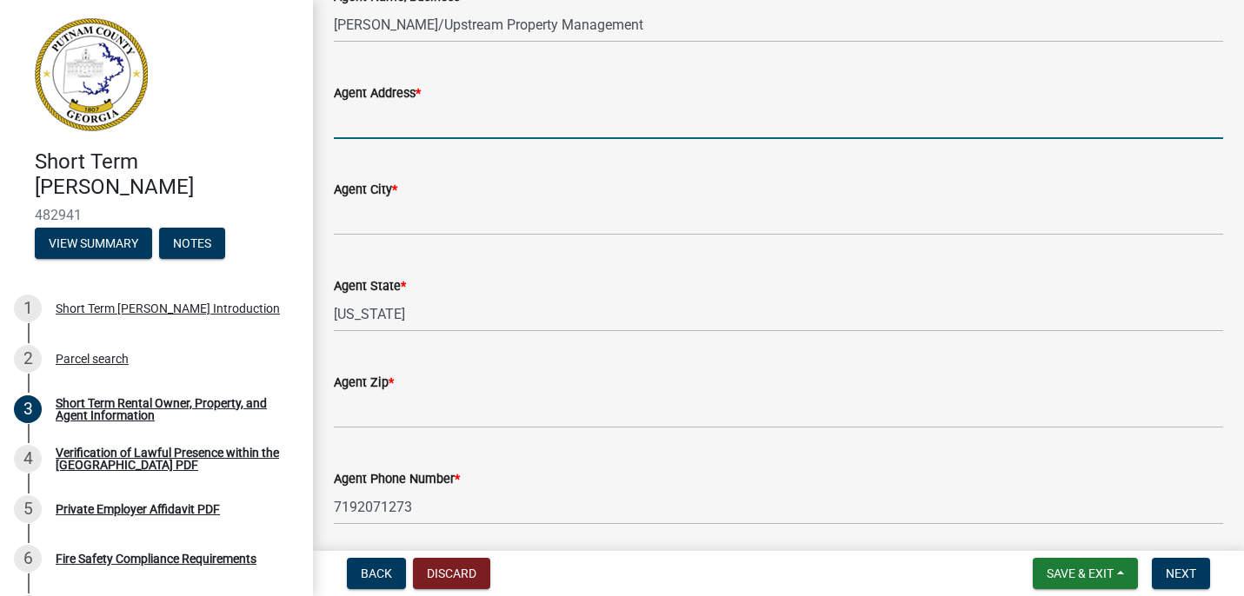
click at [488, 114] on input "Agent Address *" at bounding box center [778, 121] width 889 height 36
type input "[STREET_ADDRESS]"
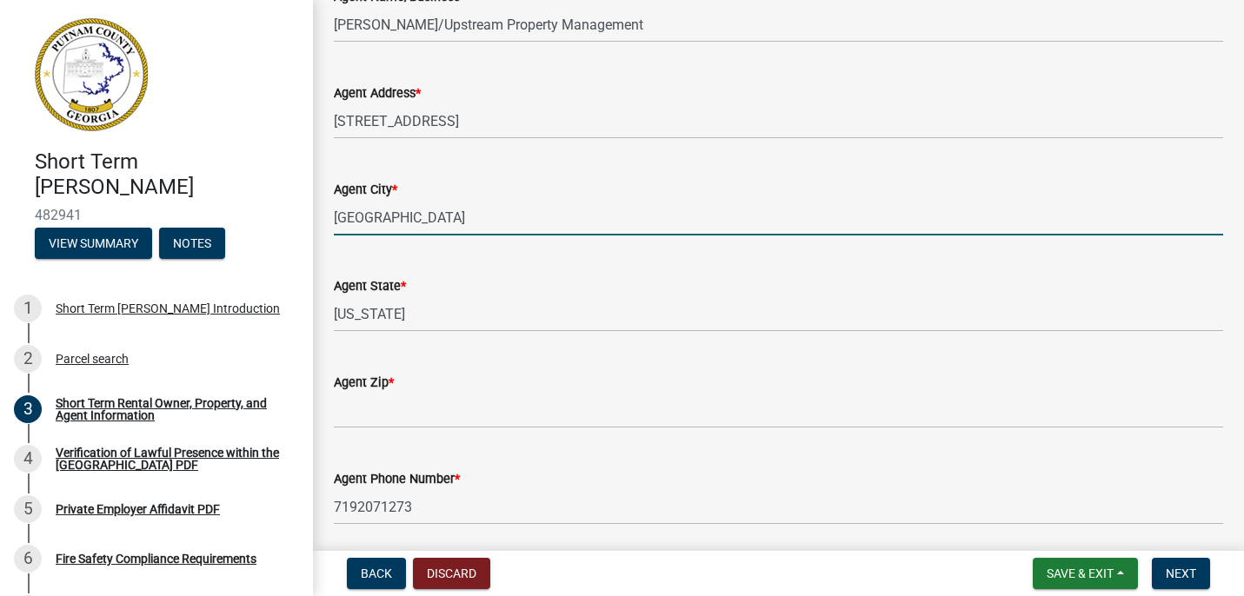
type input "[GEOGRAPHIC_DATA]"
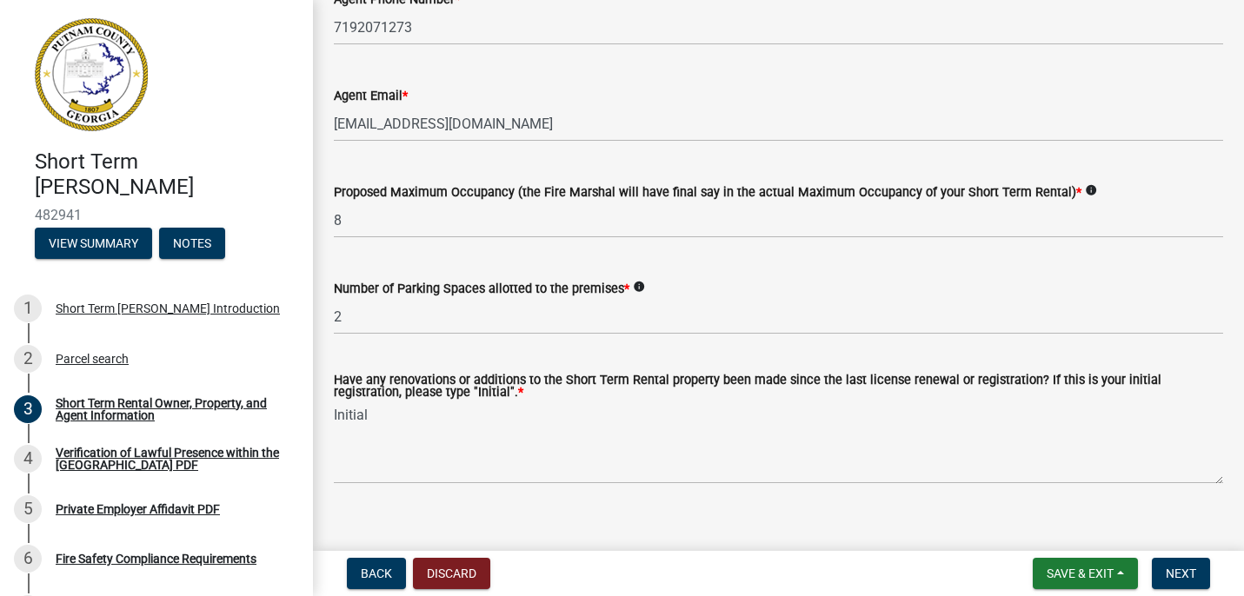
scroll to position [2892, 0]
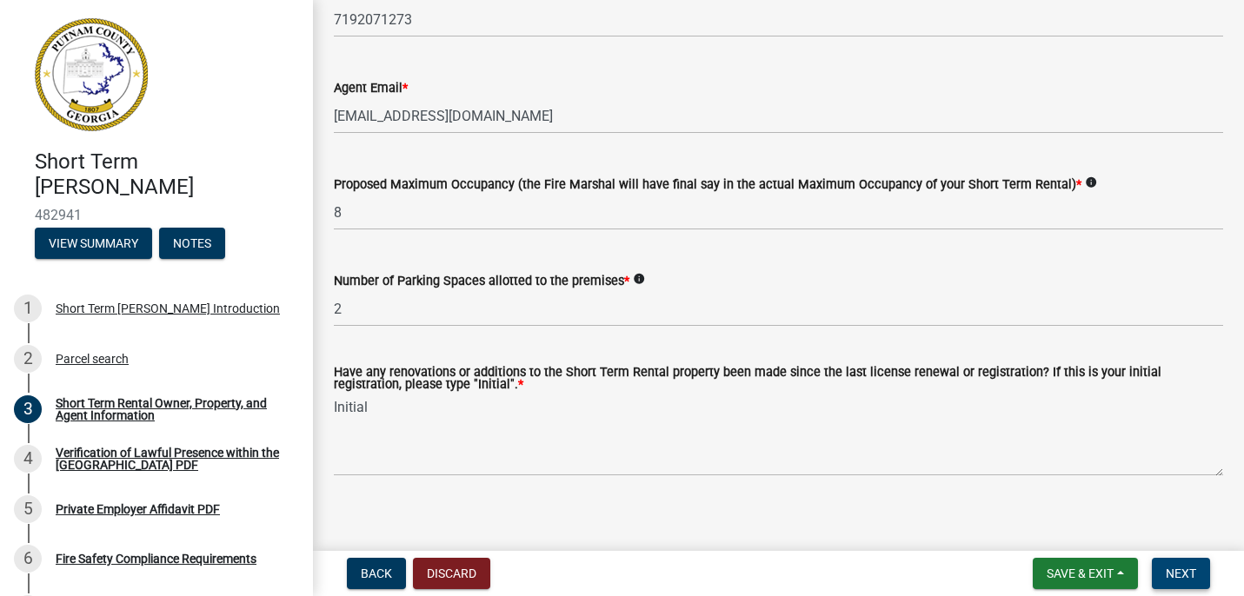
type input "30650"
click at [1161, 560] on button "Next" at bounding box center [1181, 573] width 58 height 31
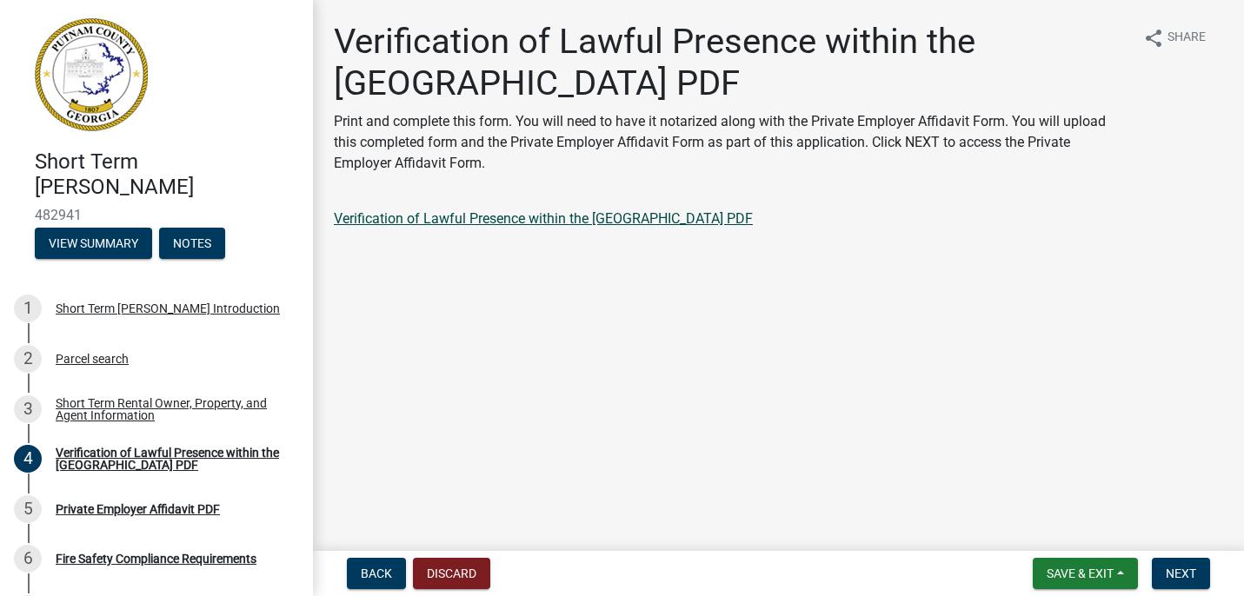
click at [486, 218] on link "Verification of Lawful Presence within the [GEOGRAPHIC_DATA] PDF" at bounding box center [543, 218] width 419 height 17
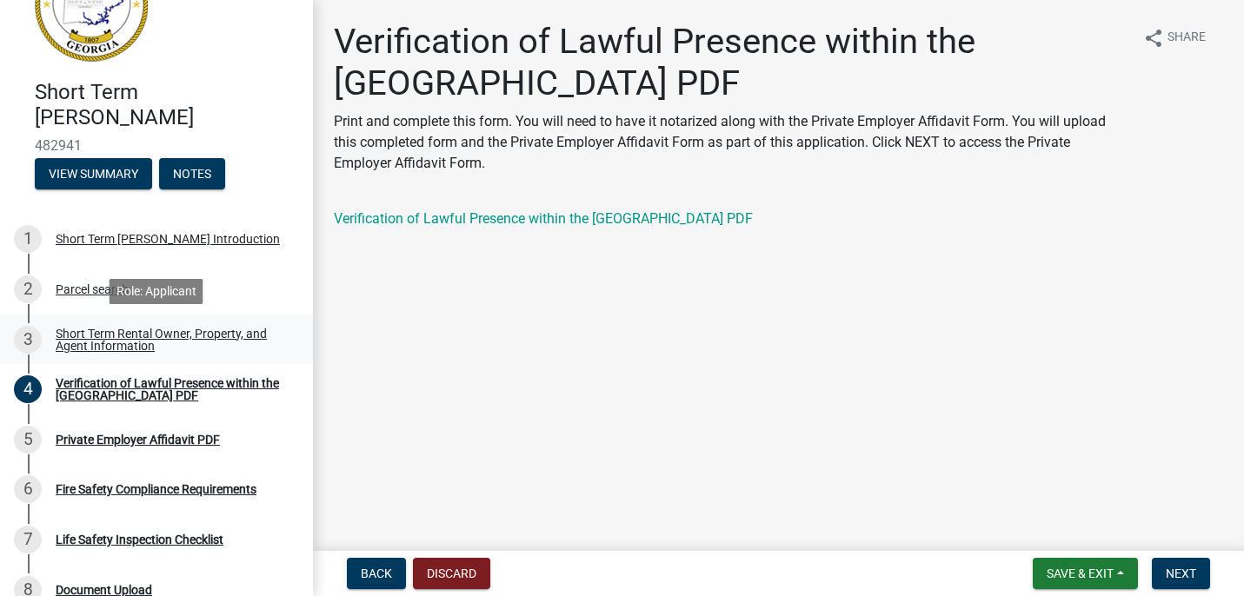
scroll to position [134, 0]
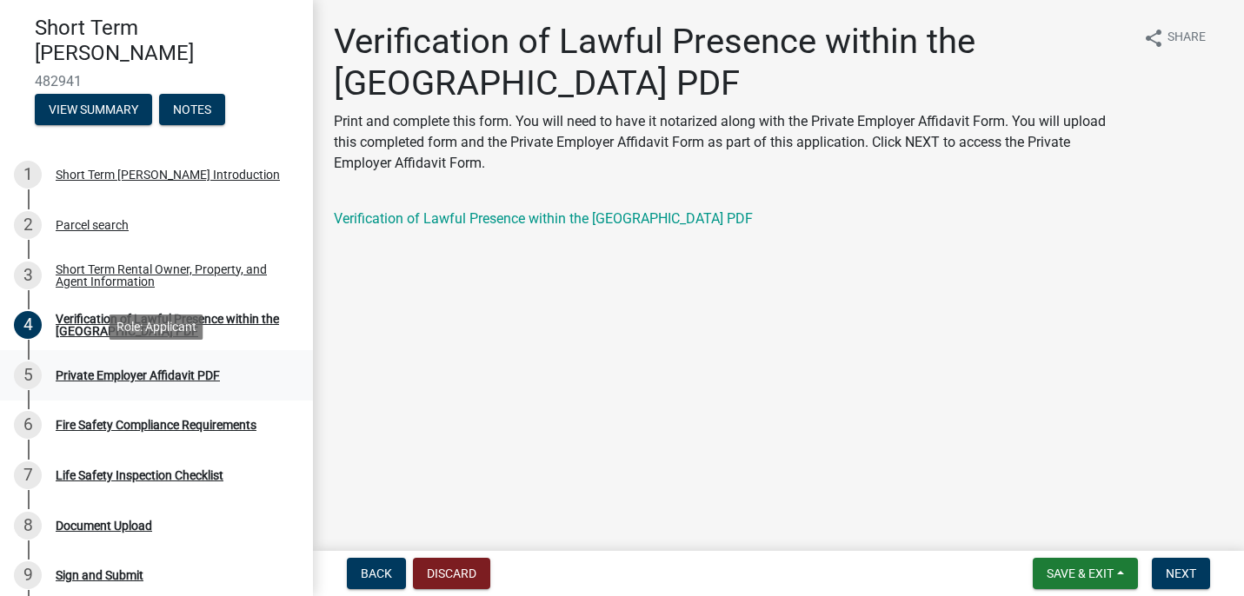
click at [141, 382] on div "Private Employer Affidavit PDF" at bounding box center [138, 375] width 164 height 12
click at [1196, 578] on button "Next" at bounding box center [1181, 573] width 58 height 31
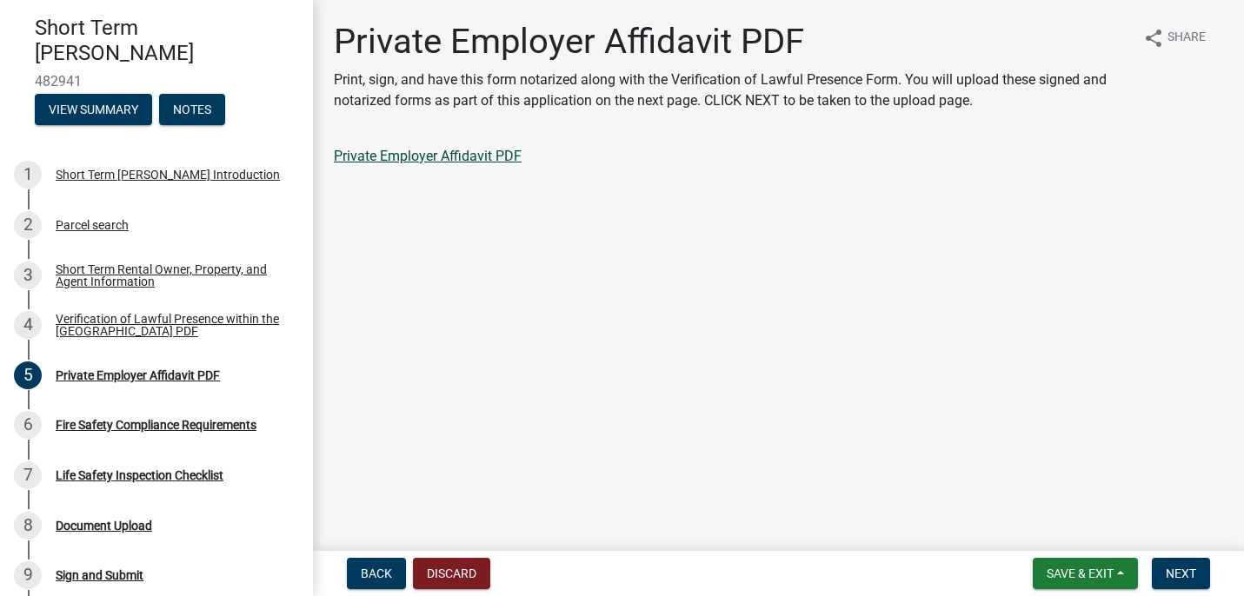
click at [465, 157] on link "Private Employer Affidavit PDF" at bounding box center [428, 156] width 188 height 17
click at [1180, 571] on span "Next" at bounding box center [1181, 574] width 30 height 14
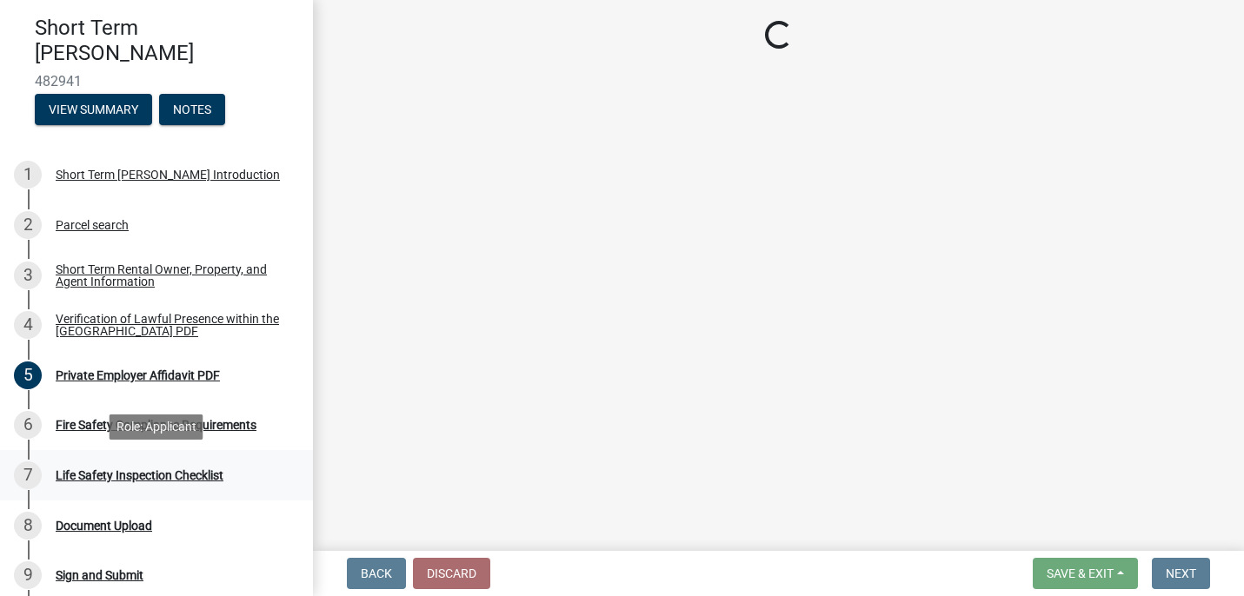
click at [125, 469] on div "Life Safety Inspection Checklist" at bounding box center [140, 475] width 168 height 12
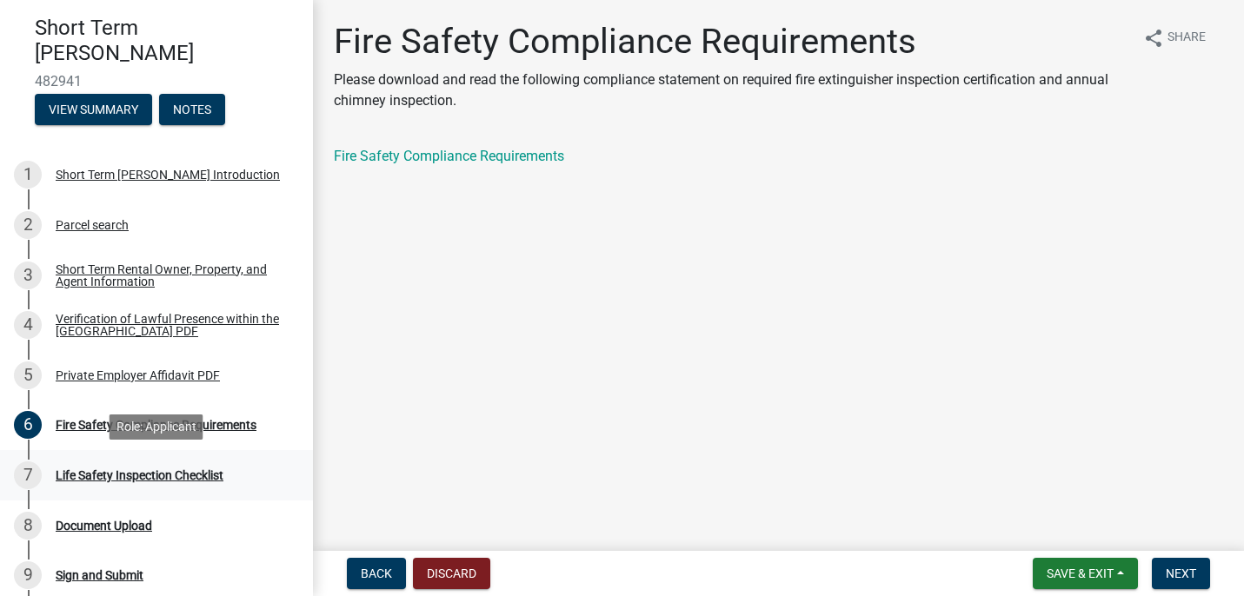
click at [135, 484] on div "7 Life Safety Inspection Checklist" at bounding box center [149, 476] width 271 height 28
click at [1189, 567] on span "Next" at bounding box center [1181, 574] width 30 height 14
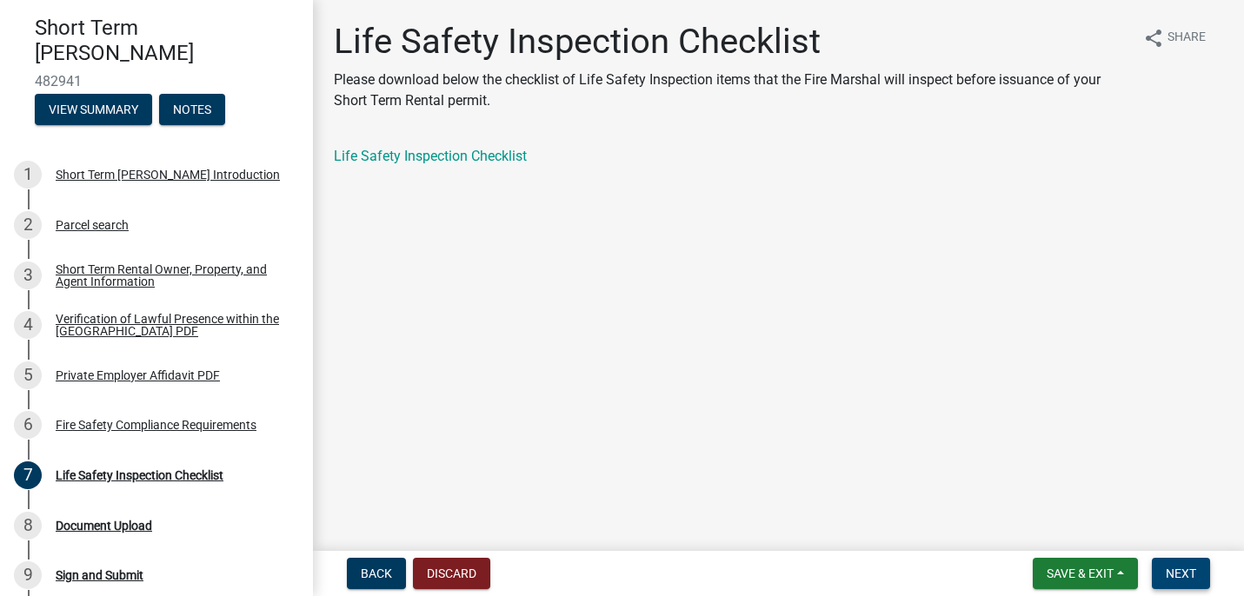
click at [1173, 577] on span "Next" at bounding box center [1181, 574] width 30 height 14
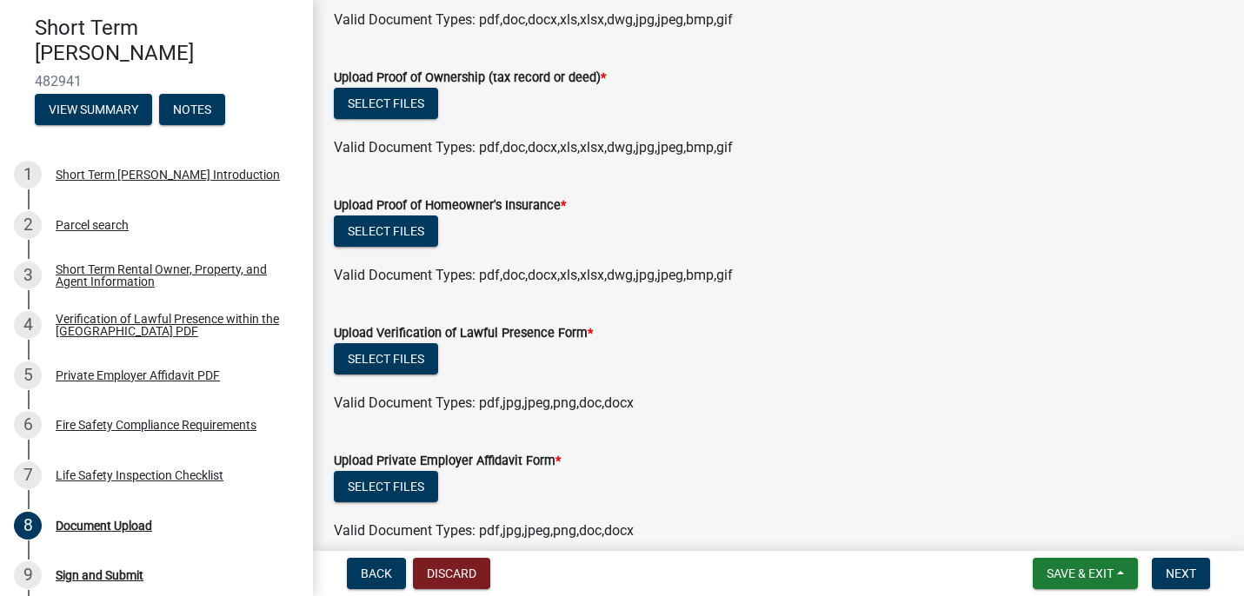
scroll to position [494, 0]
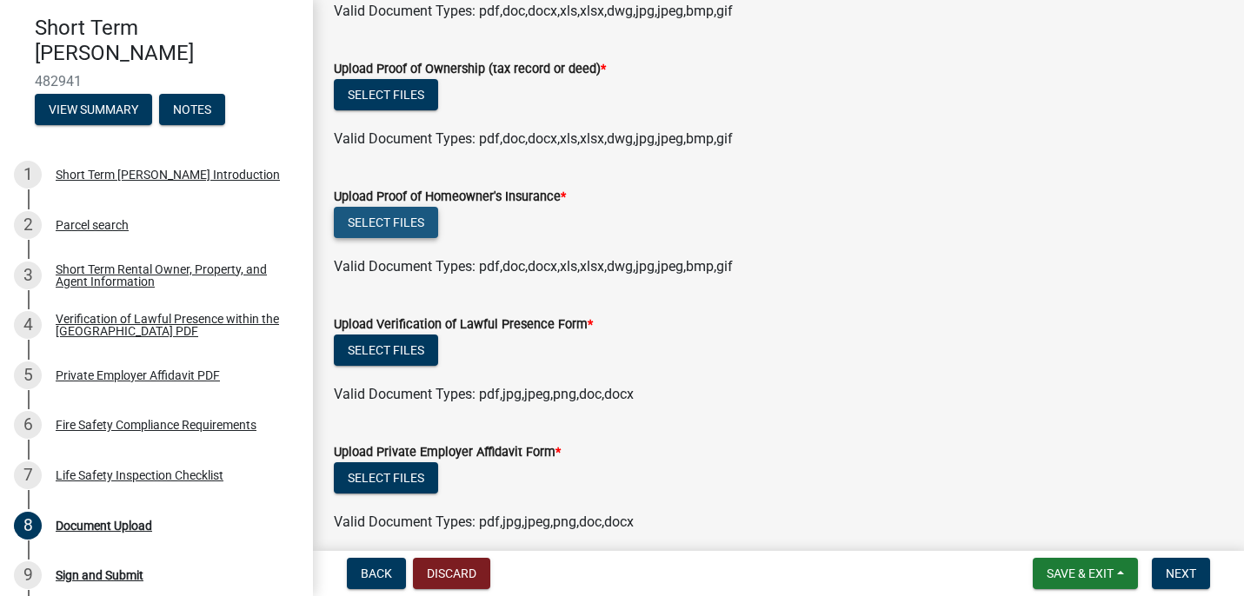
click at [400, 225] on button "Select files" at bounding box center [386, 222] width 104 height 31
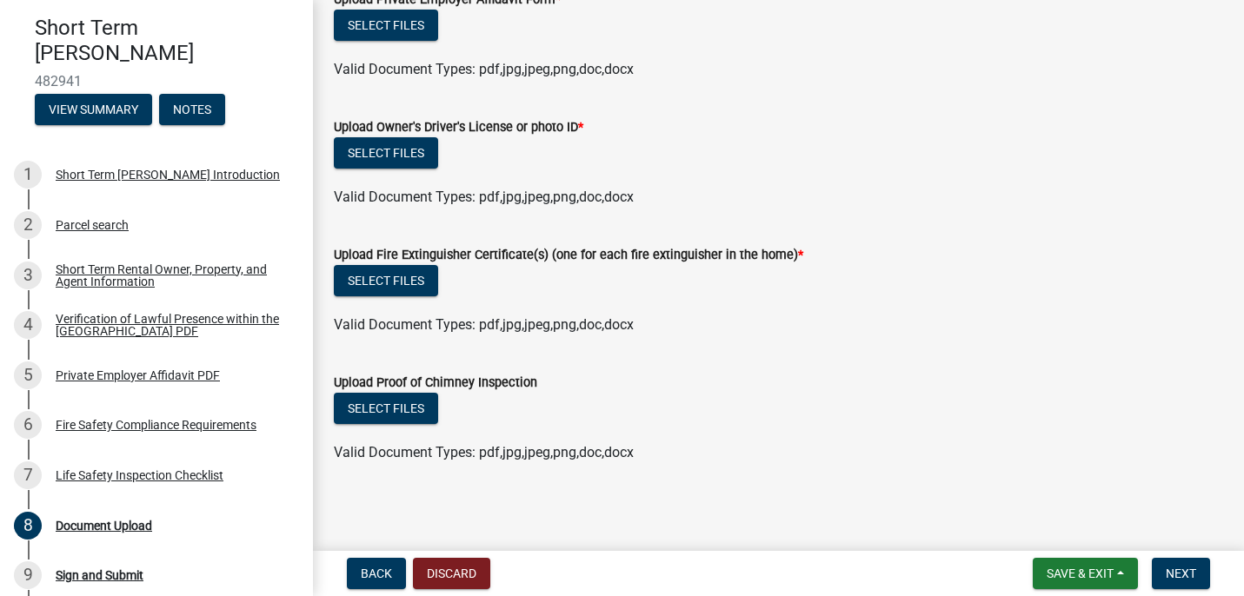
scroll to position [1013, 0]
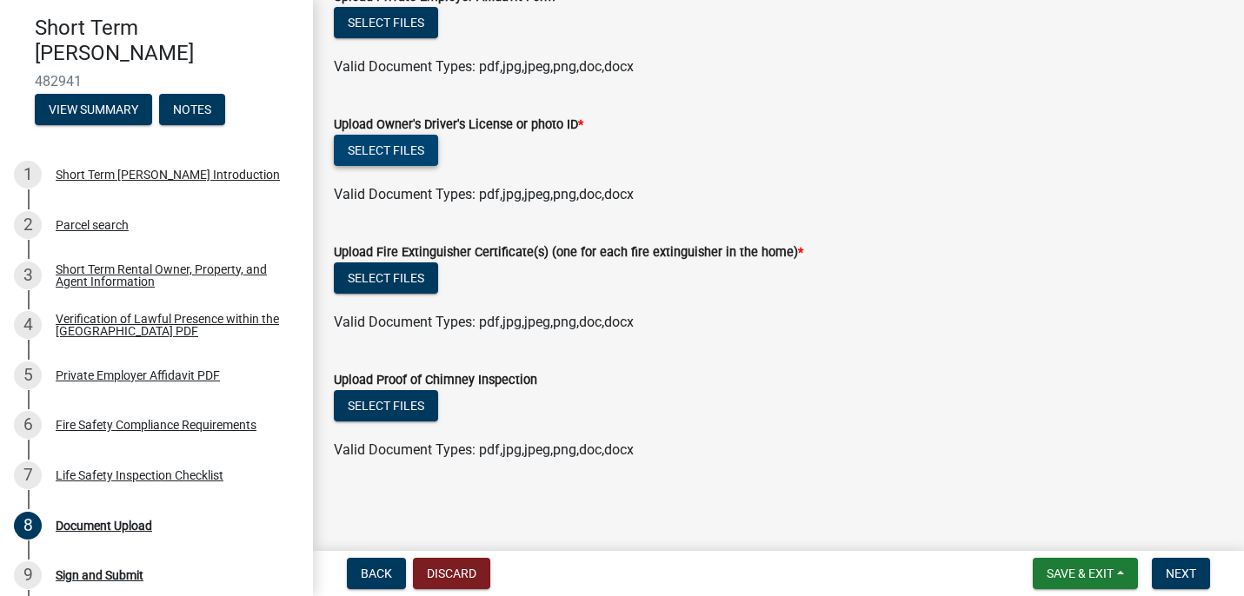
click at [406, 150] on button "Select files" at bounding box center [386, 150] width 104 height 31
click at [413, 147] on button "Select files" at bounding box center [386, 150] width 104 height 31
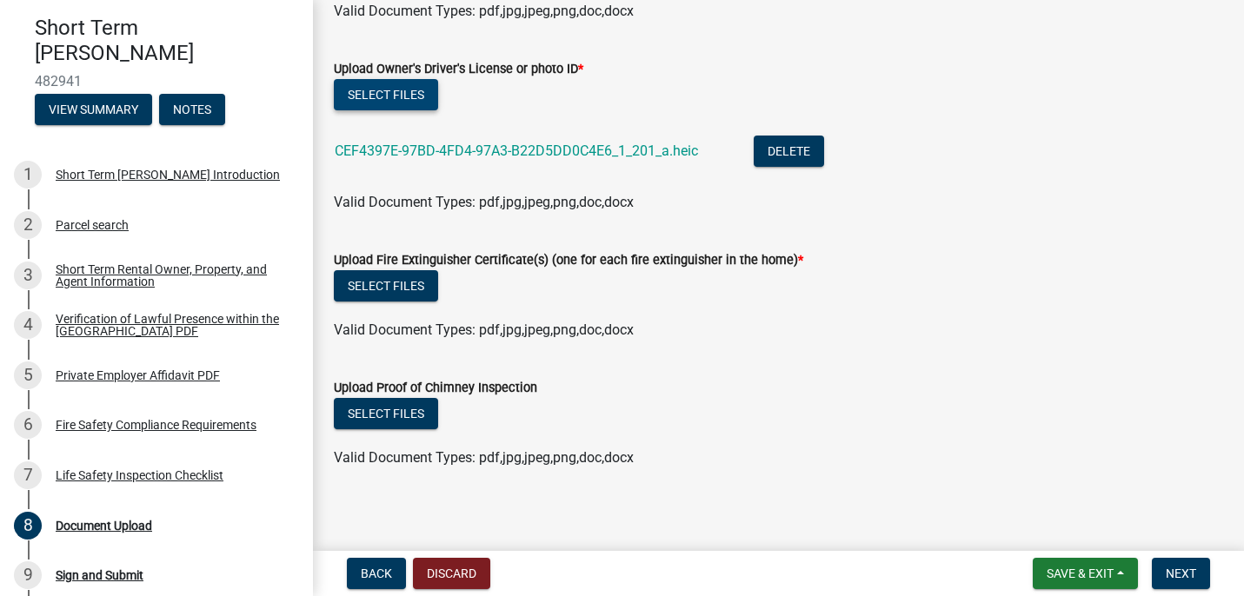
scroll to position [1076, 0]
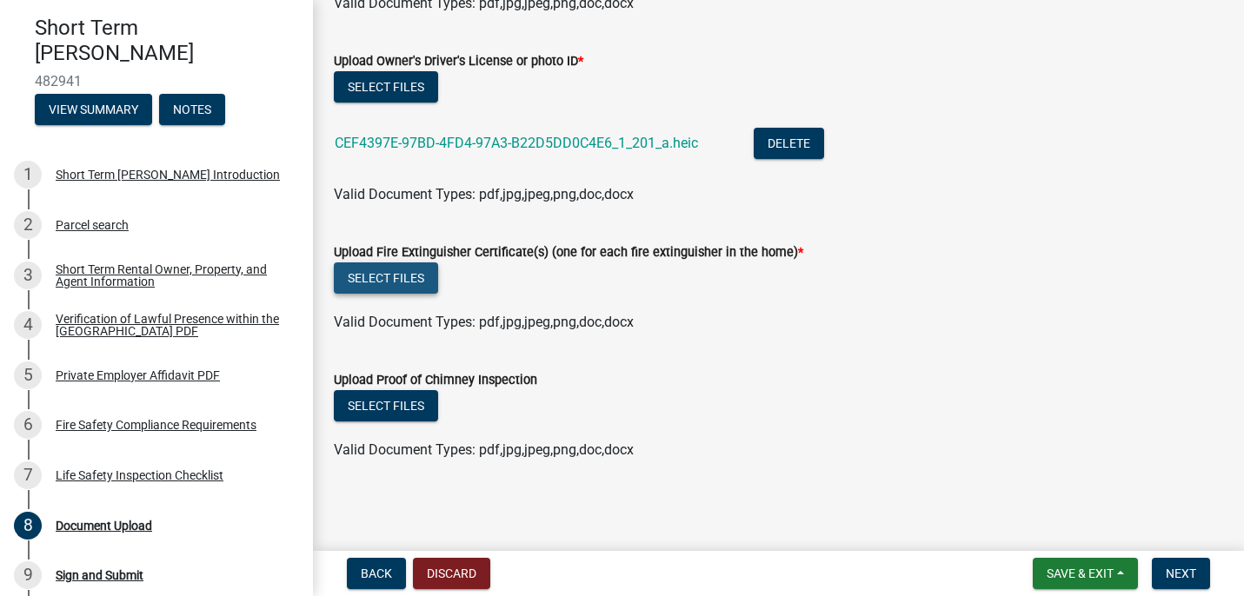
click at [409, 283] on button "Select files" at bounding box center [386, 278] width 104 height 31
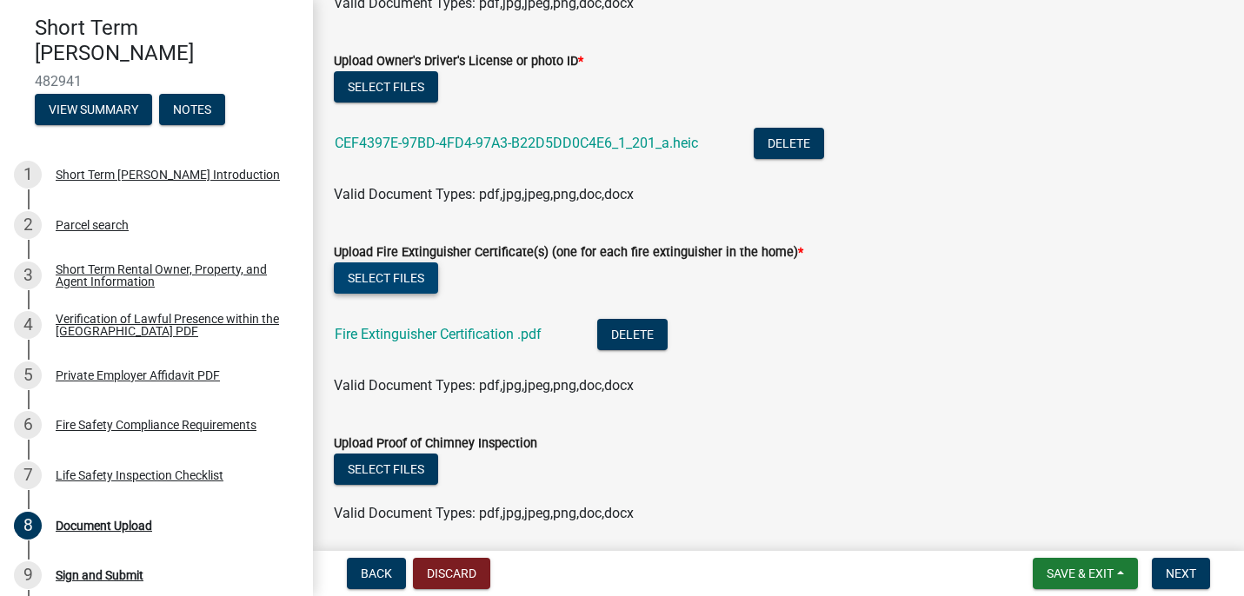
scroll to position [1140, 0]
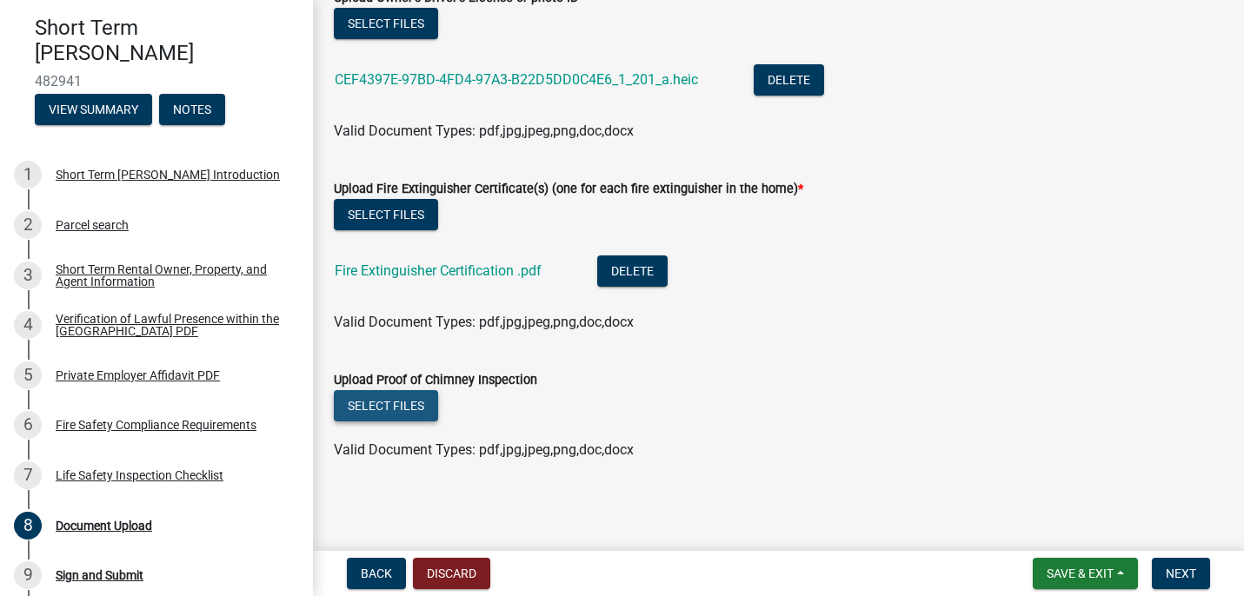
click at [400, 401] on button "Select files" at bounding box center [386, 405] width 104 height 31
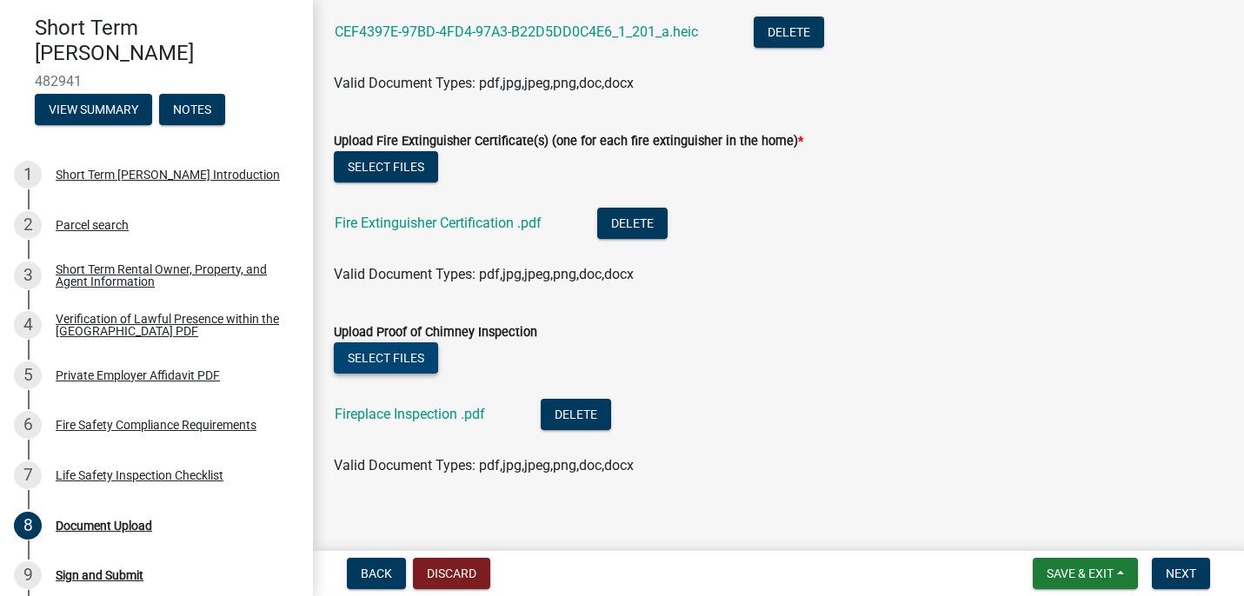
scroll to position [1203, 0]
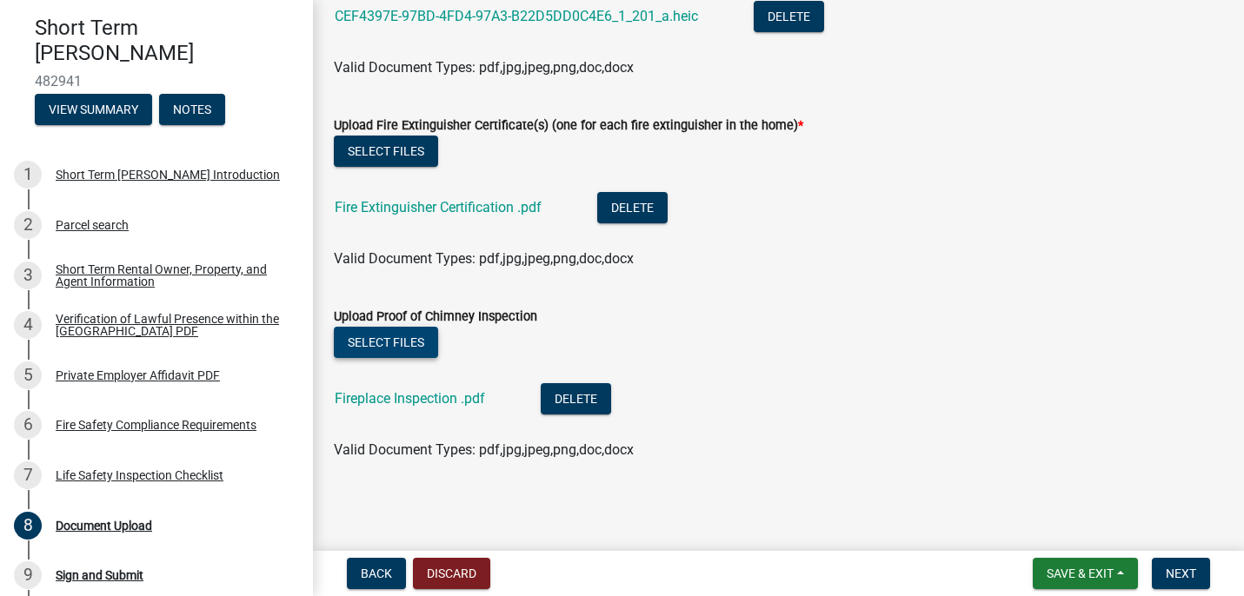
click at [407, 348] on button "Select files" at bounding box center [386, 342] width 104 height 31
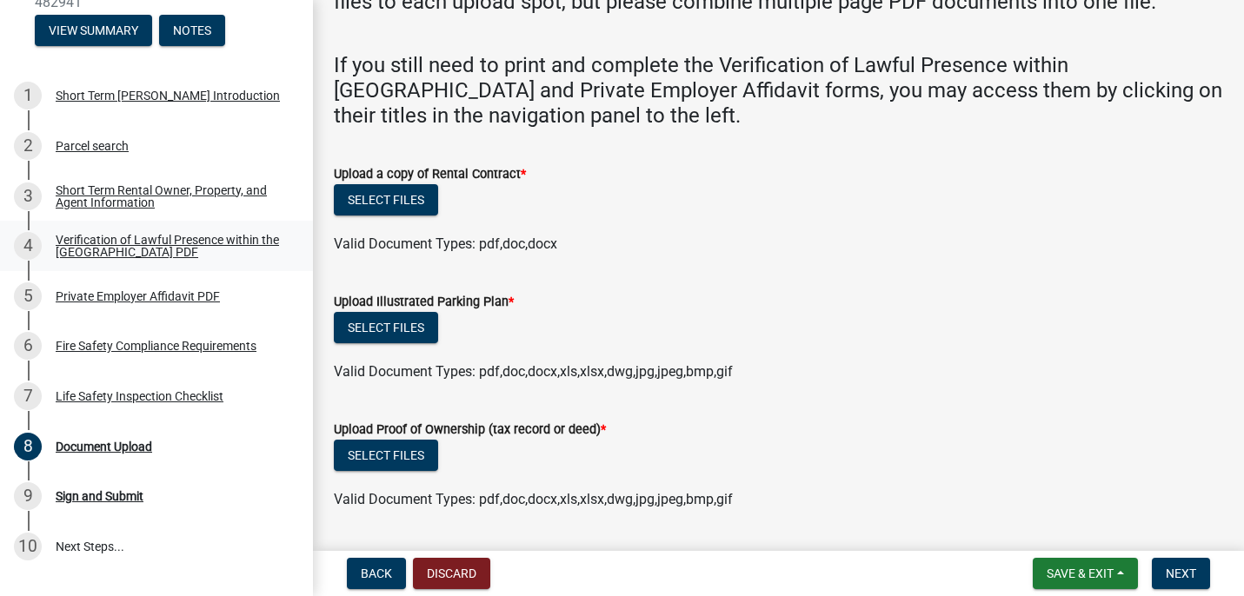
scroll to position [226, 0]
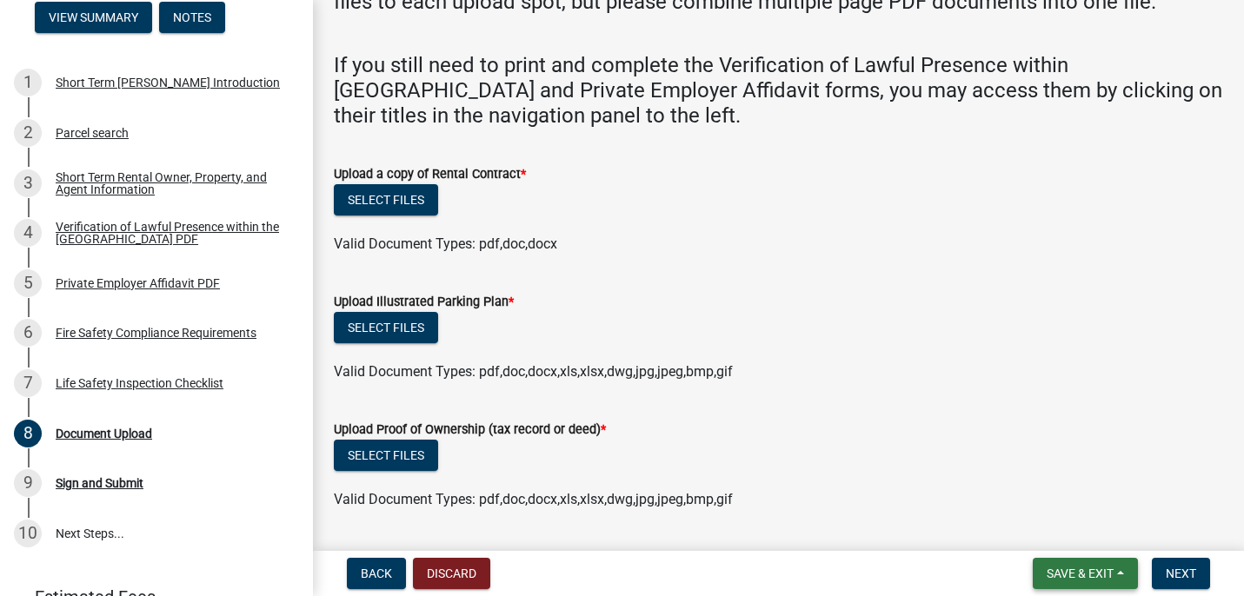
click at [1087, 569] on span "Save & Exit" at bounding box center [1080, 574] width 67 height 14
click at [1057, 527] on button "Save & Exit" at bounding box center [1068, 529] width 139 height 42
